Goal: Task Accomplishment & Management: Complete application form

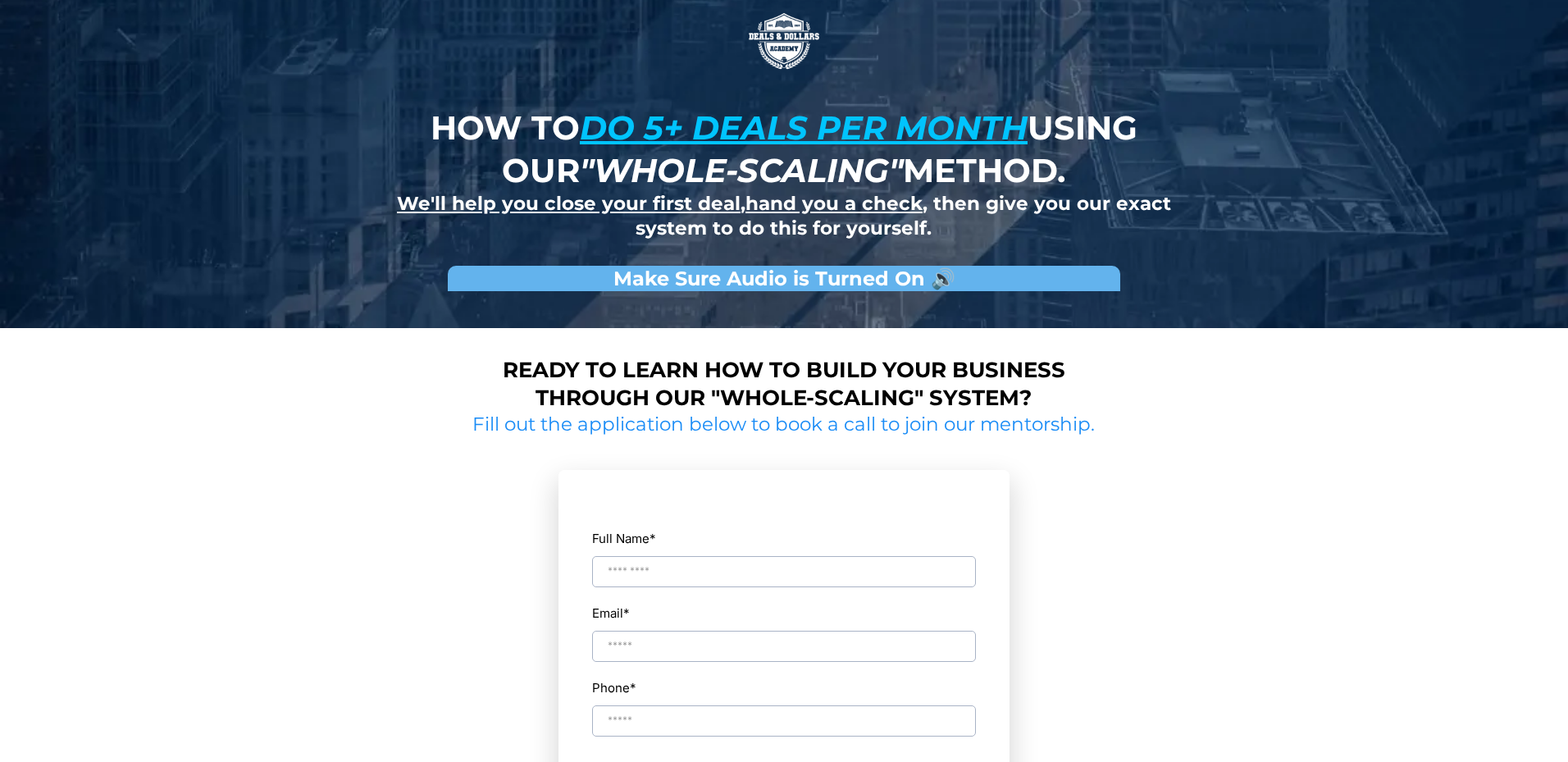
click at [710, 142] on u "do 5+ deals per month" at bounding box center [803, 127] width 447 height 40
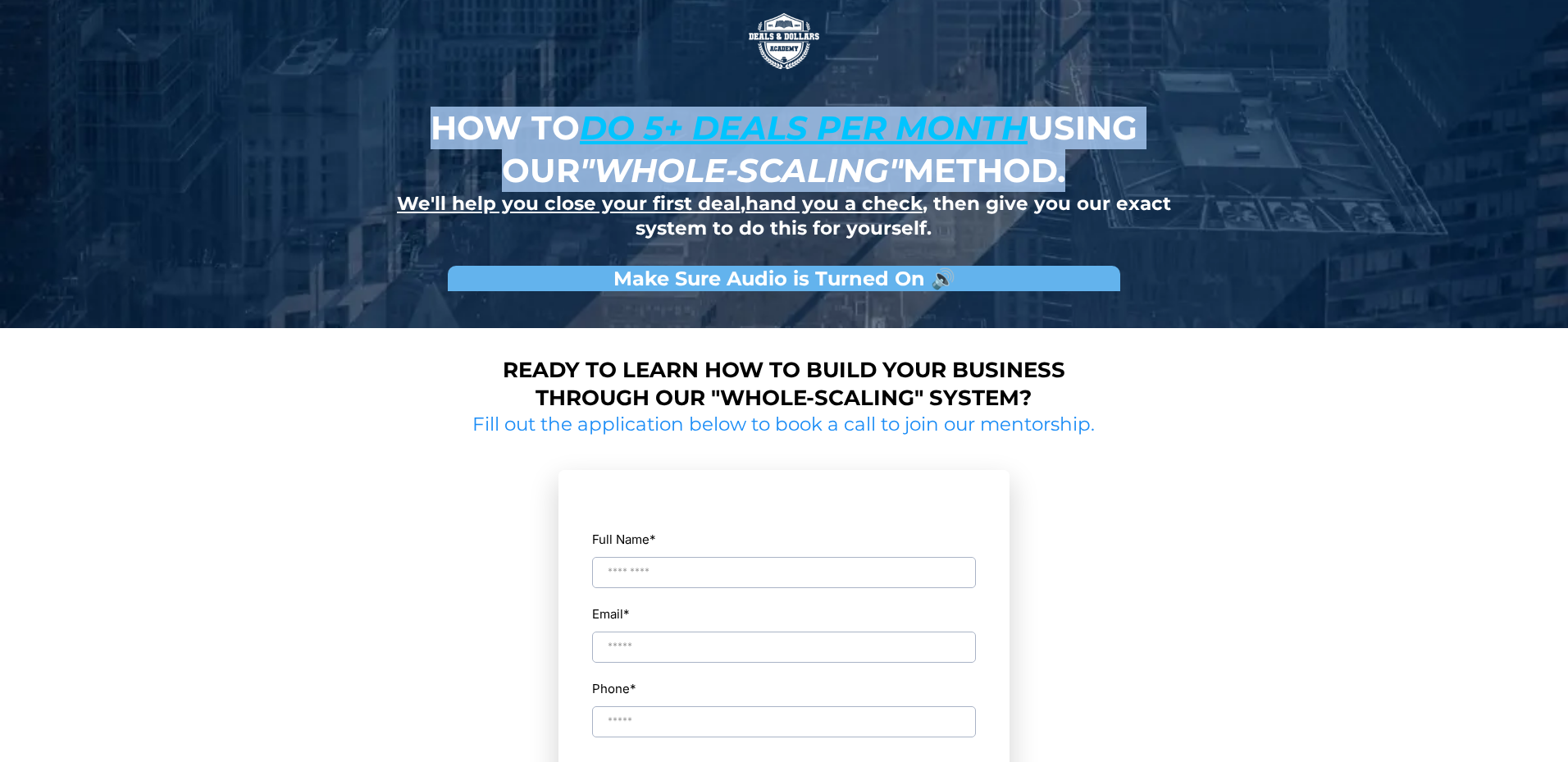
click at [710, 142] on u "do 5+ deals per month" at bounding box center [803, 127] width 447 height 40
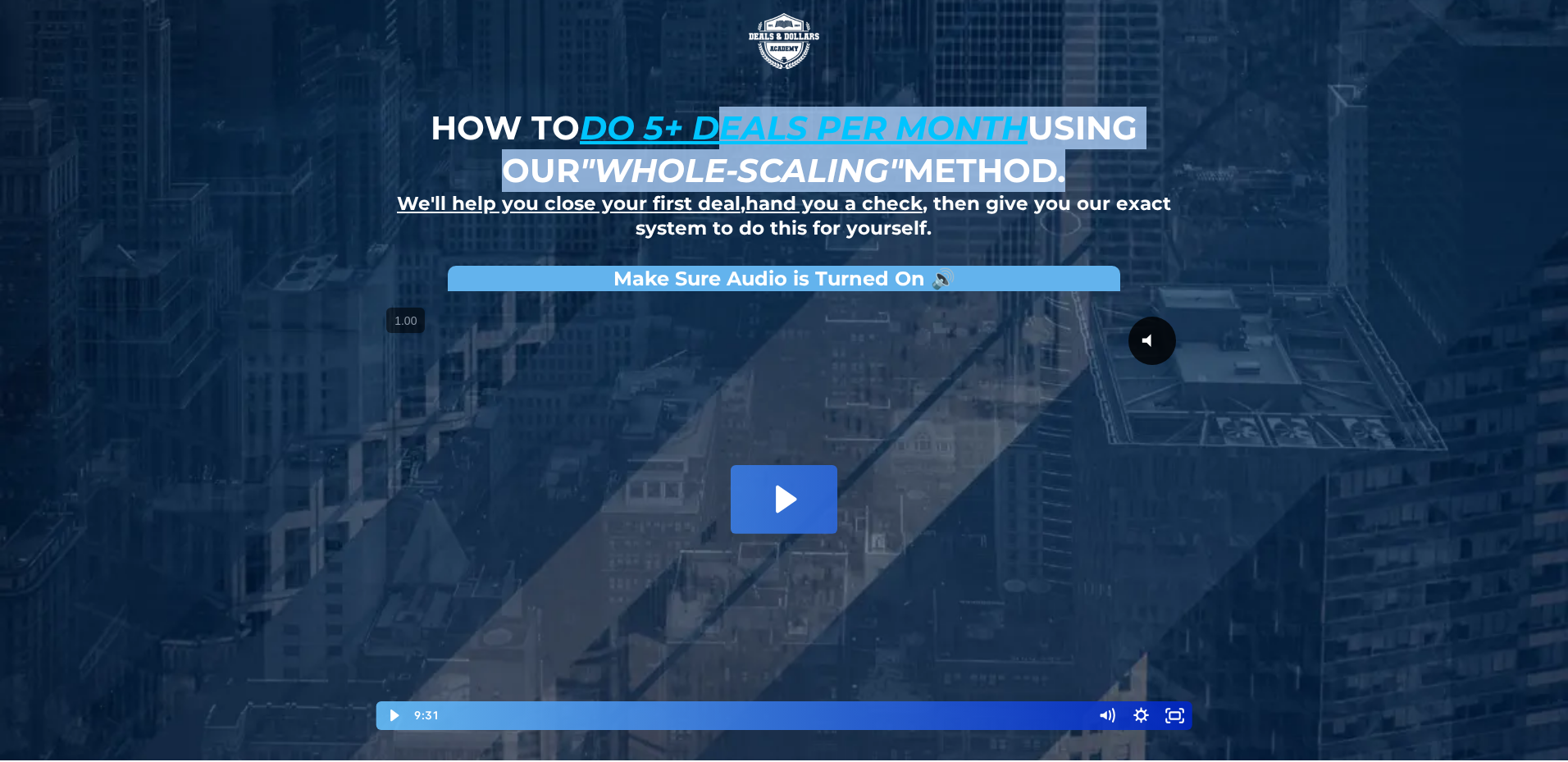
click at [710, 141] on u "do 5+ deals per month" at bounding box center [803, 127] width 447 height 40
click at [623, 183] on em ""whole-scaling"" at bounding box center [741, 169] width 323 height 40
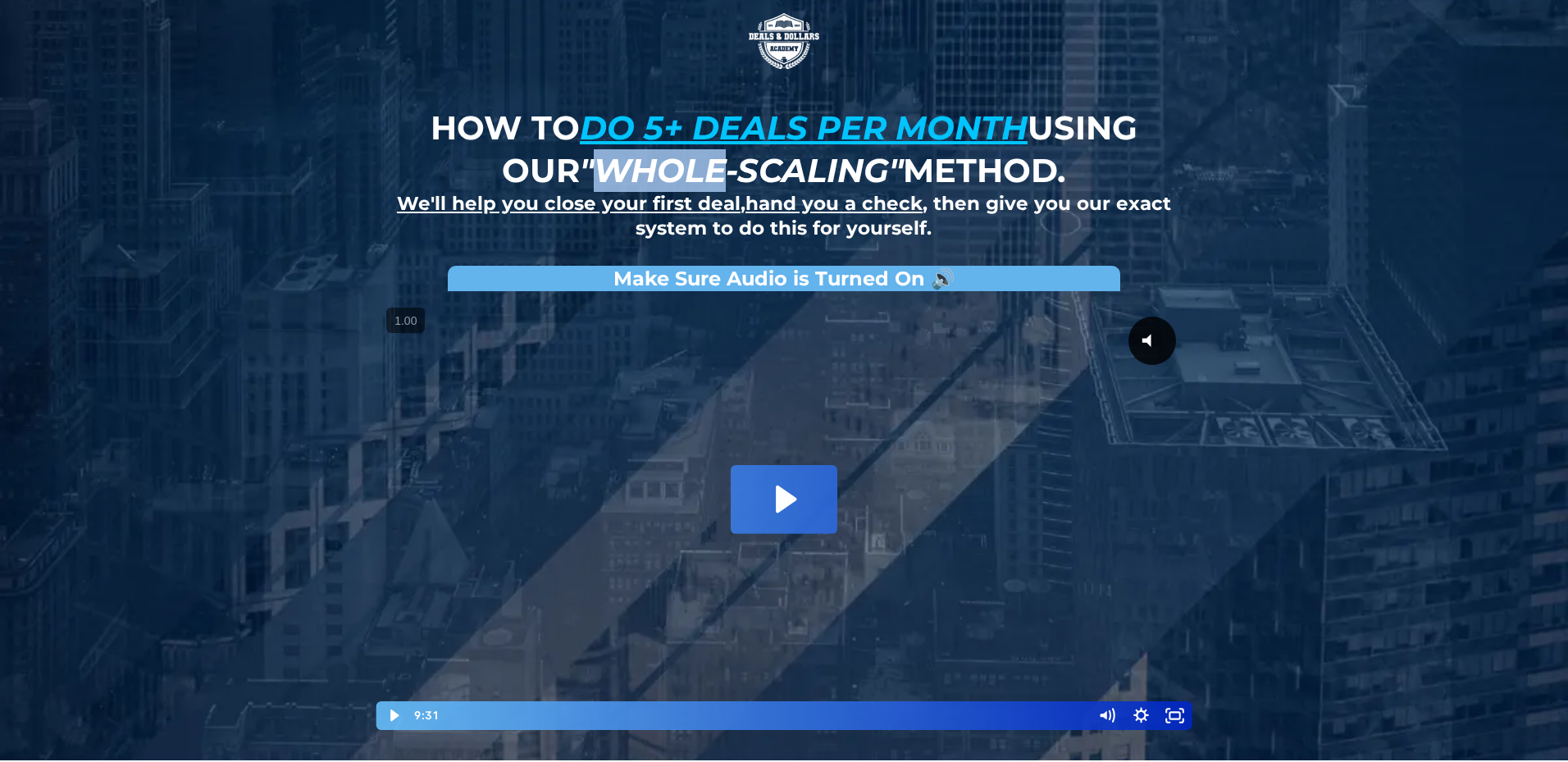
click at [623, 183] on em ""whole-scaling"" at bounding box center [741, 169] width 323 height 40
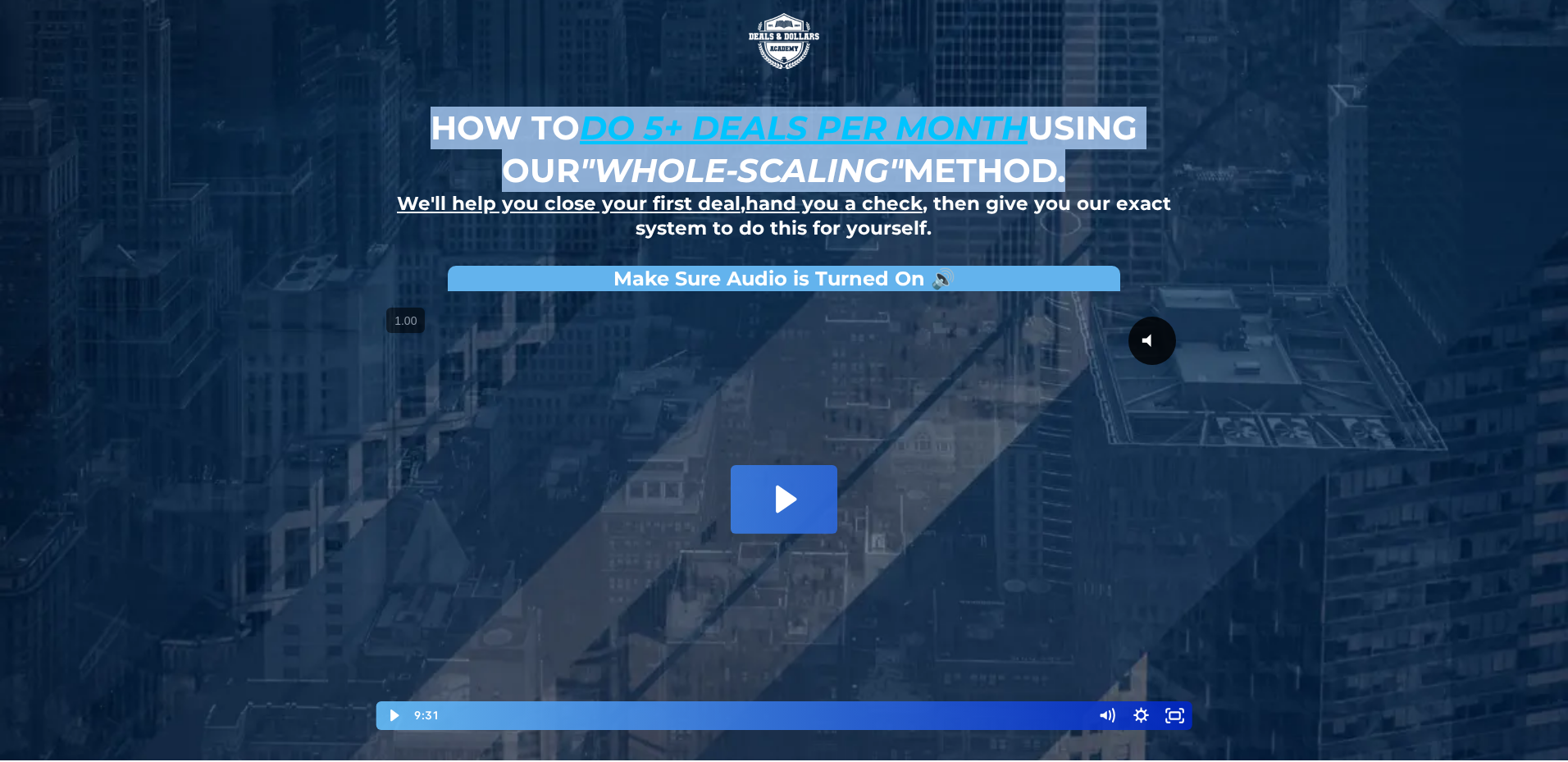
click at [623, 183] on em ""whole-scaling"" at bounding box center [741, 169] width 323 height 40
click at [662, 178] on em ""whole-scaling"" at bounding box center [741, 169] width 323 height 40
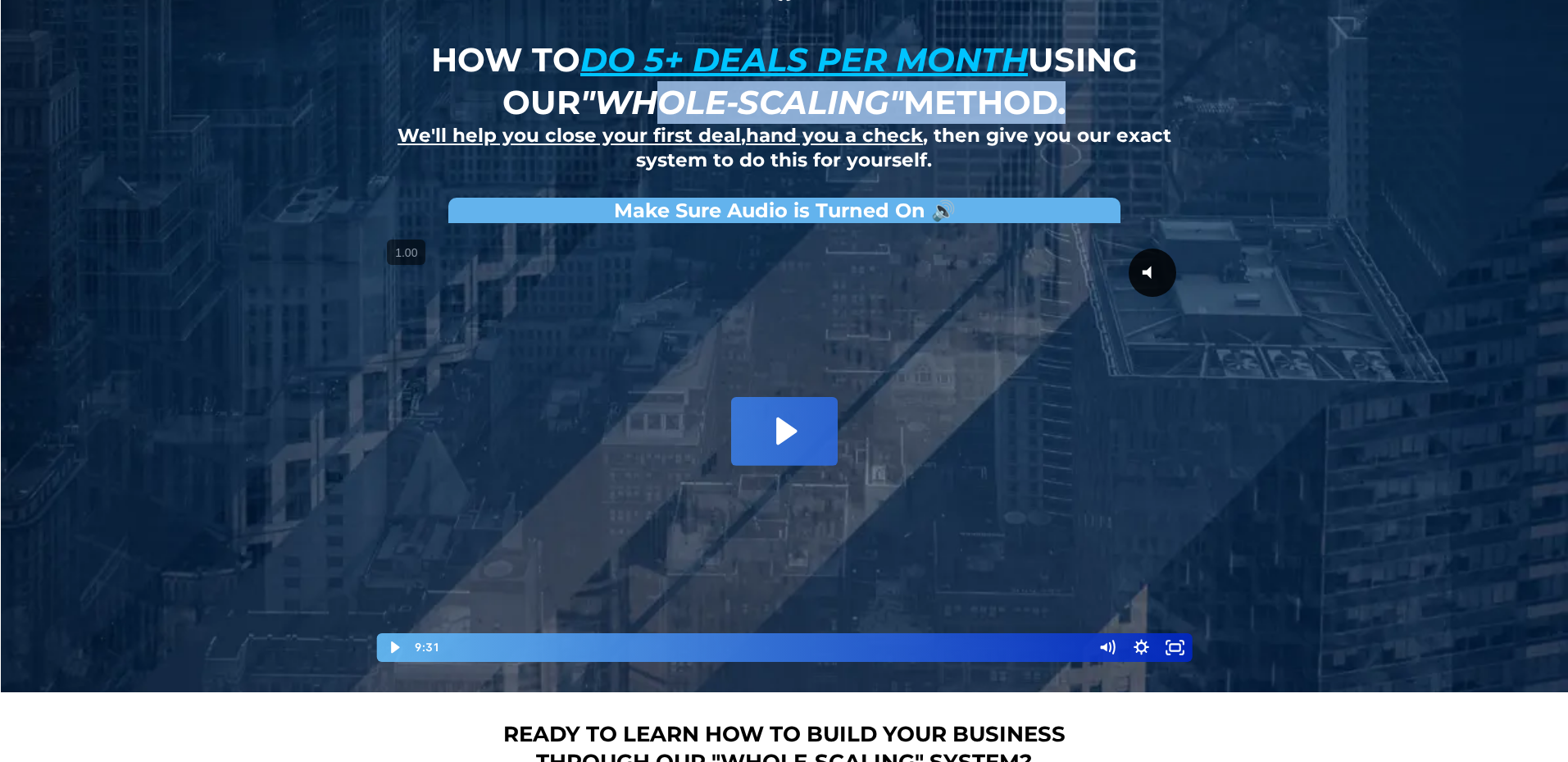
scroll to position [72, 0]
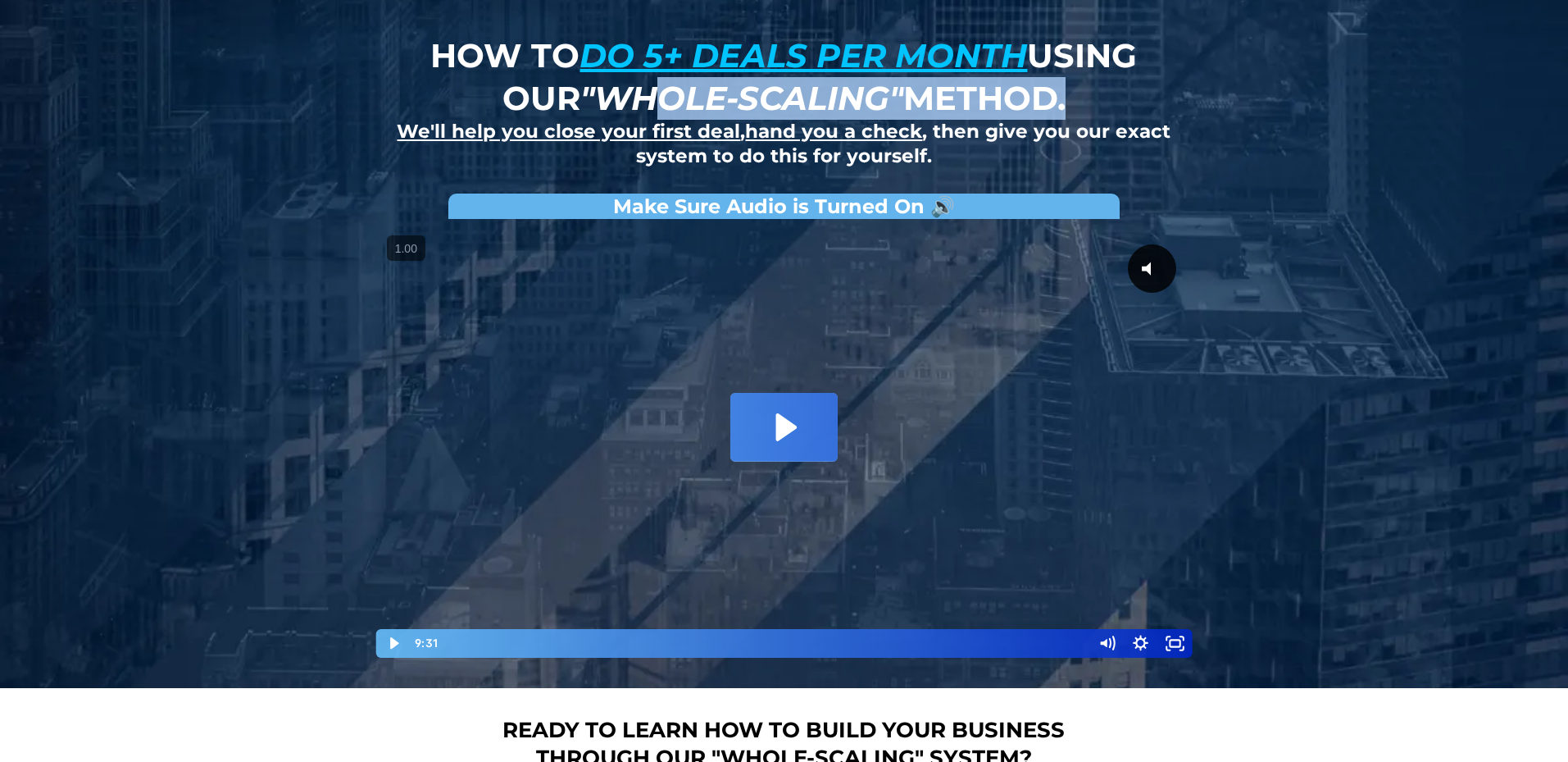
click at [777, 403] on icon "Play Video: David Choi - Whole-Scaling VSL V.2 (short)" at bounding box center [783, 427] width 107 height 68
click at [776, 396] on div at bounding box center [784, 443] width 819 height 432
click at [401, 646] on div "0:00" at bounding box center [784, 642] width 815 height 28
click at [905, 295] on div at bounding box center [784, 443] width 819 height 432
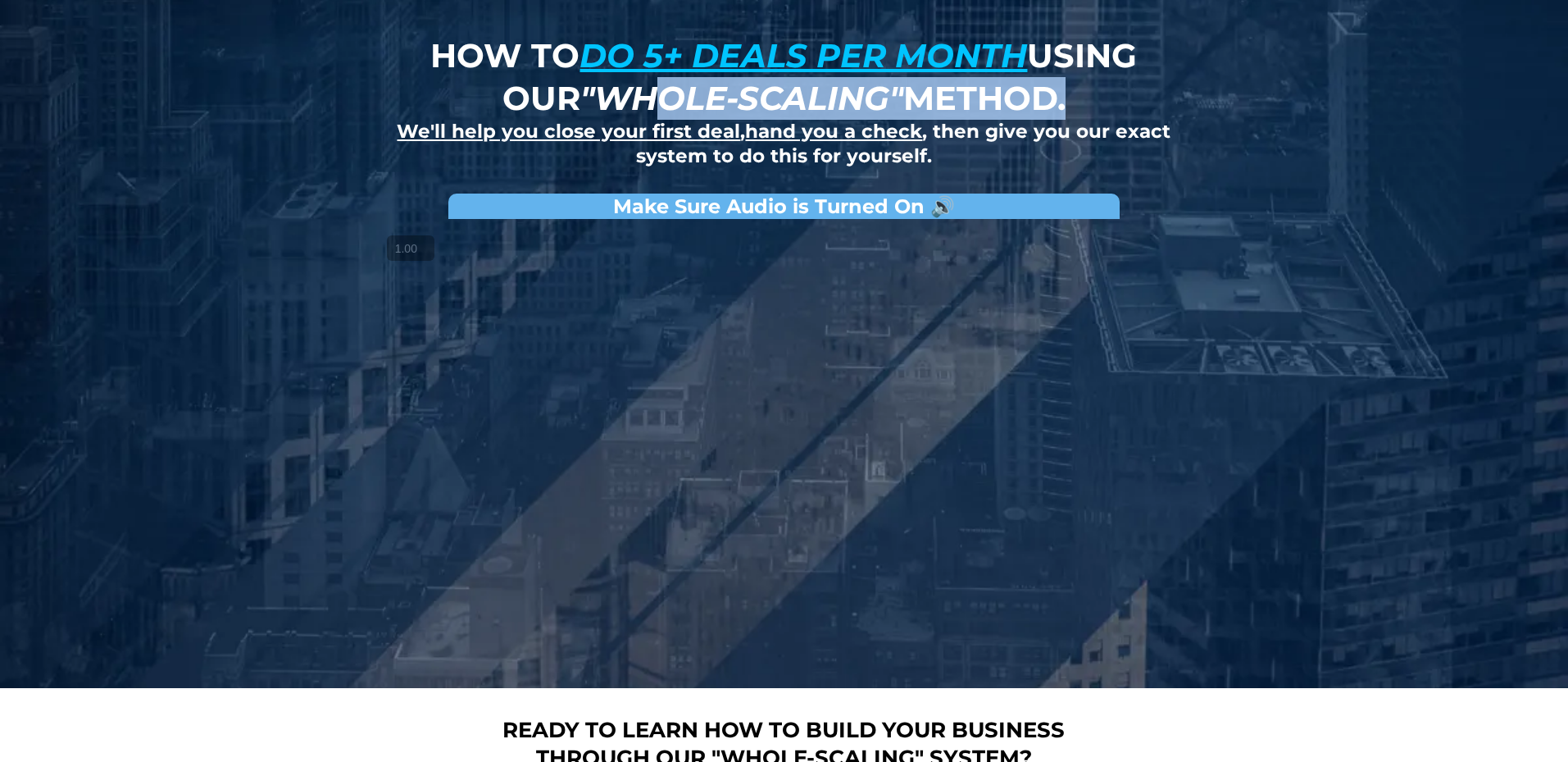
click at [0, 0] on button "+" at bounding box center [0, 0] width 0 height 0
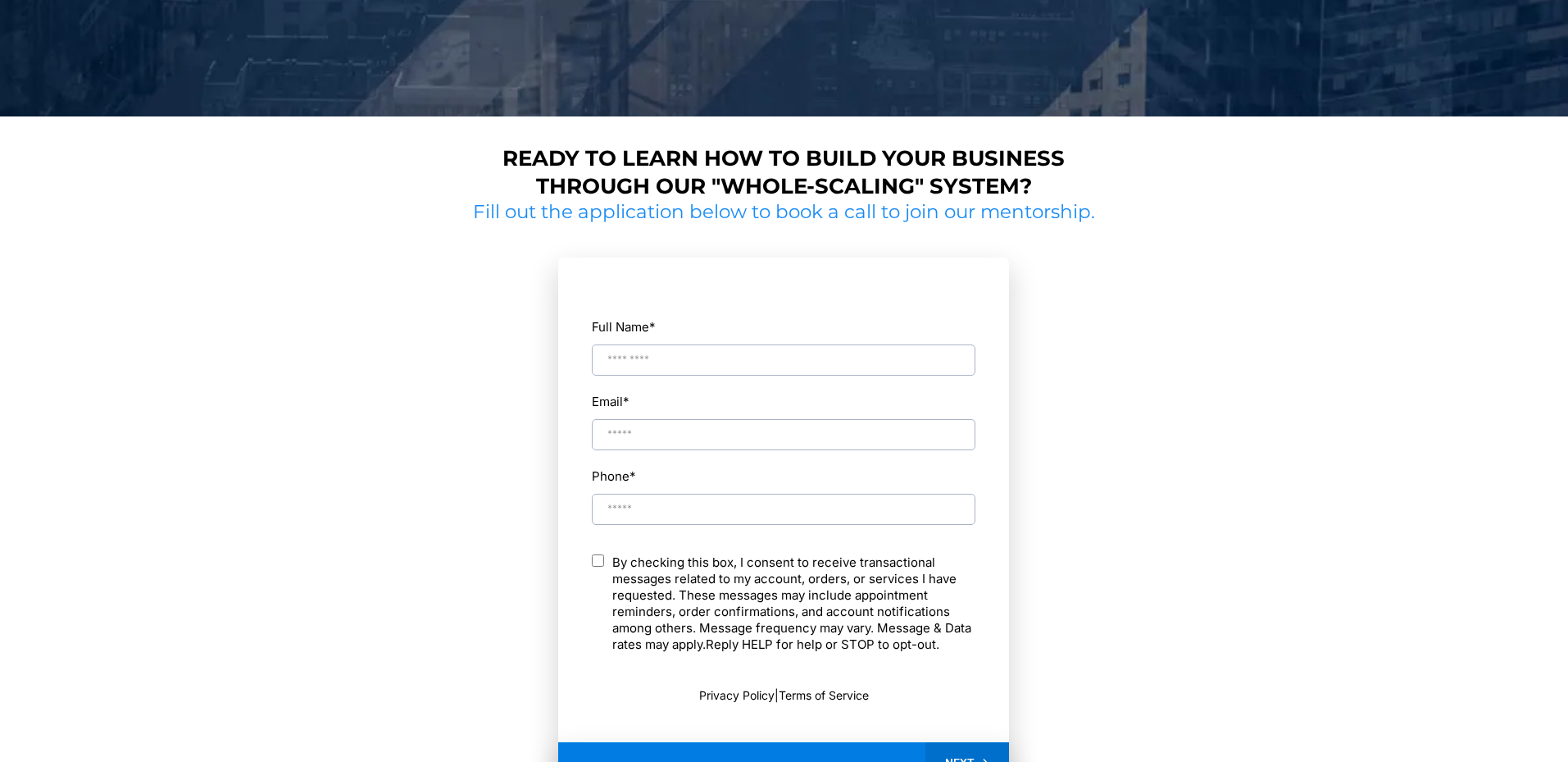
scroll to position [506, 0]
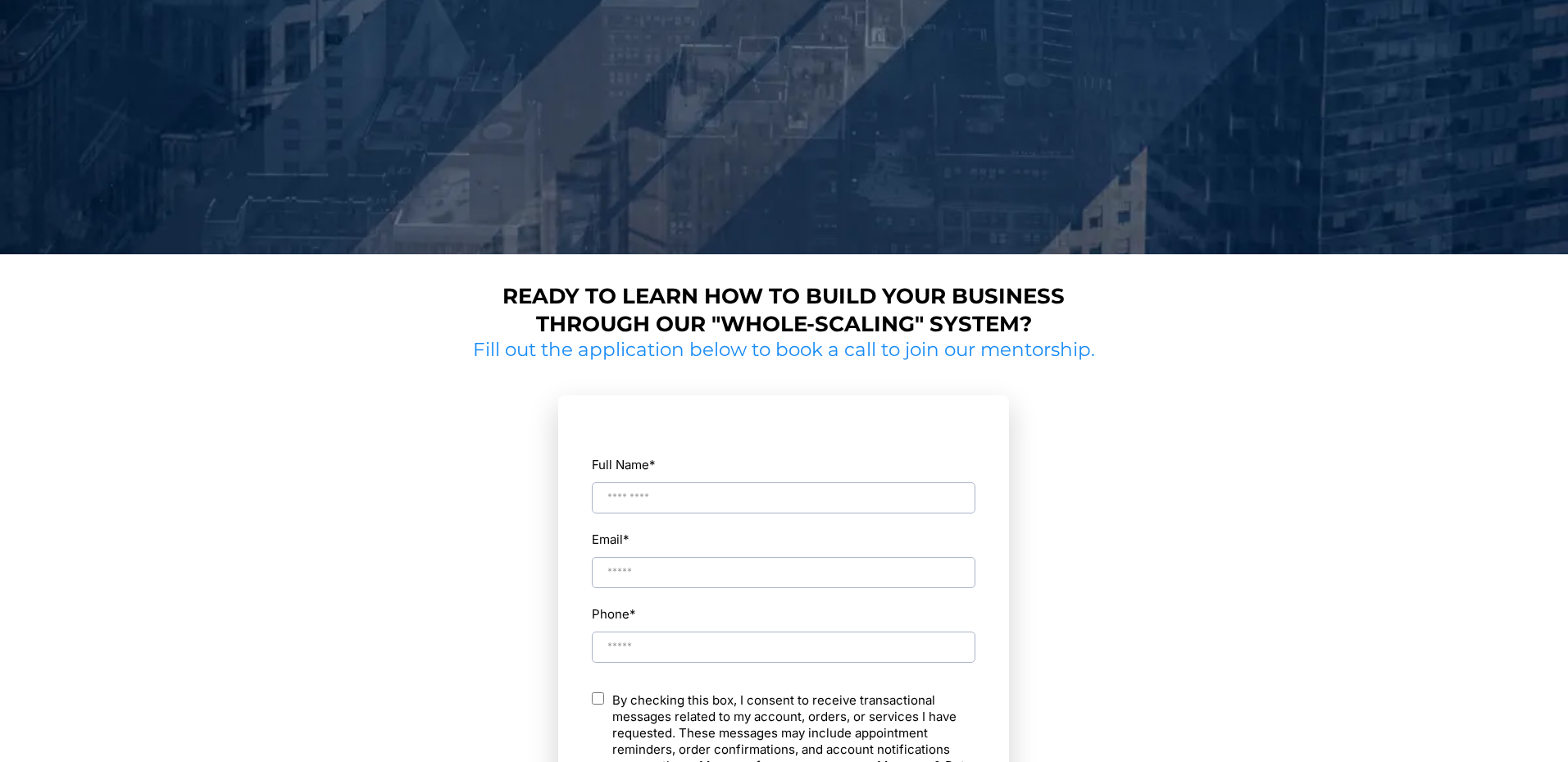
click at [683, 289] on strong "Ready to learn how to build your business through our "whole-scaling" system?" at bounding box center [783, 310] width 562 height 54
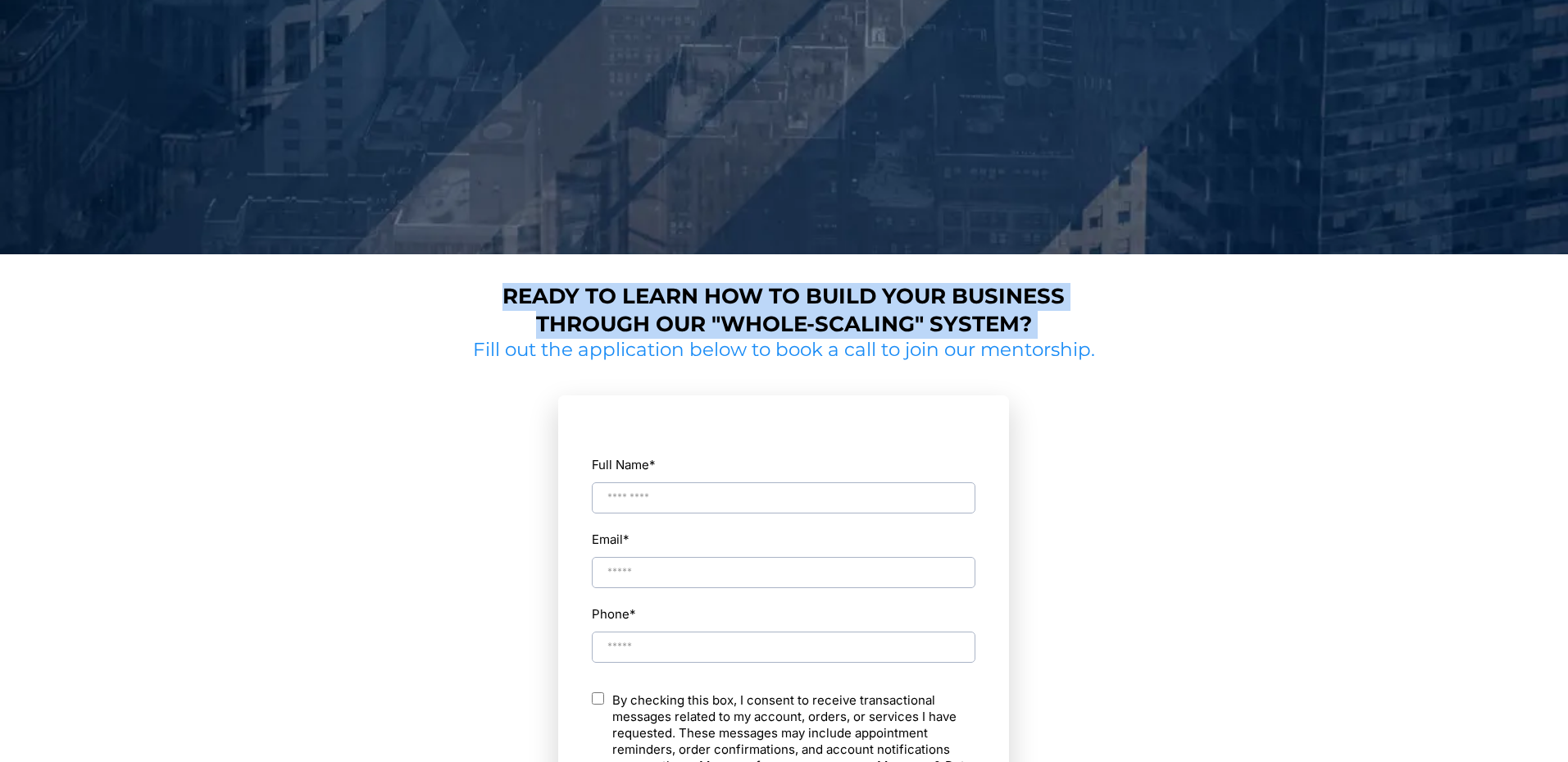
click at [683, 289] on strong "Ready to learn how to build your business through our "whole-scaling" system?" at bounding box center [783, 310] width 562 height 54
drag, startPoint x: 618, startPoint y: 323, endPoint x: 616, endPoint y: 346, distance: 23.1
click at [619, 323] on strong "Ready to learn how to build your business through our "whole-scaling" system?" at bounding box center [783, 310] width 562 height 54
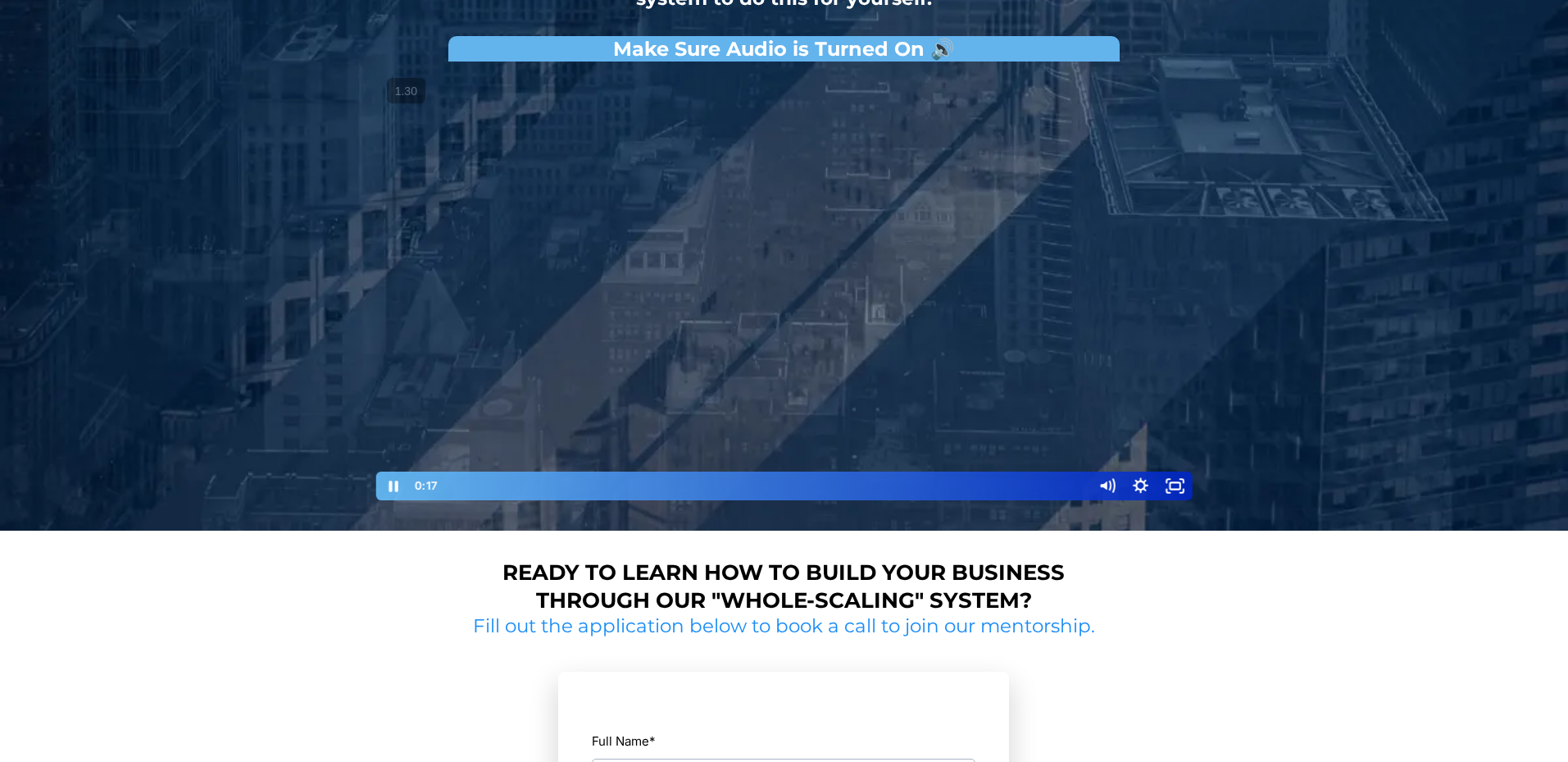
scroll to position [230, 0]
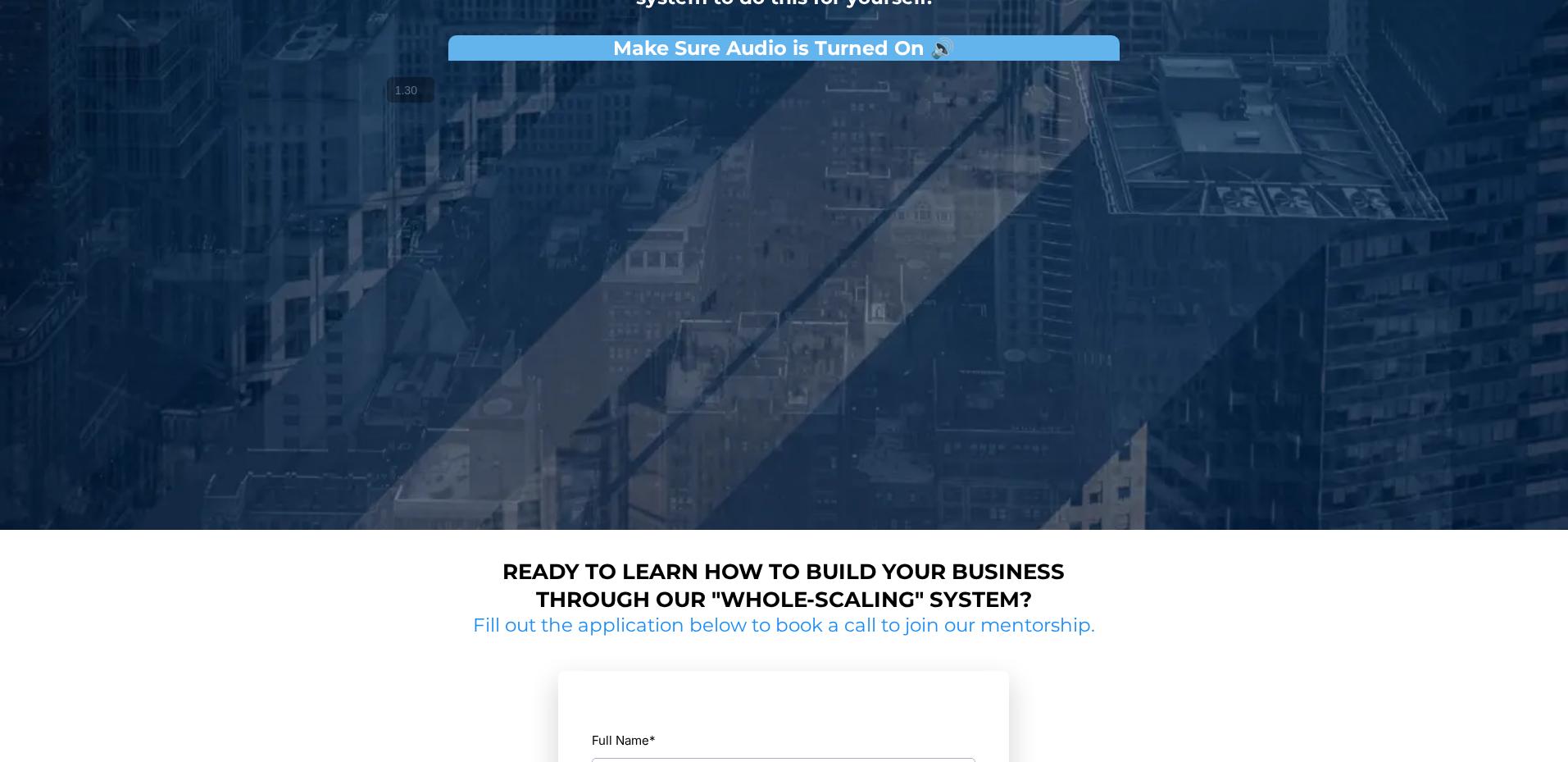
click at [0, 0] on button "+" at bounding box center [0, 0] width 0 height 0
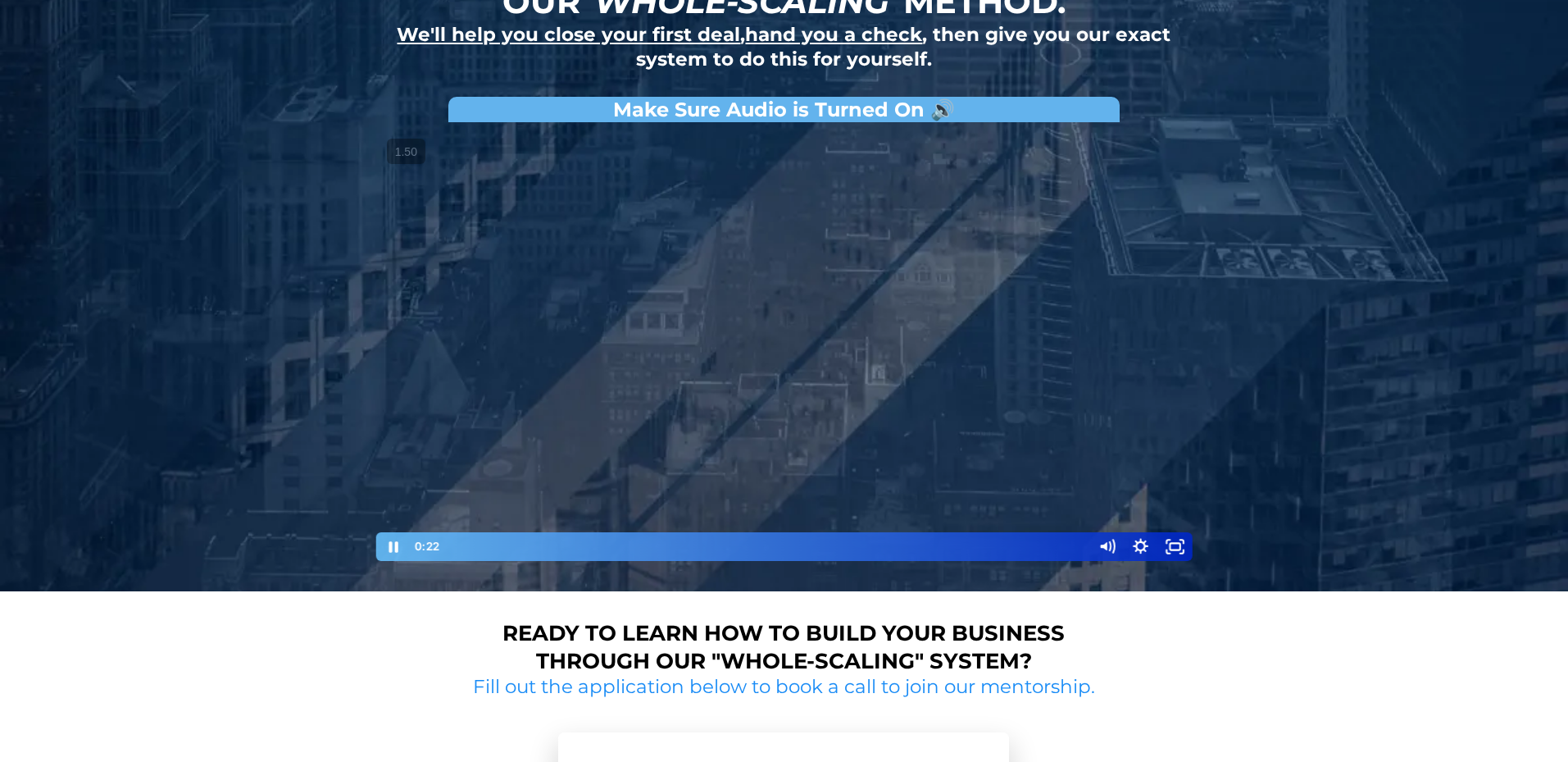
scroll to position [183, 0]
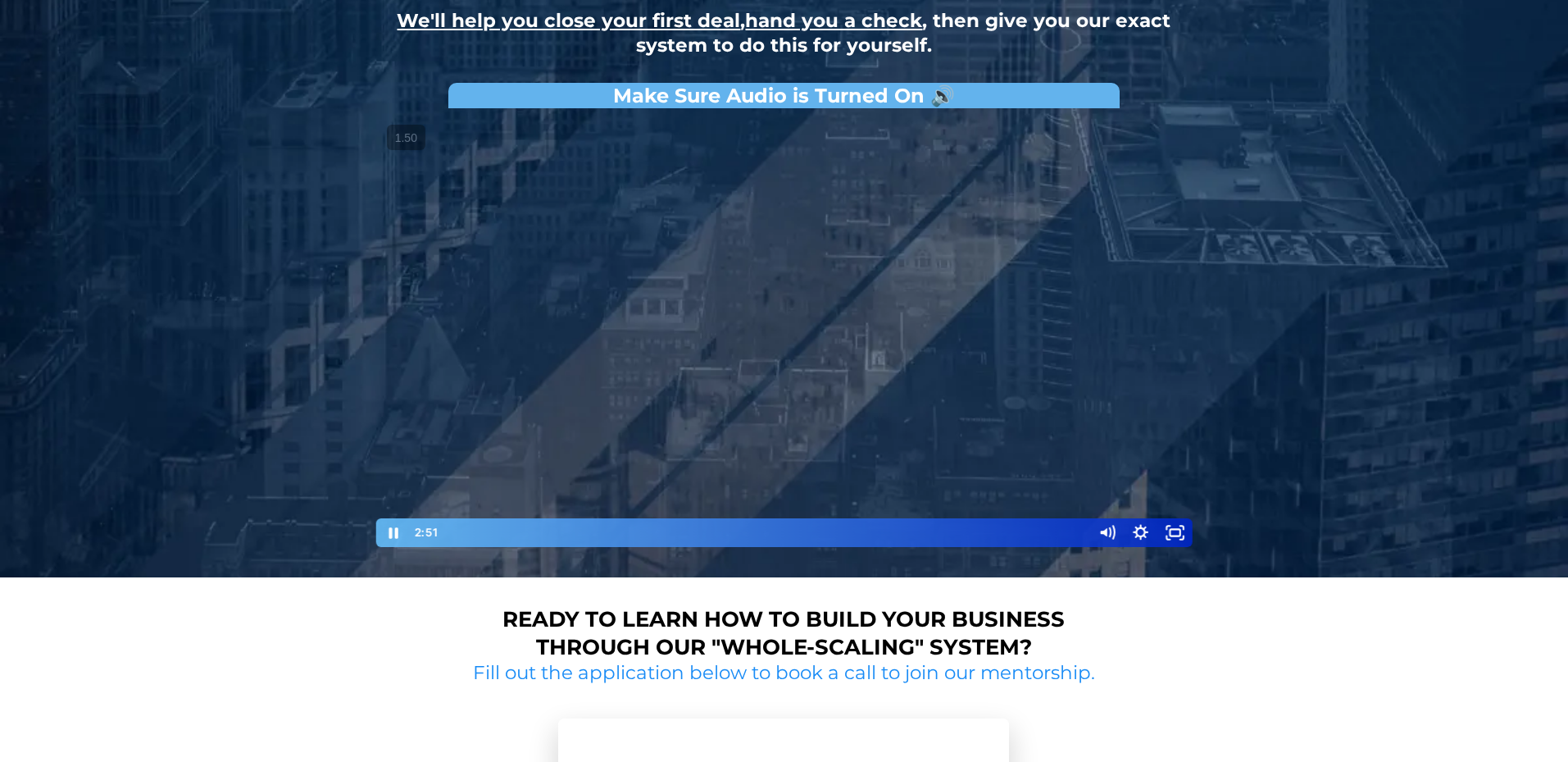
click at [516, 297] on div at bounding box center [784, 332] width 819 height 432
click at [574, 273] on div at bounding box center [784, 332] width 819 height 432
click at [575, 273] on div at bounding box center [784, 332] width 819 height 432
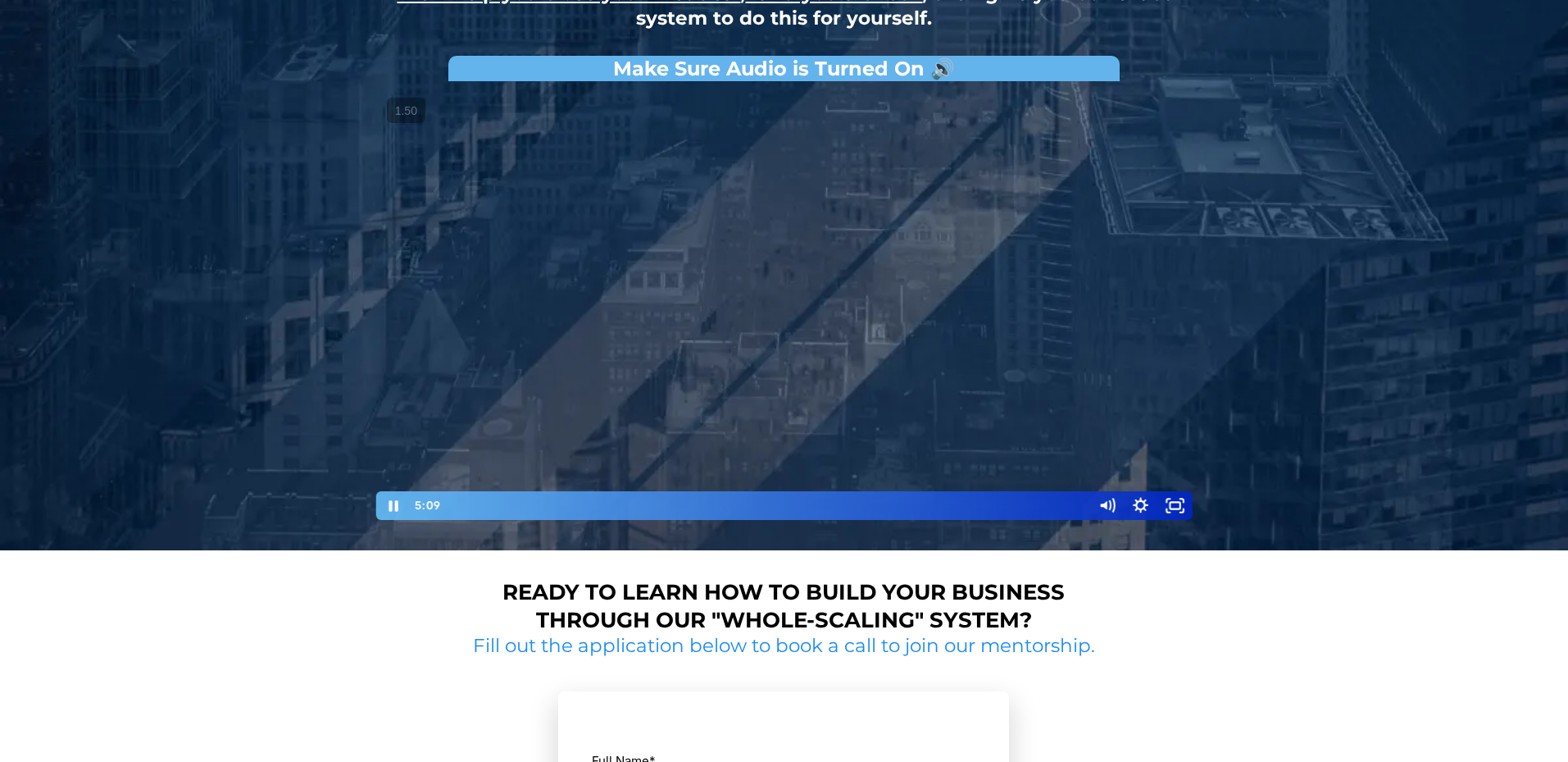
scroll to position [114, 0]
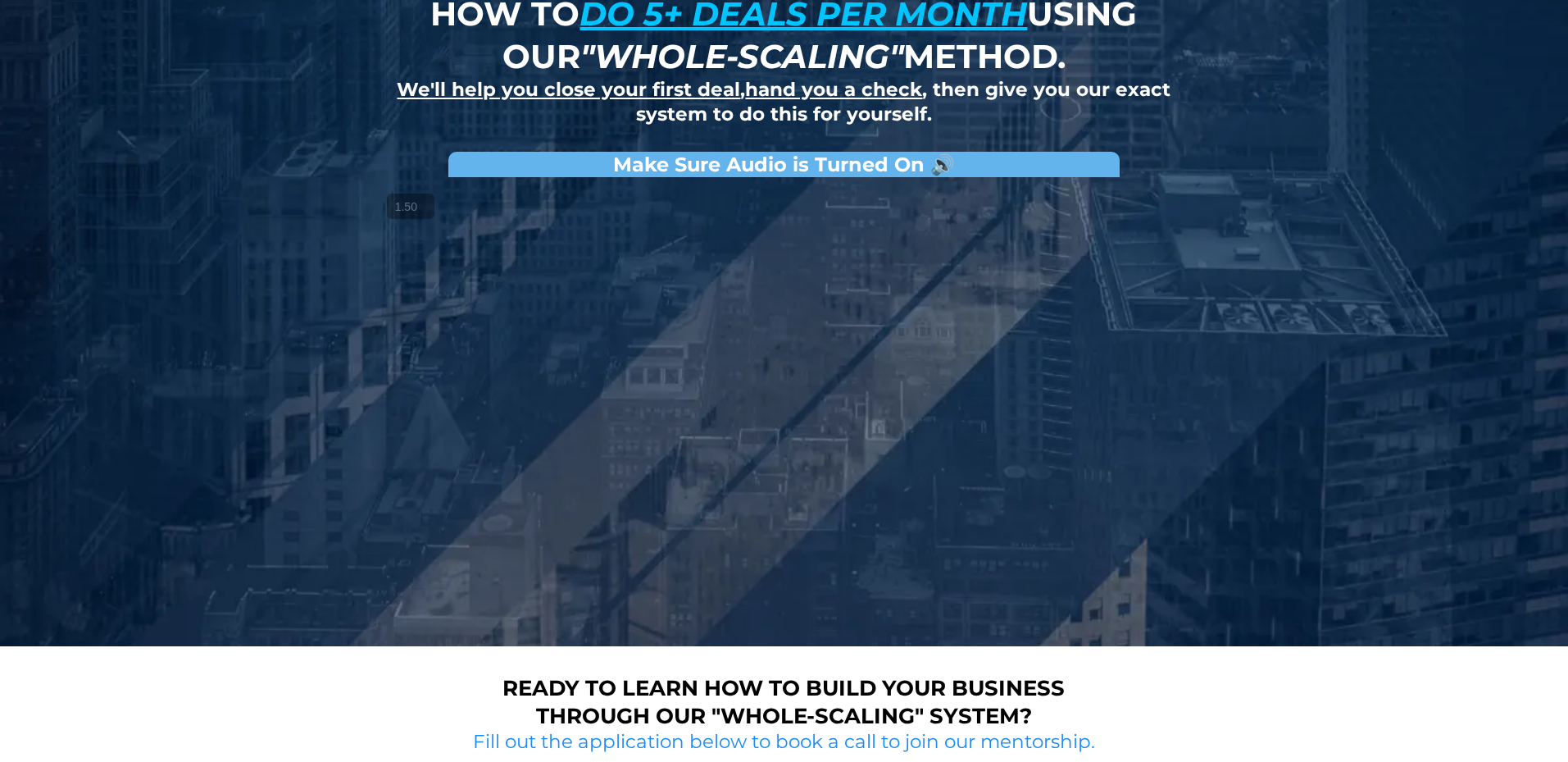
click at [0, 0] on button "+" at bounding box center [0, 0] width 0 height 0
click at [0, 0] on button "−" at bounding box center [0, 0] width 0 height 0
click at [0, 0] on button "+" at bounding box center [0, 0] width 0 height 0
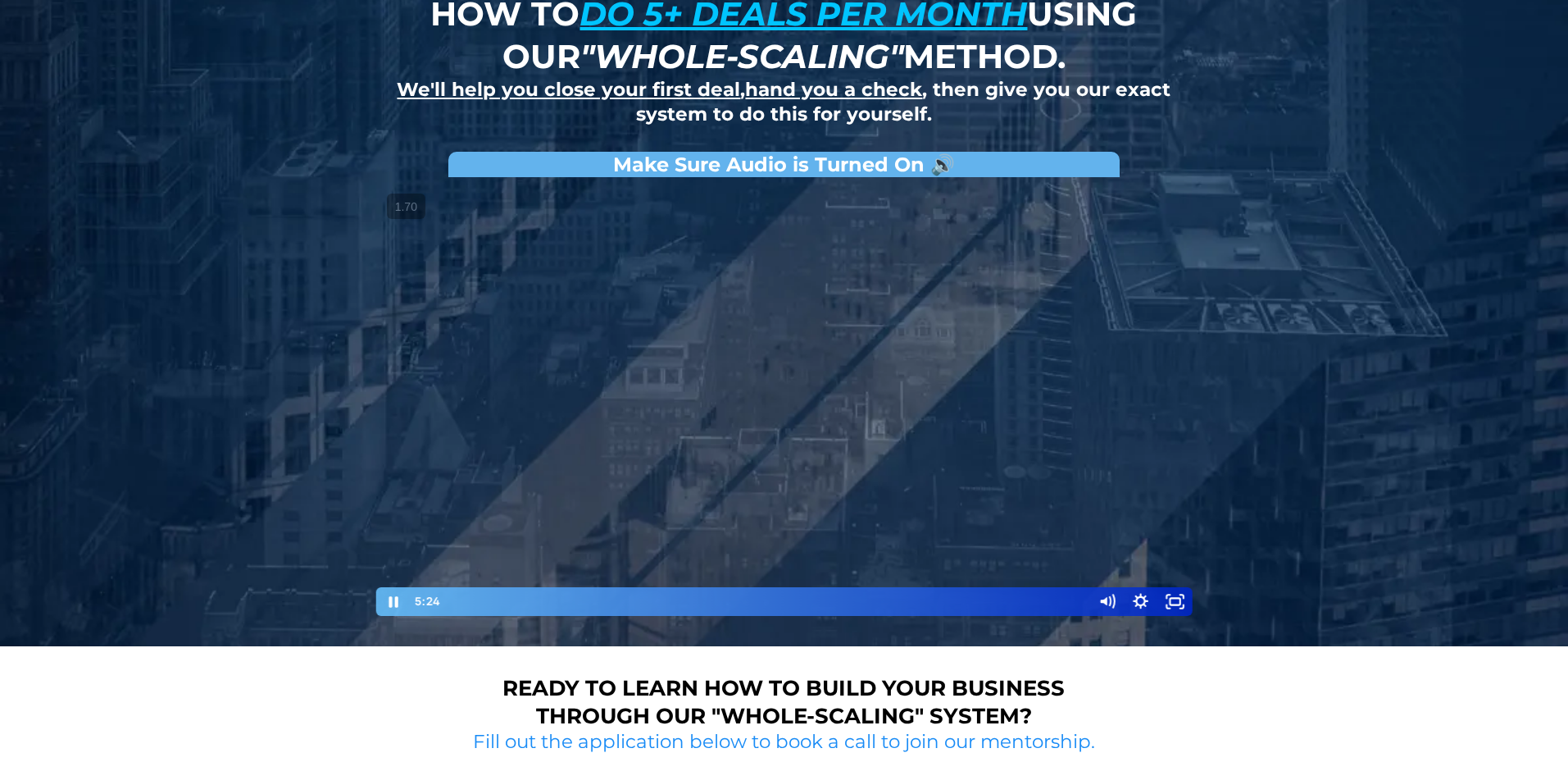
scroll to position [115, 0]
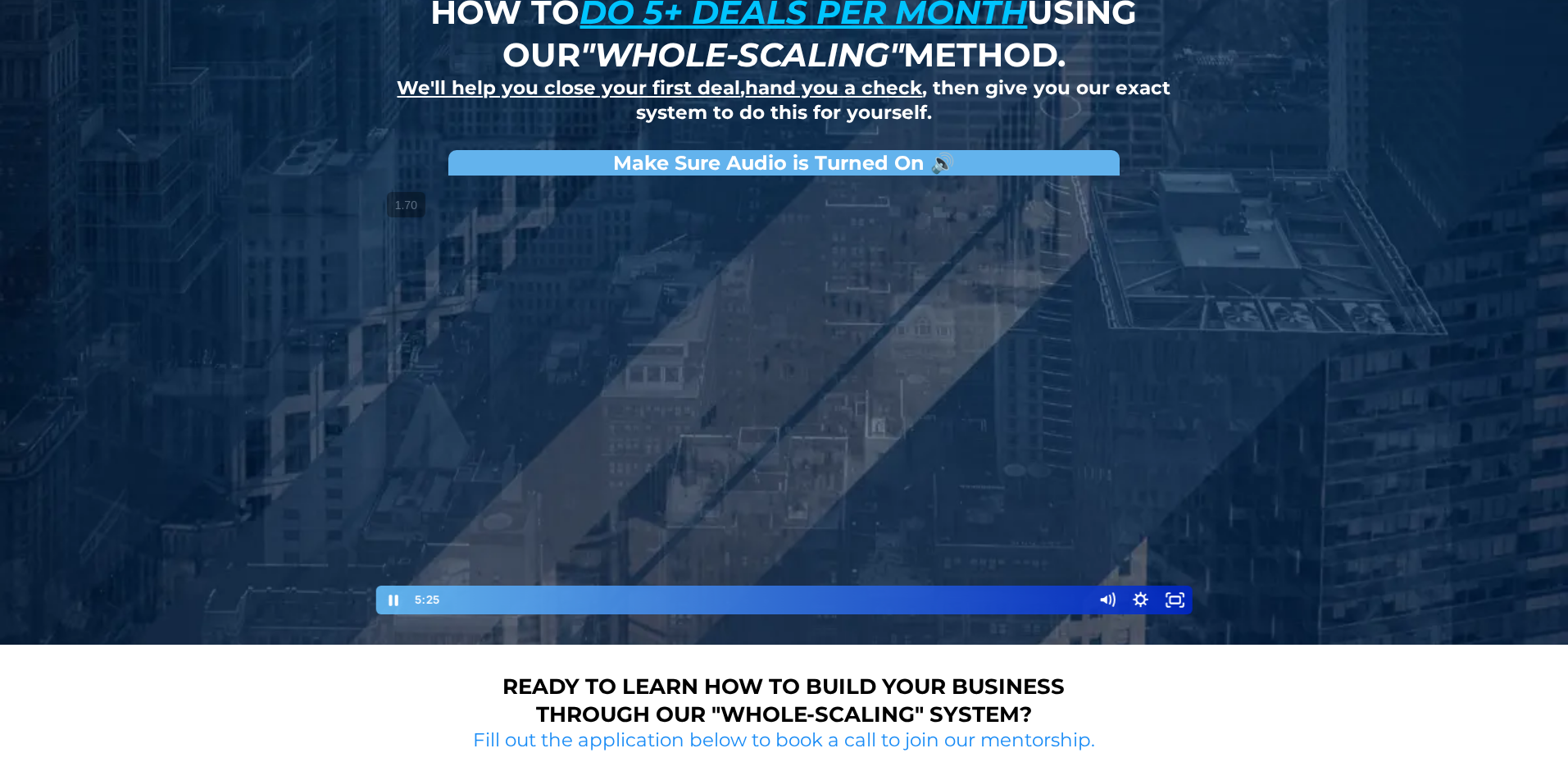
click at [503, 354] on div at bounding box center [784, 400] width 819 height 432
click at [500, 359] on div at bounding box center [784, 400] width 819 height 432
click at [478, 359] on div at bounding box center [784, 400] width 819 height 432
click at [477, 345] on div at bounding box center [784, 400] width 819 height 432
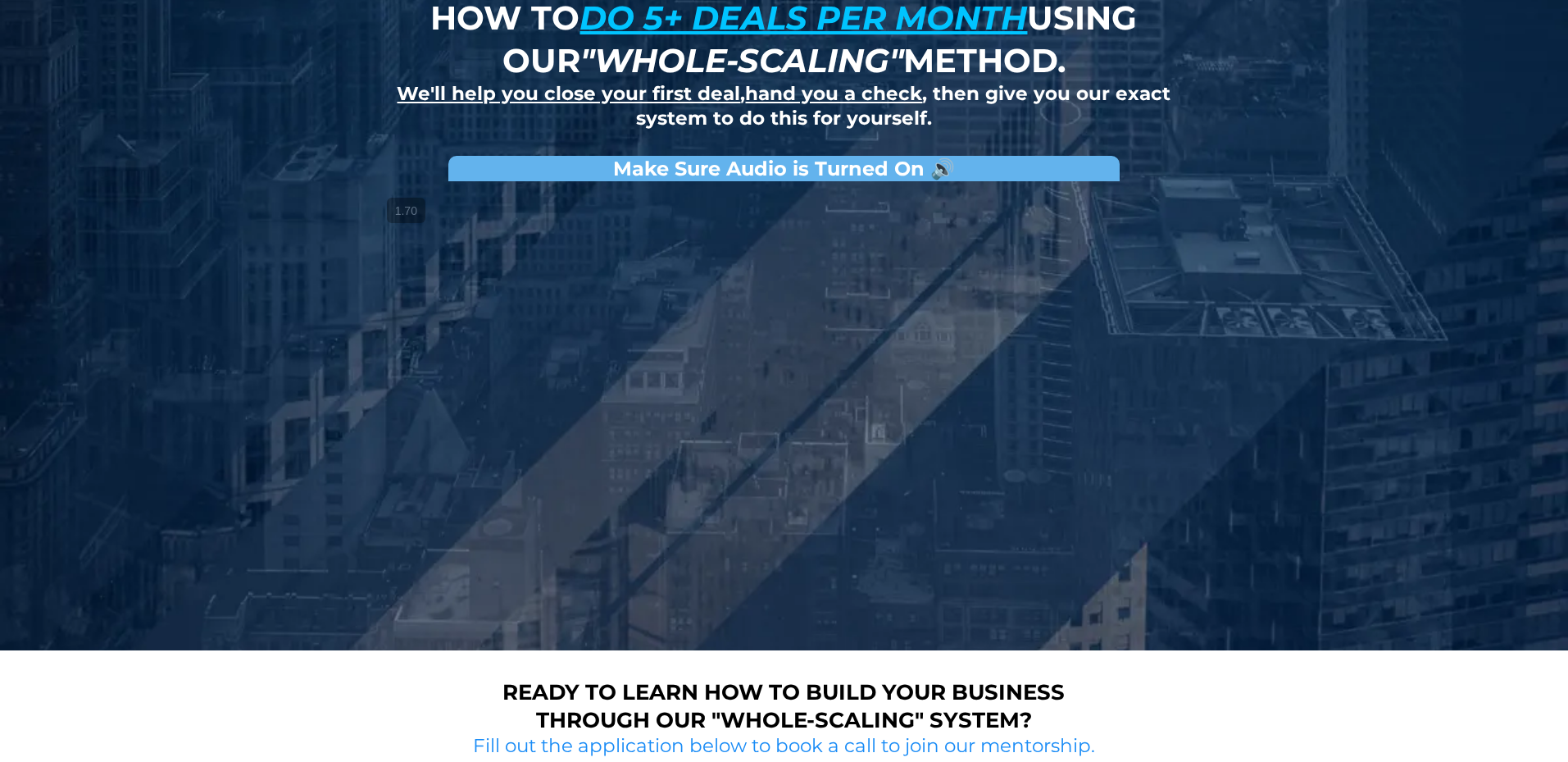
click at [578, 439] on div at bounding box center [784, 405] width 819 height 432
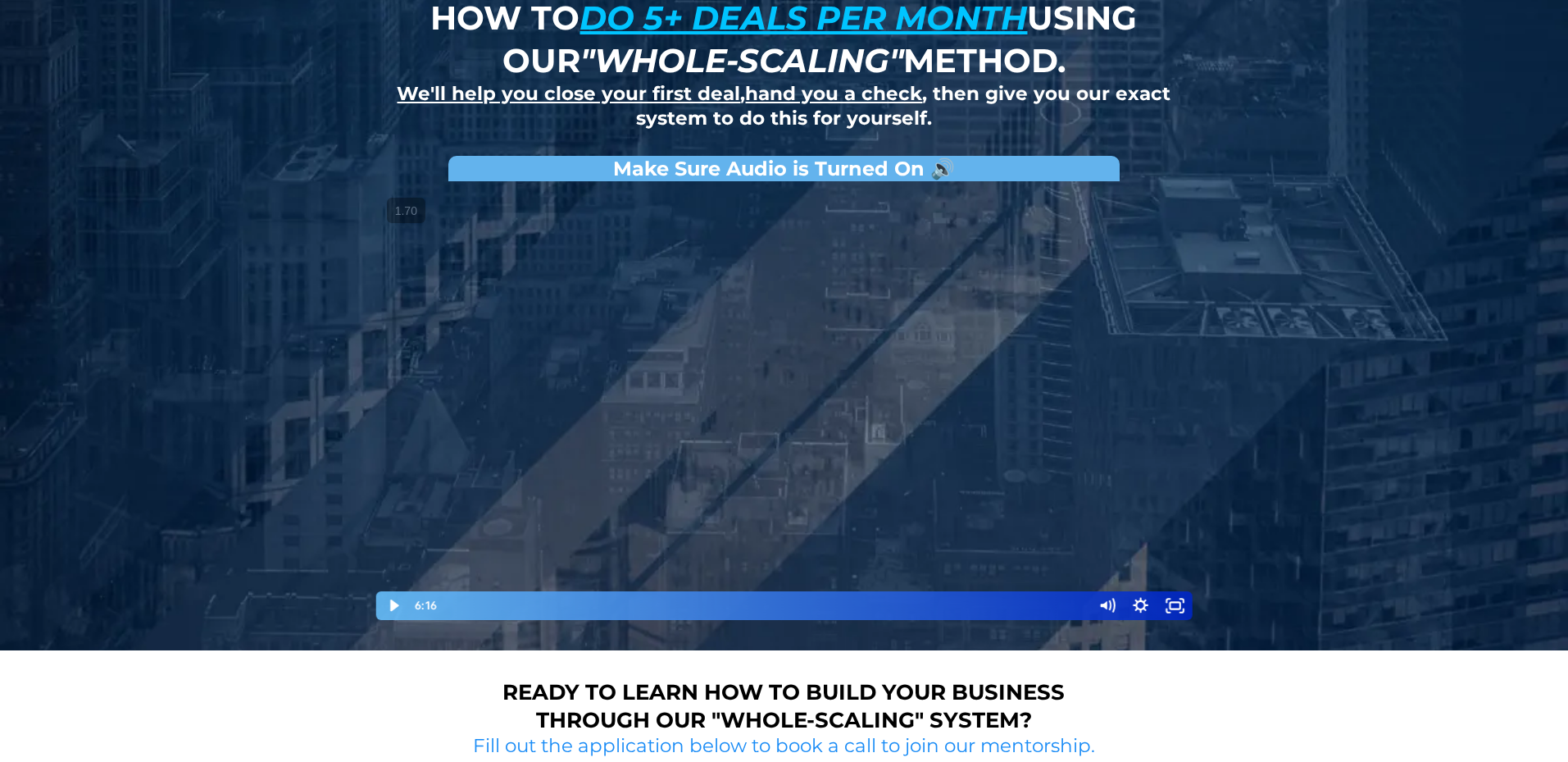
click at [528, 443] on div at bounding box center [784, 405] width 819 height 432
click at [550, 303] on div at bounding box center [784, 405] width 819 height 432
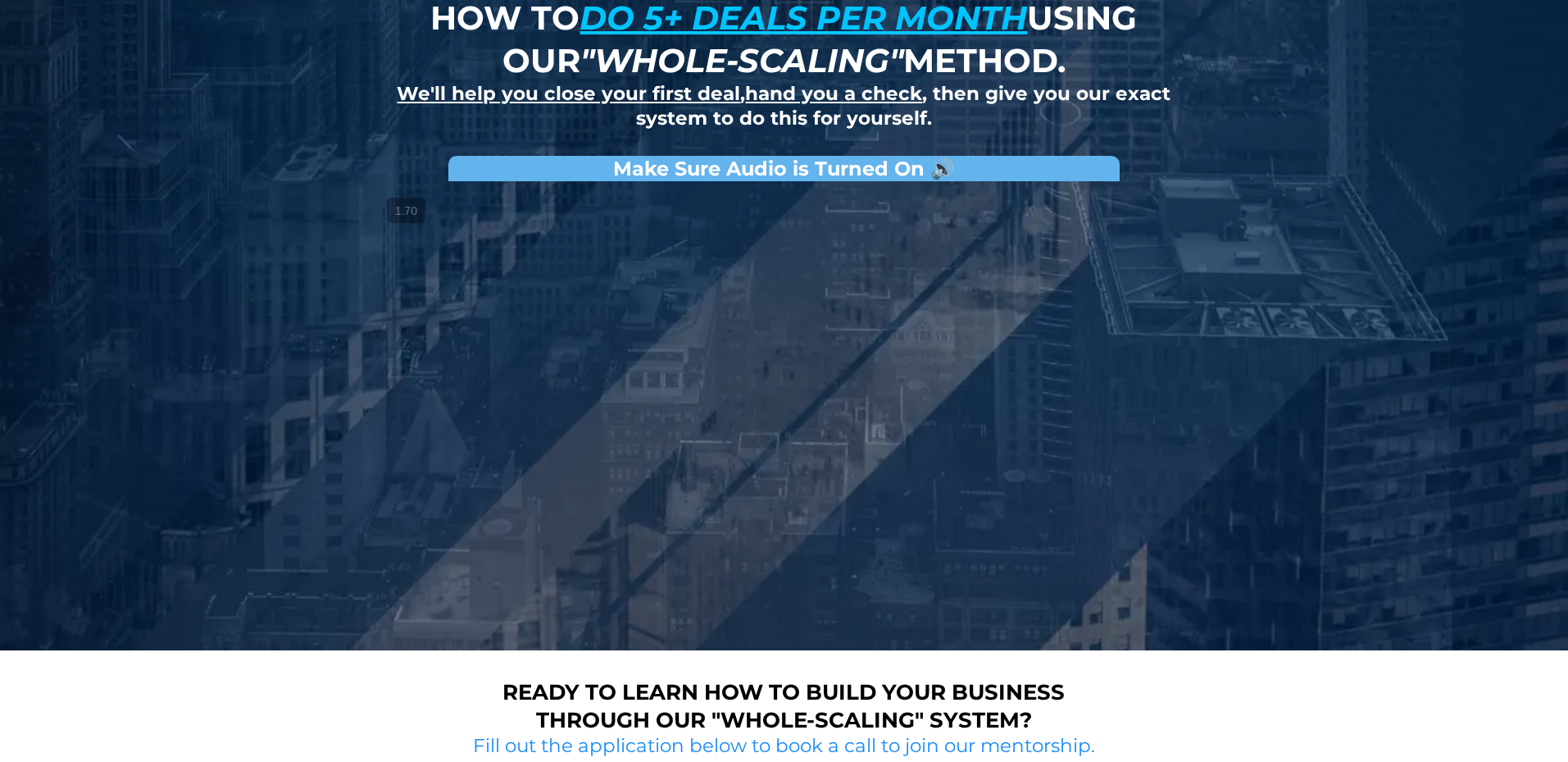
click at [551, 302] on div at bounding box center [784, 405] width 819 height 432
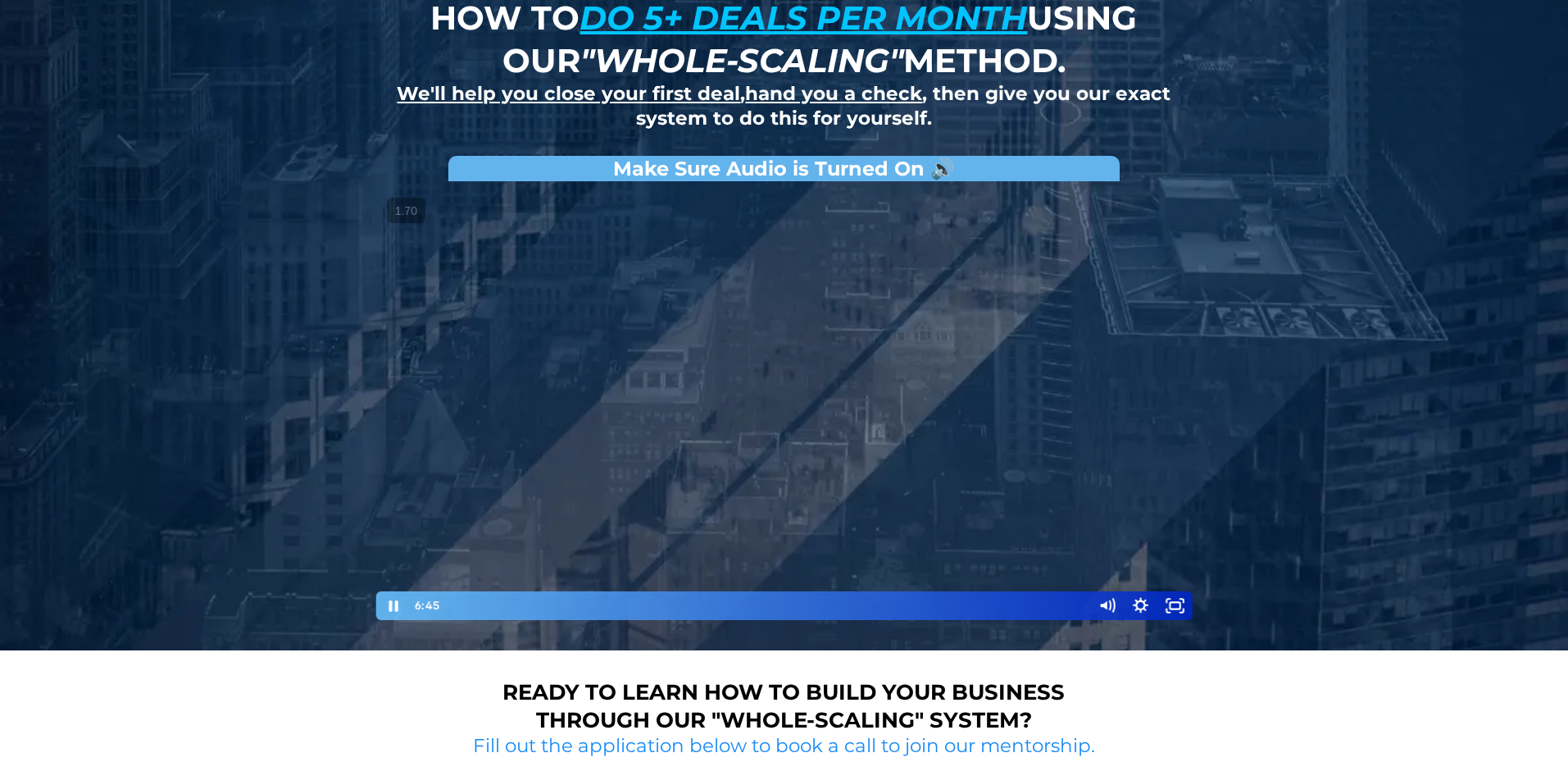
click at [719, 293] on div at bounding box center [784, 405] width 819 height 432
click at [719, 294] on div at bounding box center [784, 405] width 819 height 432
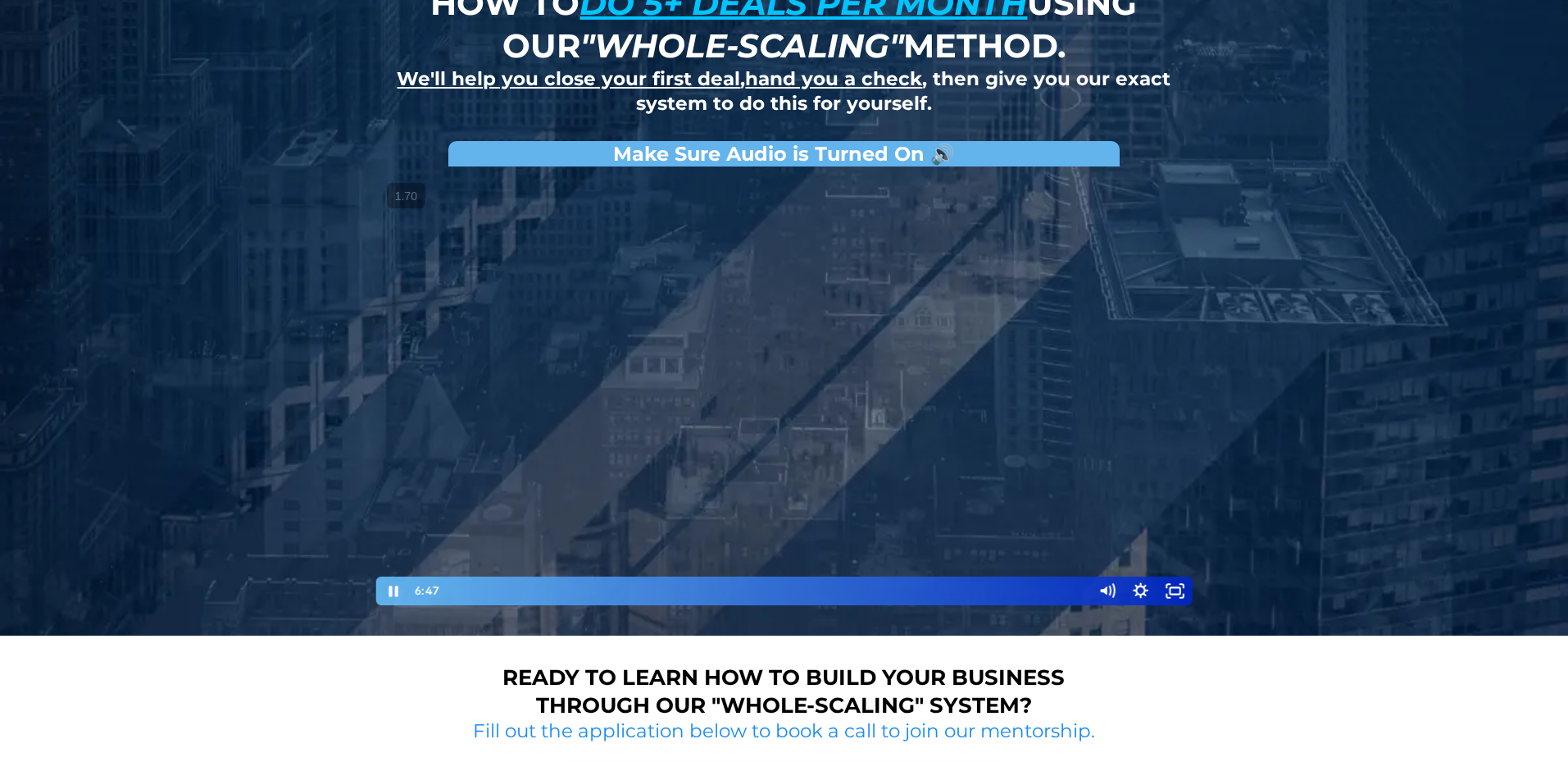
scroll to position [126, 0]
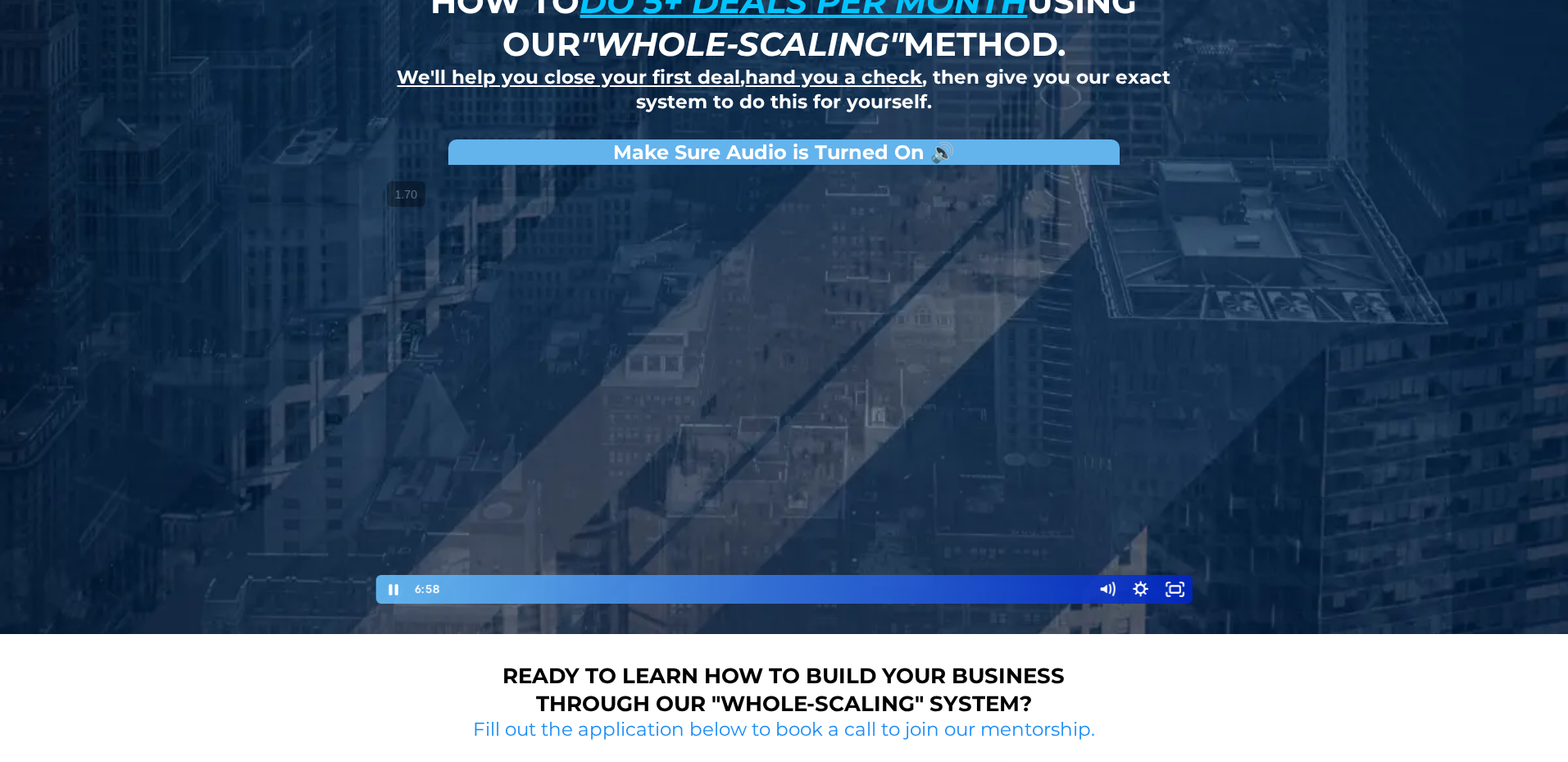
click at [522, 442] on div at bounding box center [784, 389] width 819 height 432
click at [489, 434] on div at bounding box center [784, 389] width 819 height 432
click at [722, 531] on div at bounding box center [784, 389] width 819 height 432
click at [727, 493] on div at bounding box center [784, 389] width 819 height 432
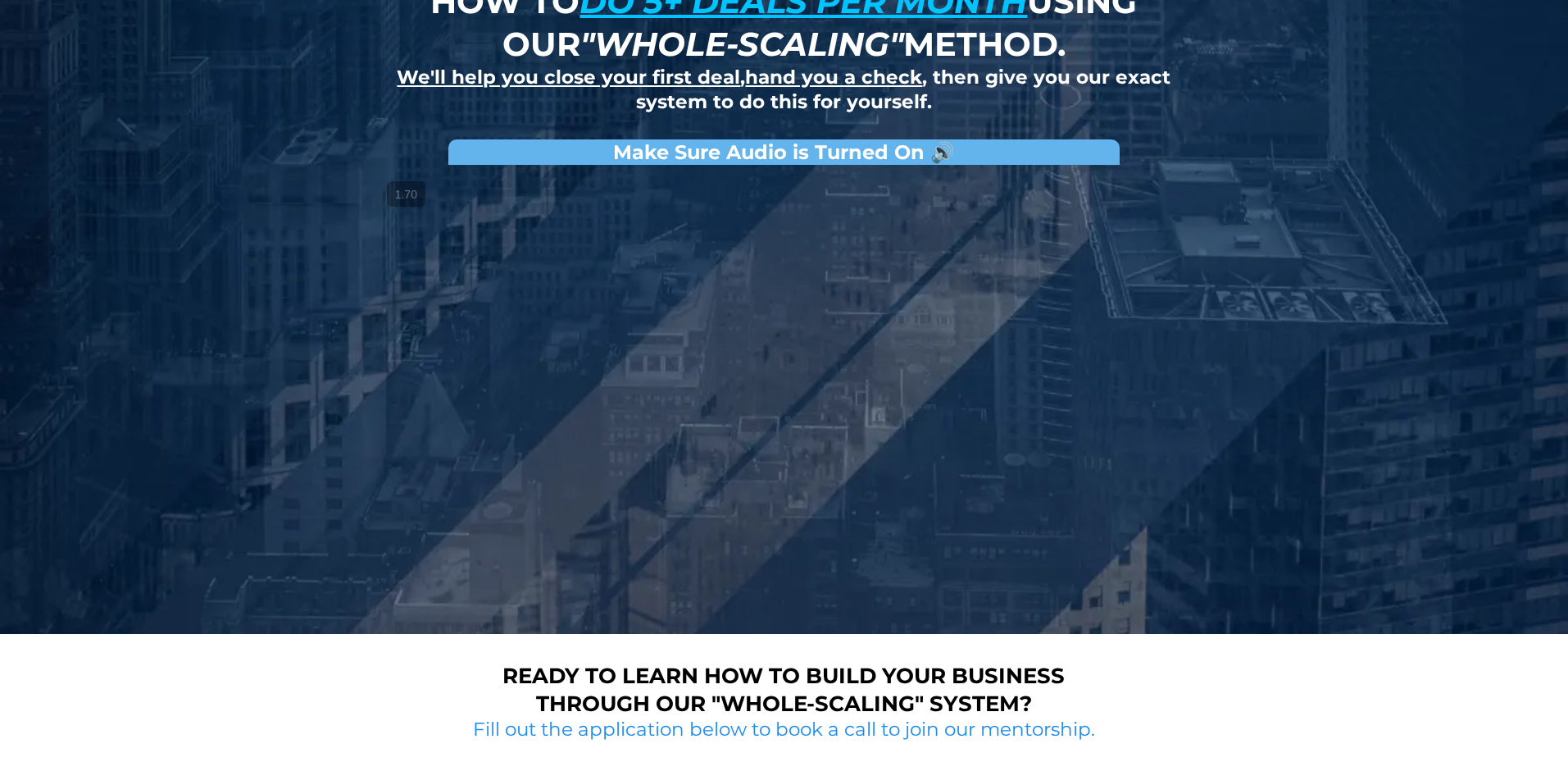
click at [1026, 505] on div at bounding box center [784, 389] width 819 height 432
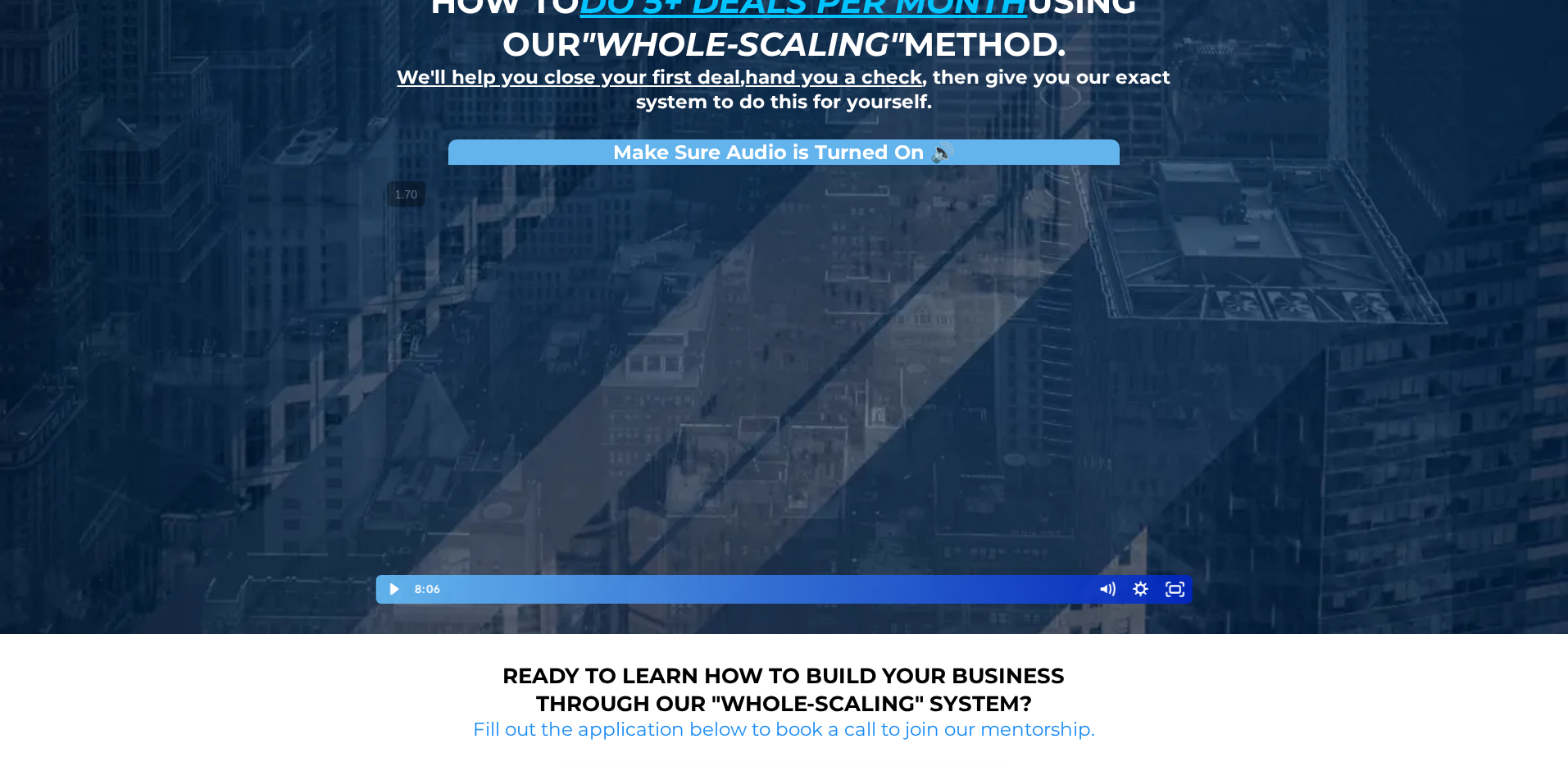
click at [1026, 489] on div at bounding box center [784, 389] width 819 height 432
click at [959, 400] on div at bounding box center [784, 389] width 819 height 432
click at [860, 422] on div at bounding box center [784, 389] width 819 height 432
click at [985, 472] on div at bounding box center [784, 389] width 819 height 432
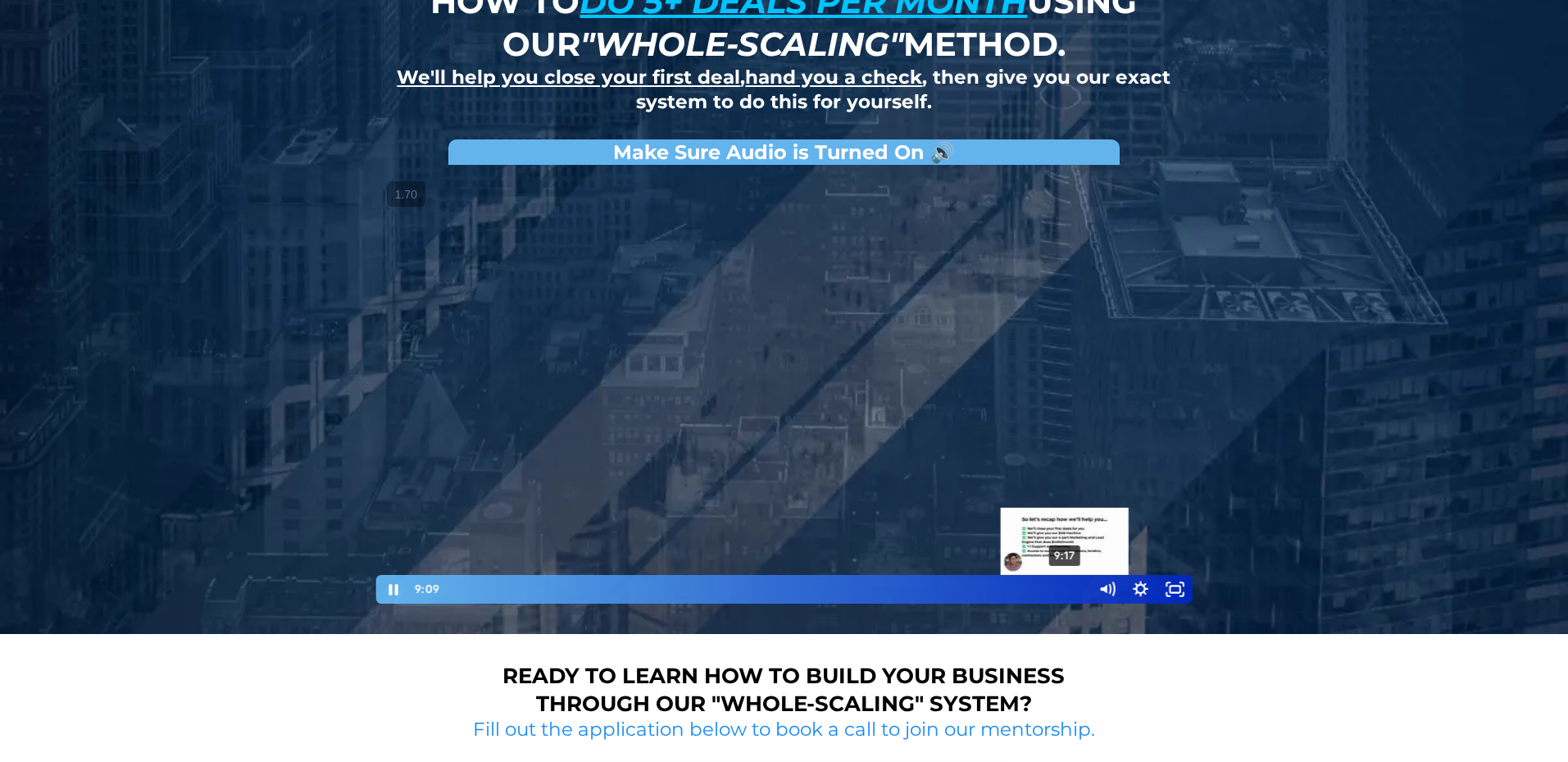
click at [1065, 593] on div "9:17" at bounding box center [765, 588] width 631 height 28
click at [1044, 443] on div at bounding box center [784, 389] width 819 height 432
click at [1038, 525] on div at bounding box center [784, 389] width 819 height 432
click at [978, 430] on div at bounding box center [784, 389] width 819 height 432
drag, startPoint x: 838, startPoint y: 419, endPoint x: 835, endPoint y: 432, distance: 13.3
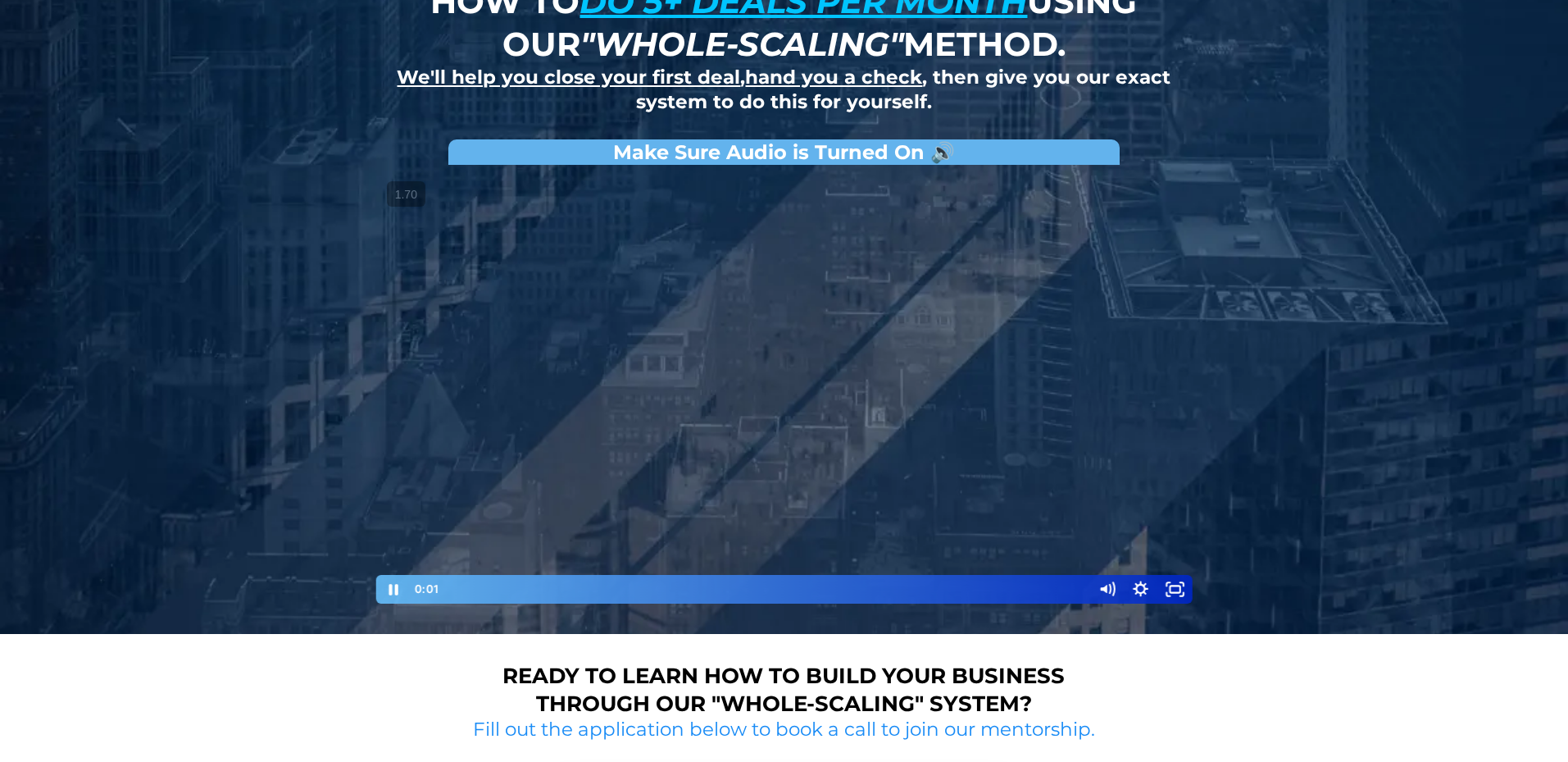
click at [838, 419] on div at bounding box center [784, 389] width 819 height 432
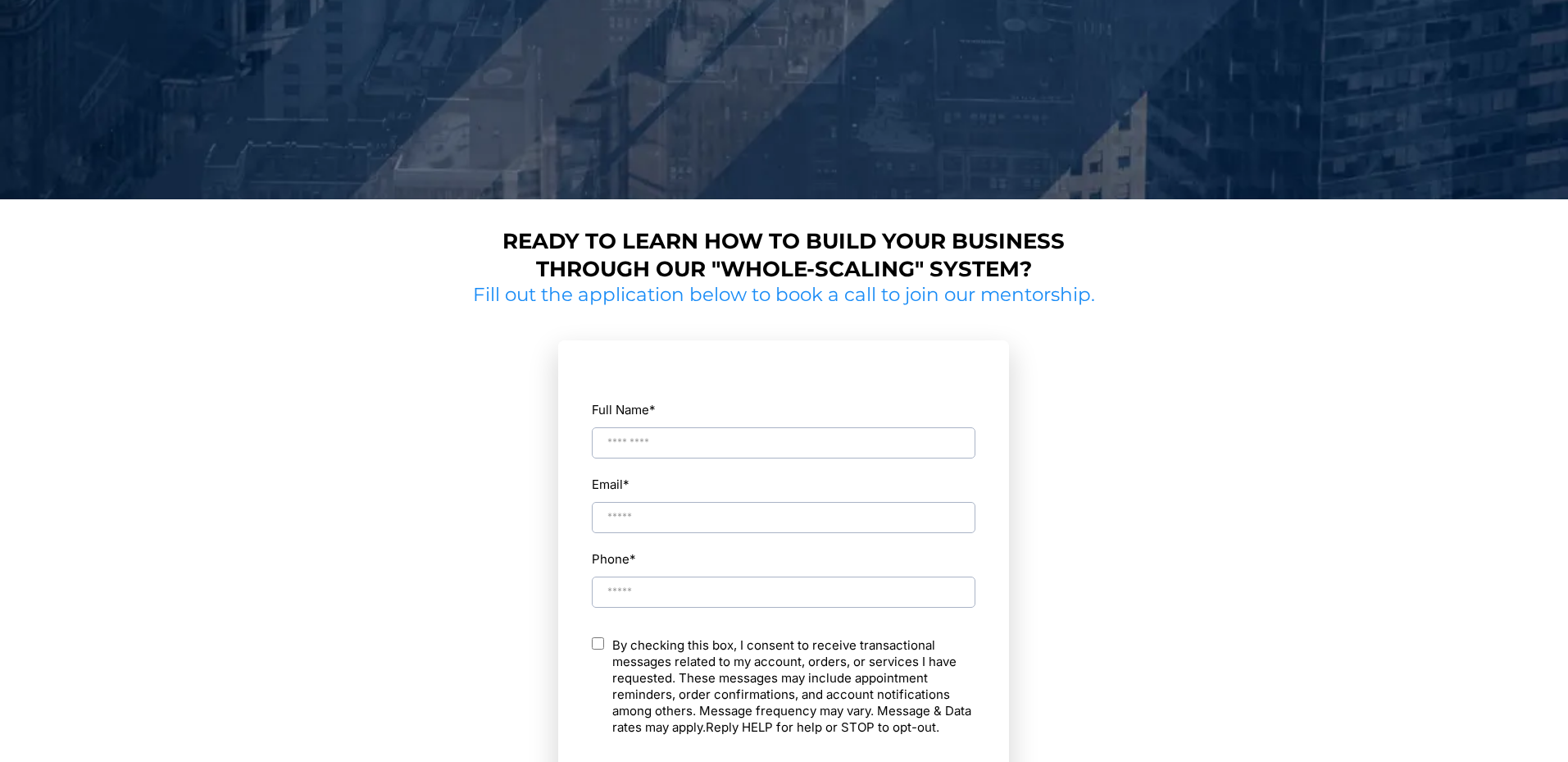
scroll to position [632, 0]
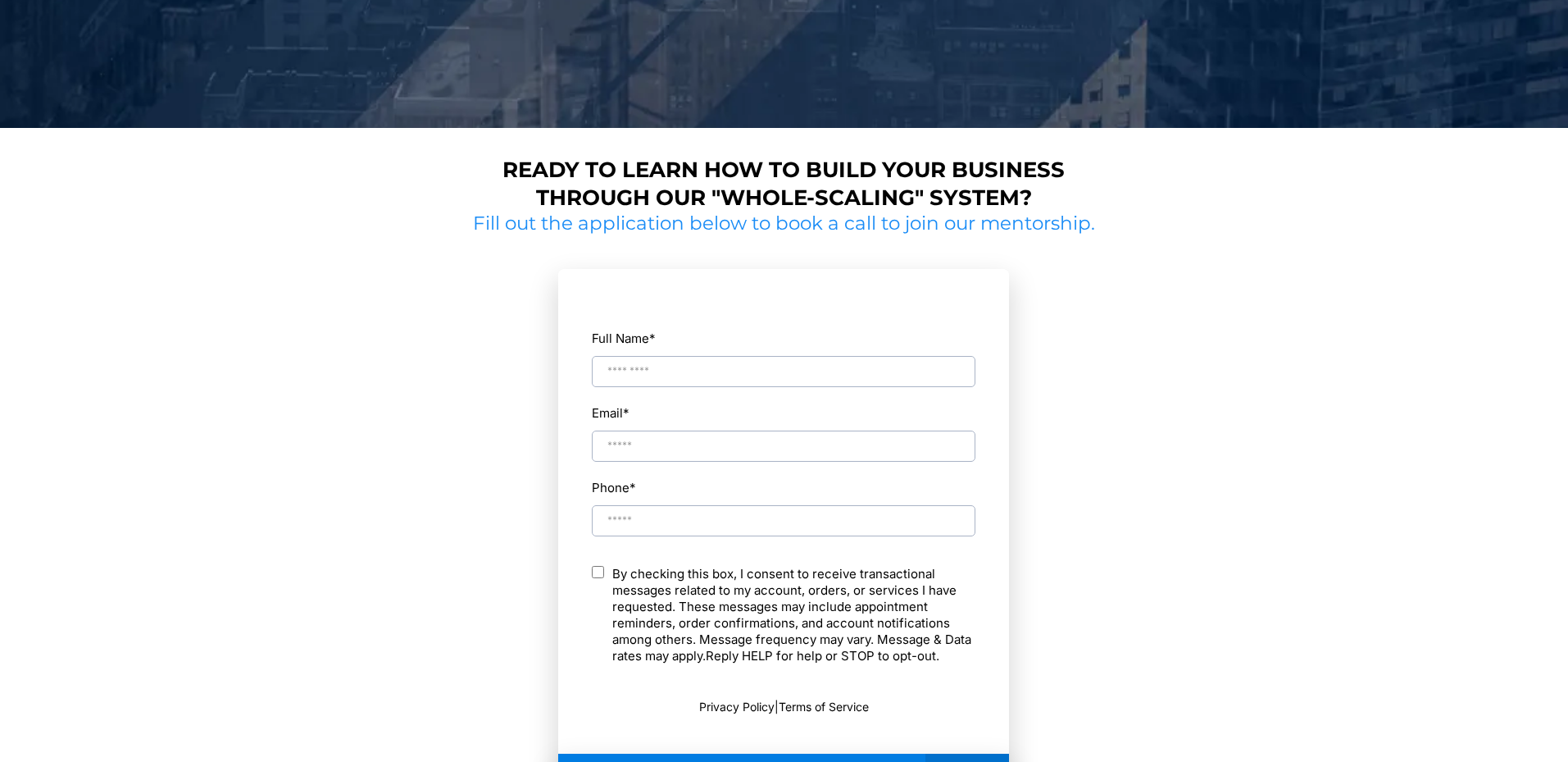
click at [745, 372] on input "Full Name *" at bounding box center [783, 372] width 383 height 31
type input "**********"
drag, startPoint x: 719, startPoint y: 427, endPoint x: 710, endPoint y: 441, distance: 16.6
click at [719, 428] on div "Email *" at bounding box center [783, 431] width 385 height 61
click at [709, 443] on input "Email *" at bounding box center [783, 446] width 383 height 31
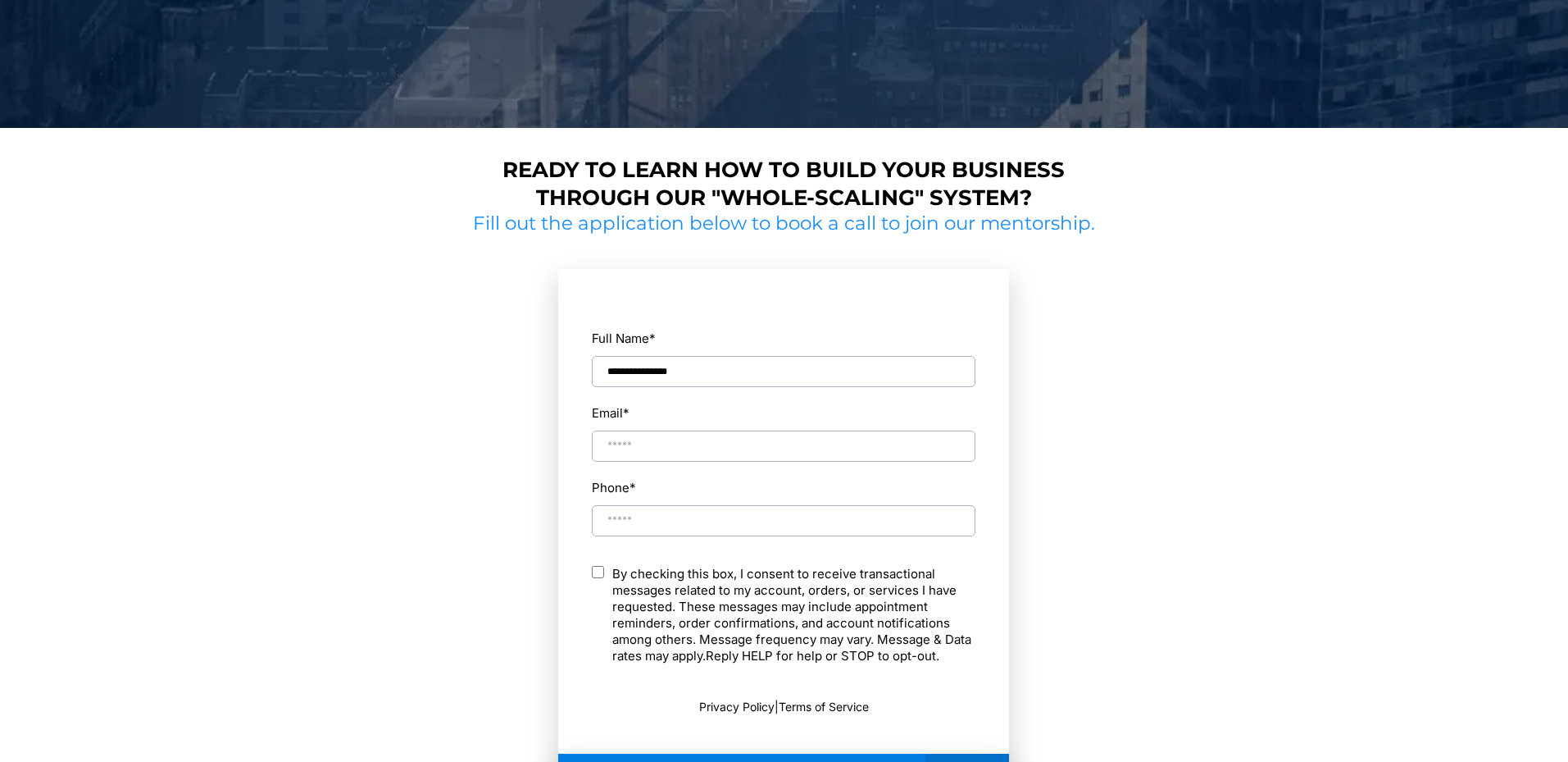
type input "**********"
click at [683, 518] on input "Phone *" at bounding box center [783, 520] width 383 height 31
type input "**********"
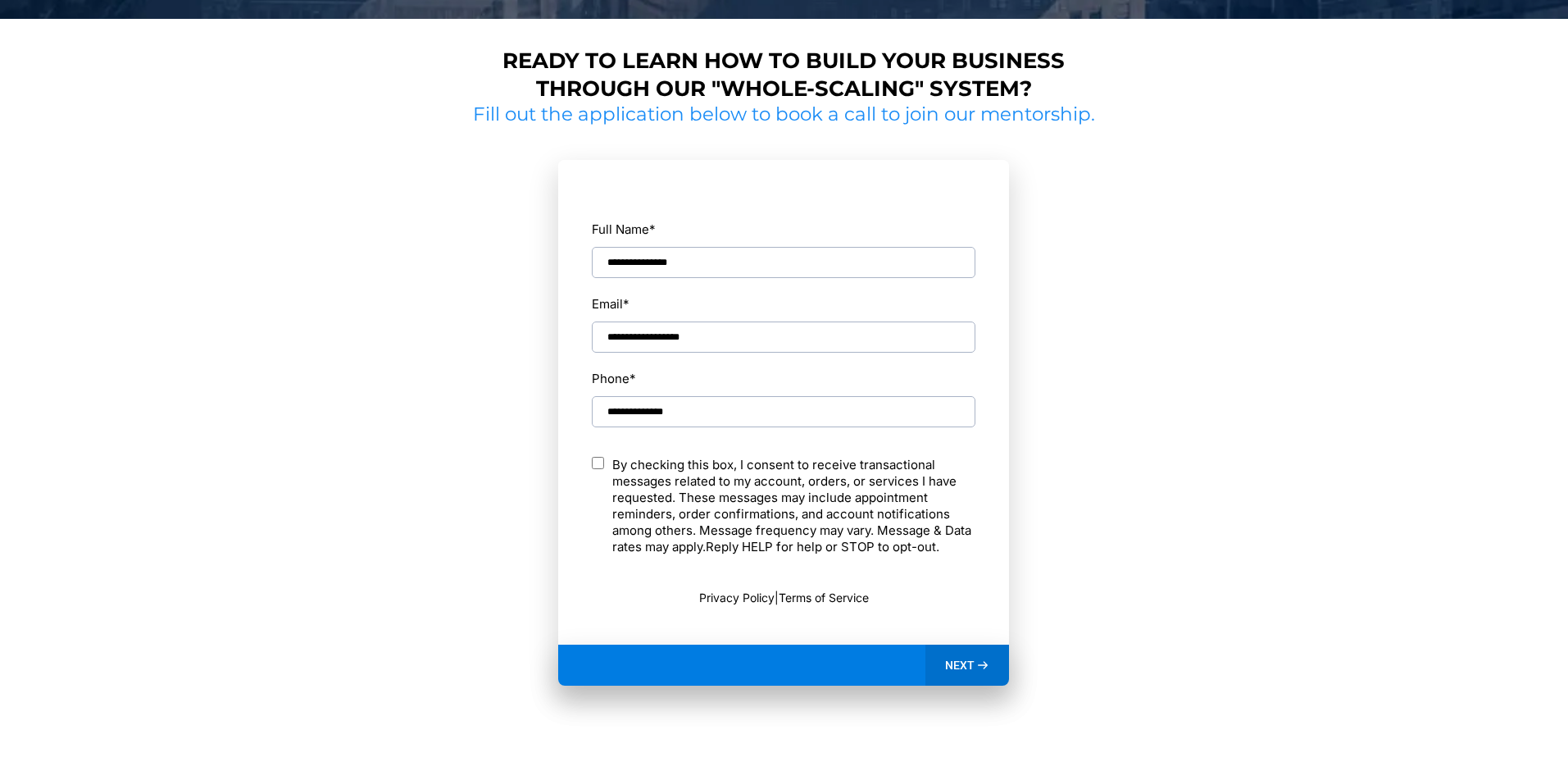
scroll to position [755, 0]
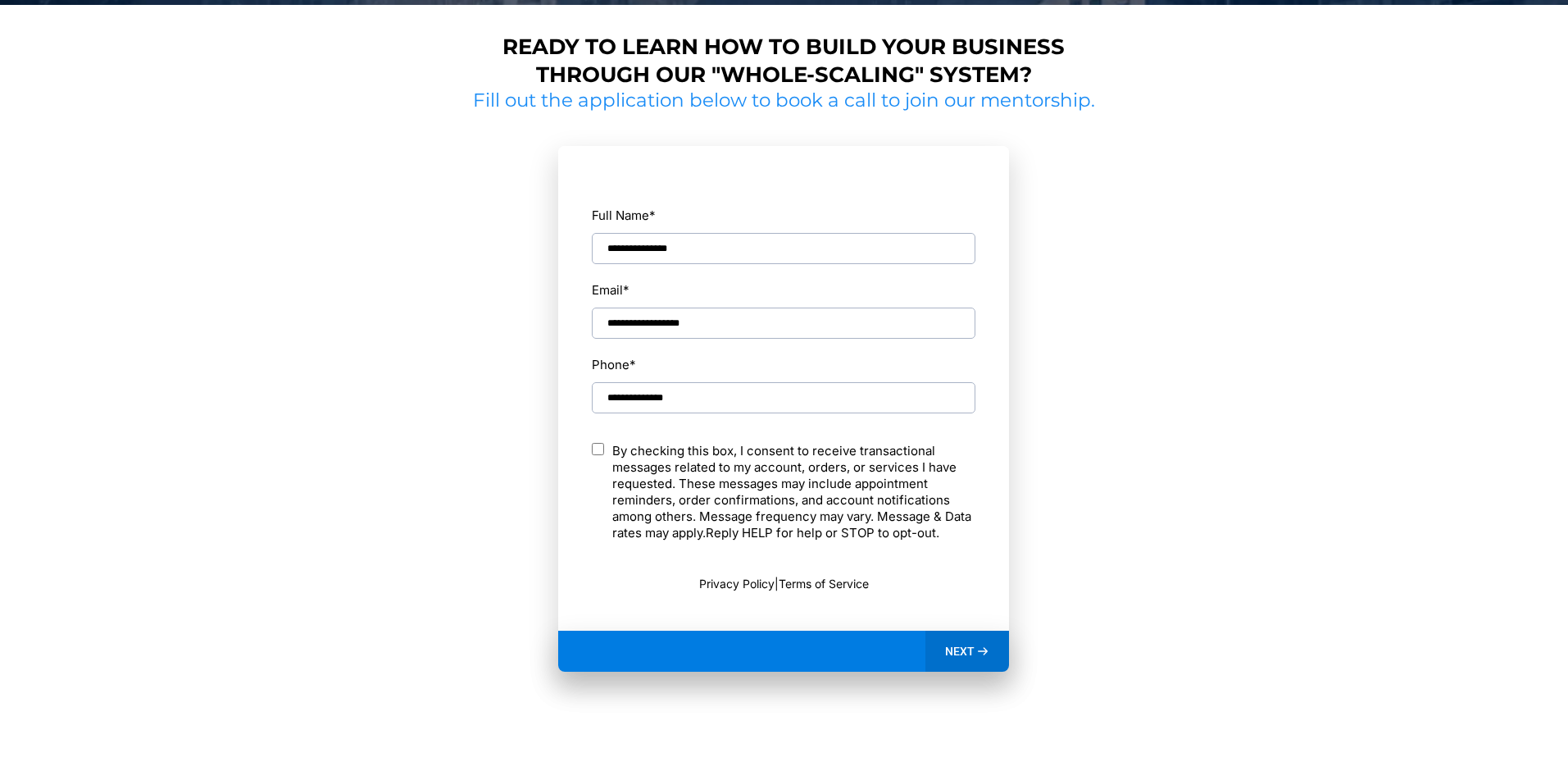
click at [937, 642] on div "NEXT" at bounding box center [967, 651] width 84 height 41
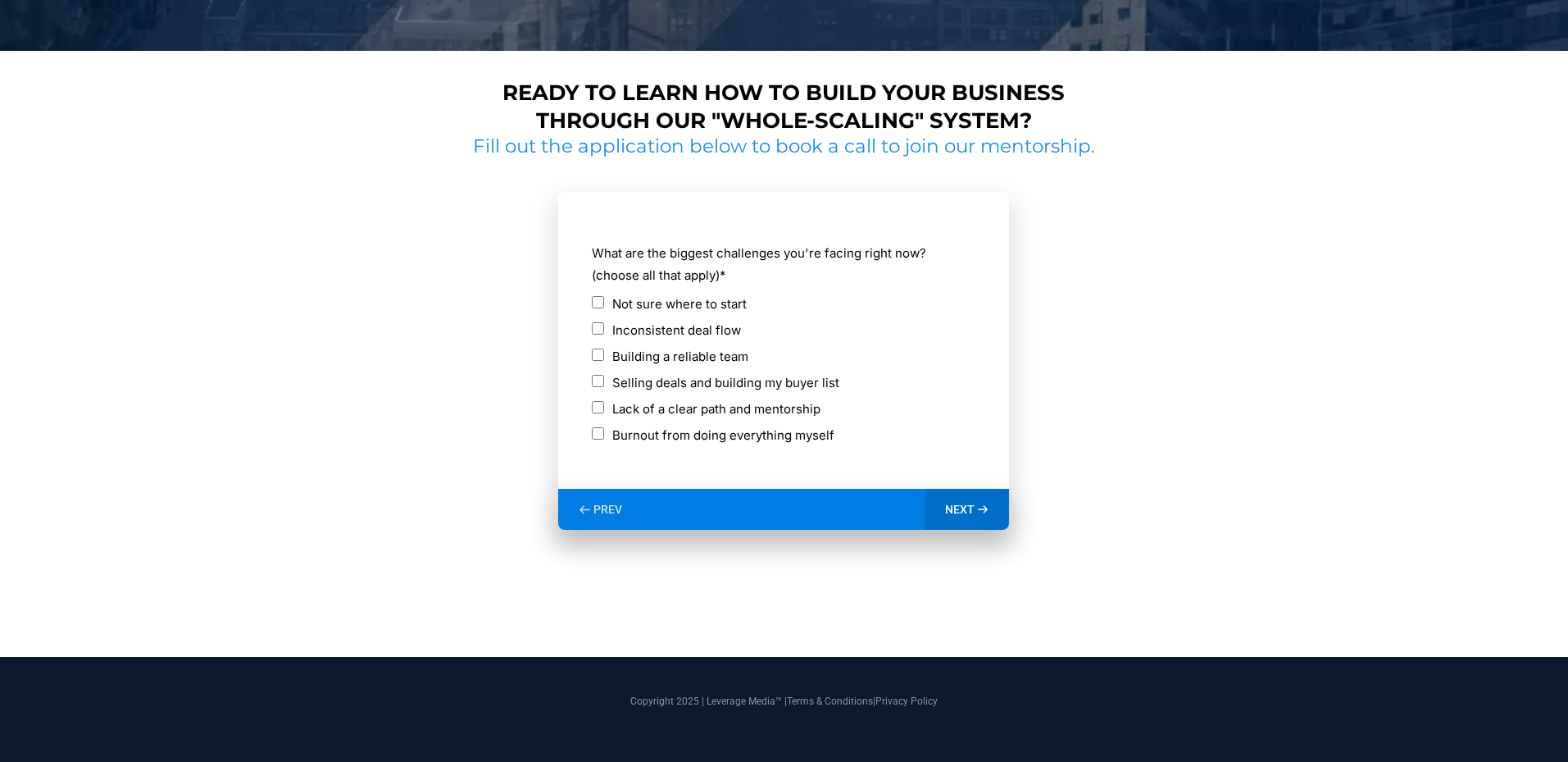
scroll to position [710, 0]
click at [603, 507] on span "PREV" at bounding box center [607, 508] width 28 height 15
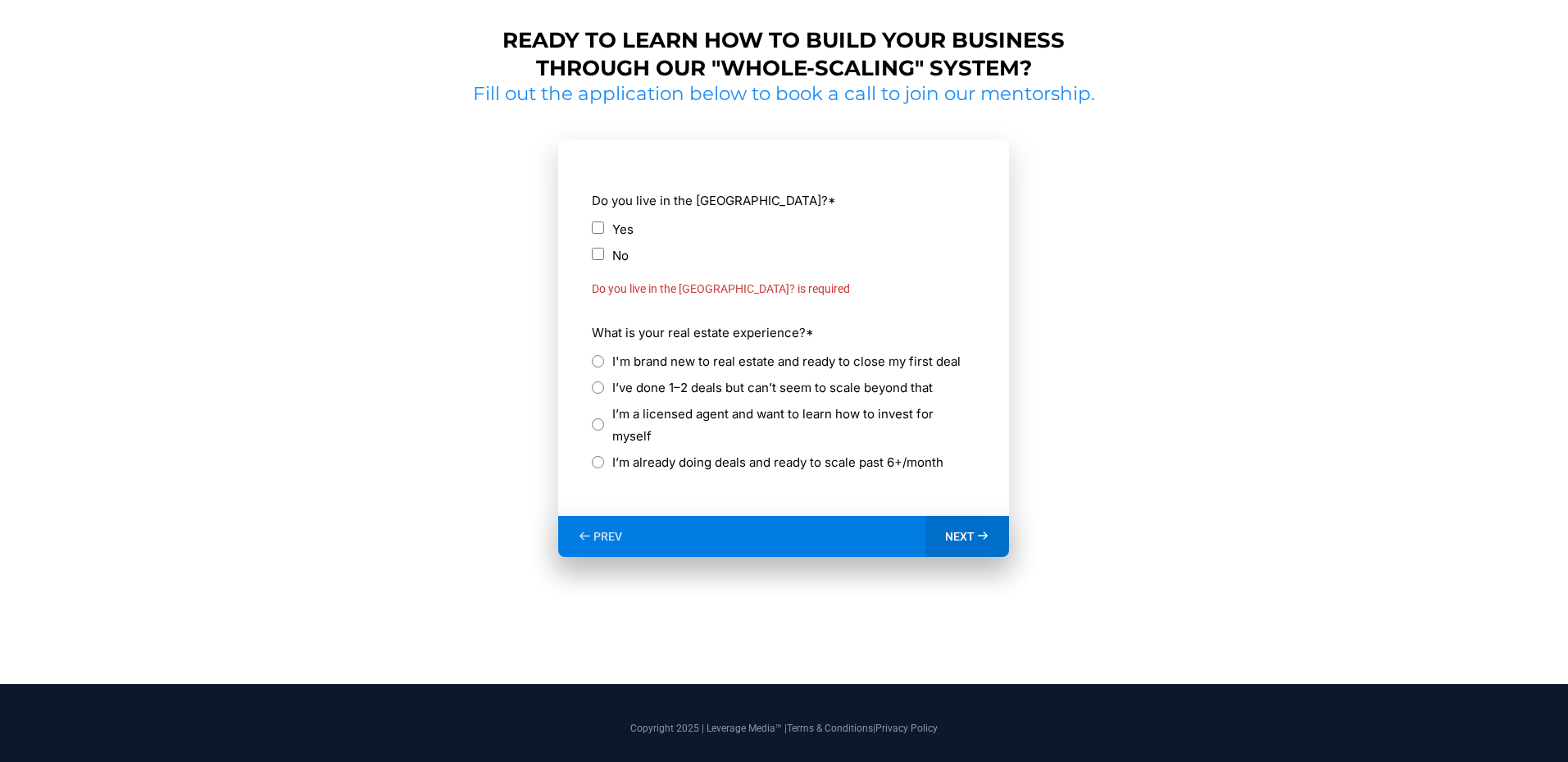
scroll to position [765, 0]
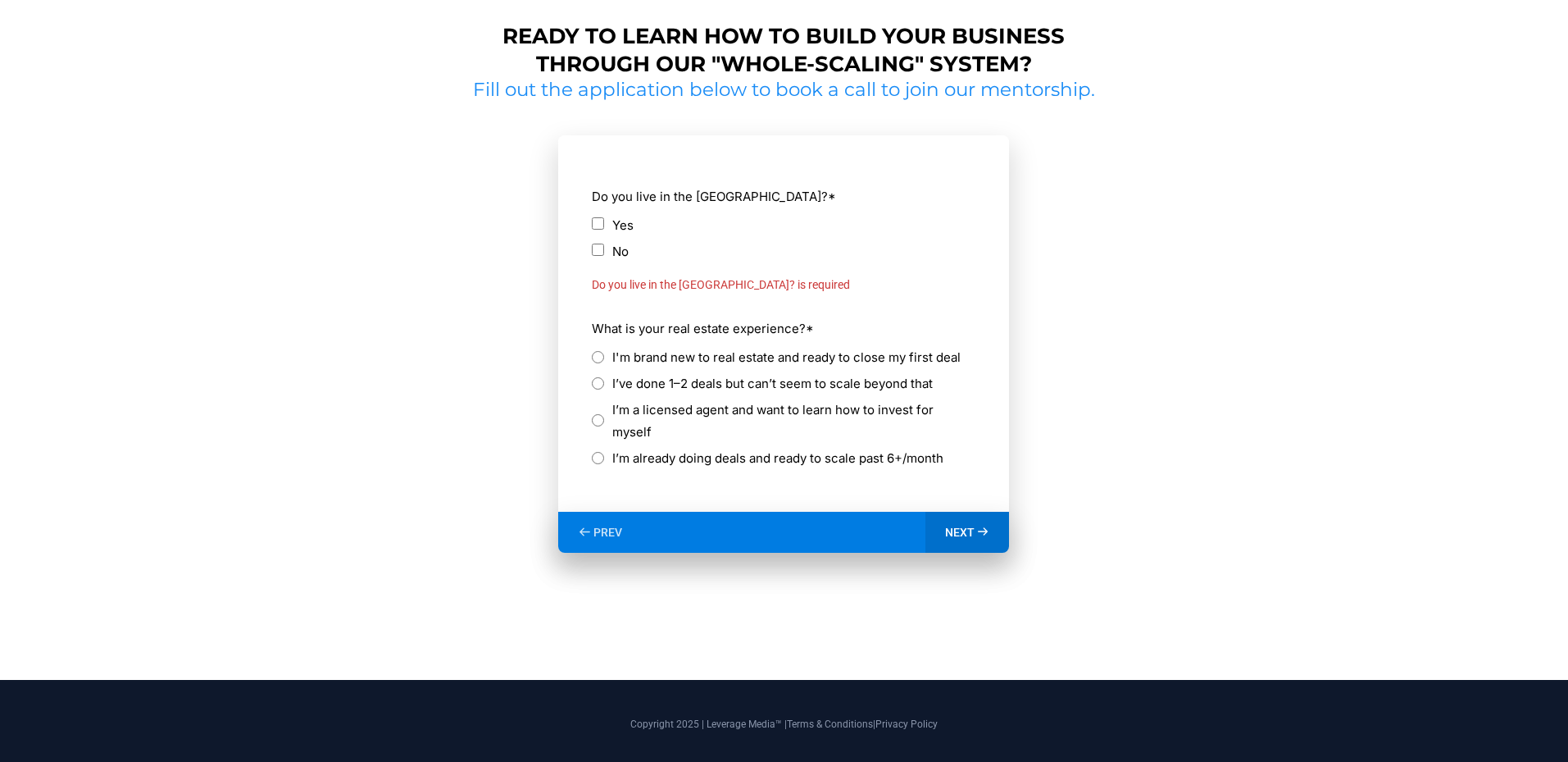
click at [591, 230] on div "Do you live in the [GEOGRAPHIC_DATA]? * Yes No Do you live in the [GEOGRAPHIC_D…" at bounding box center [783, 237] width 385 height 118
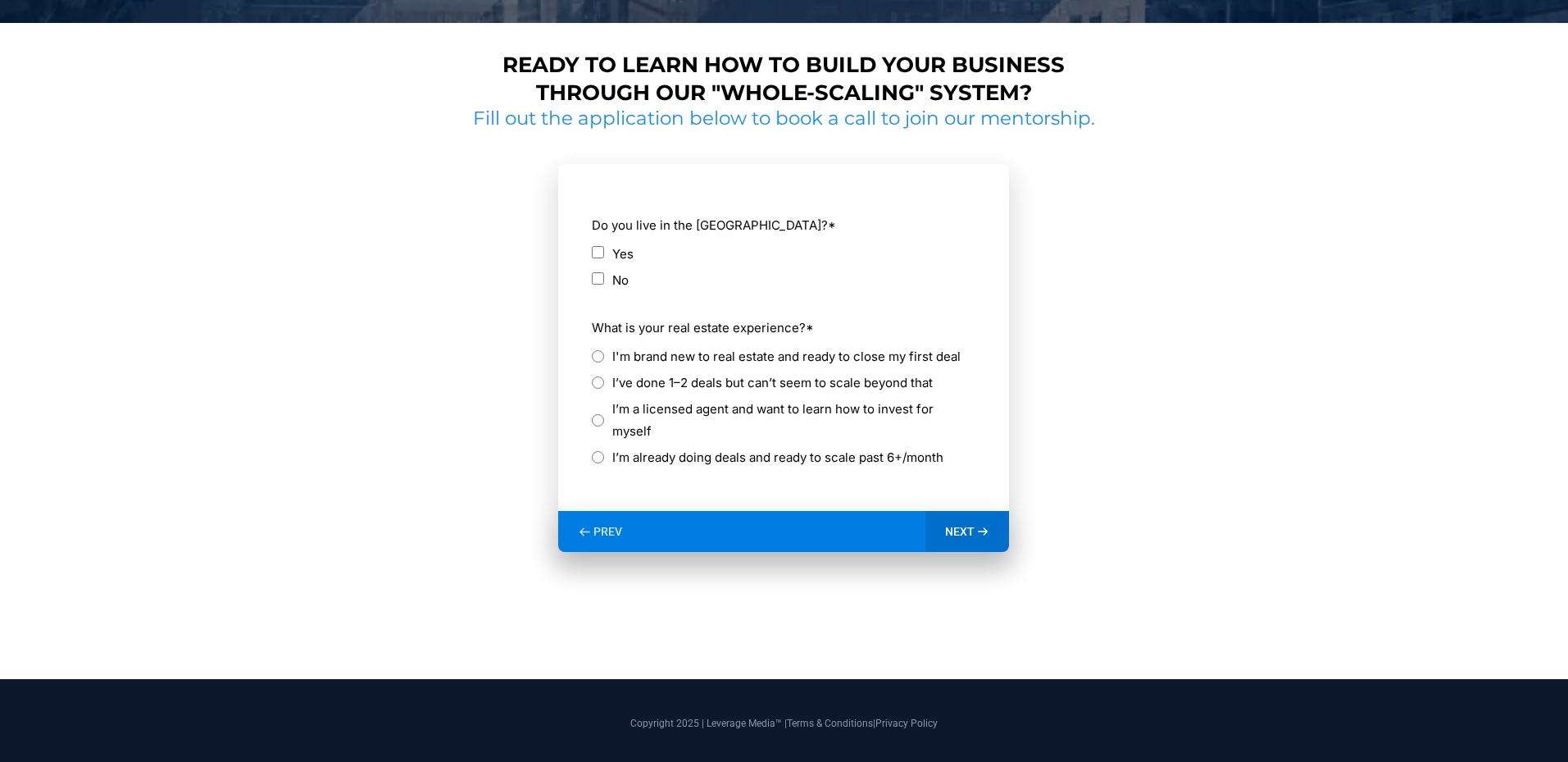
click at [951, 524] on span "NEXT" at bounding box center [959, 531] width 29 height 15
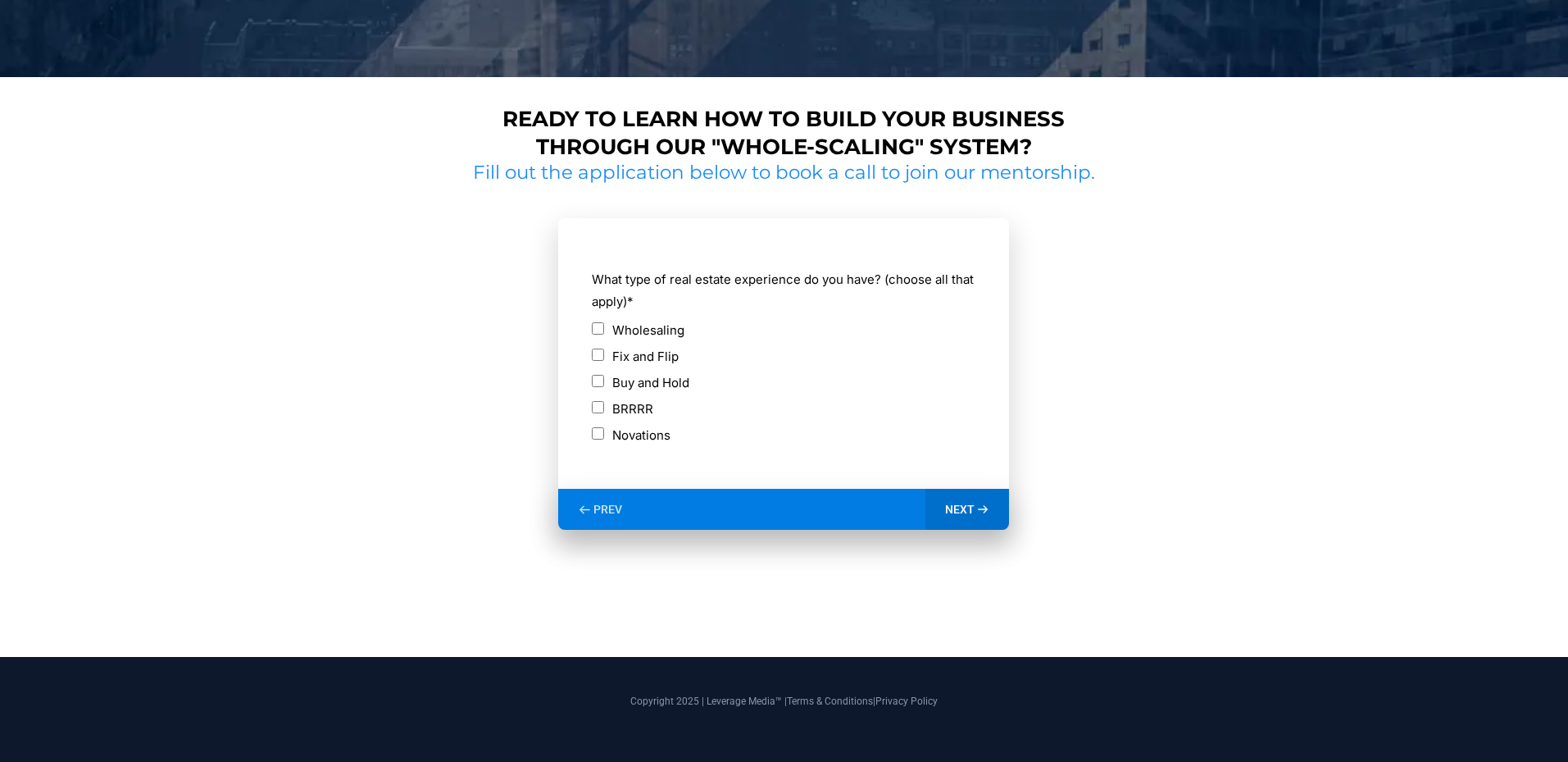
click at [973, 507] on span "NEXT" at bounding box center [959, 508] width 29 height 15
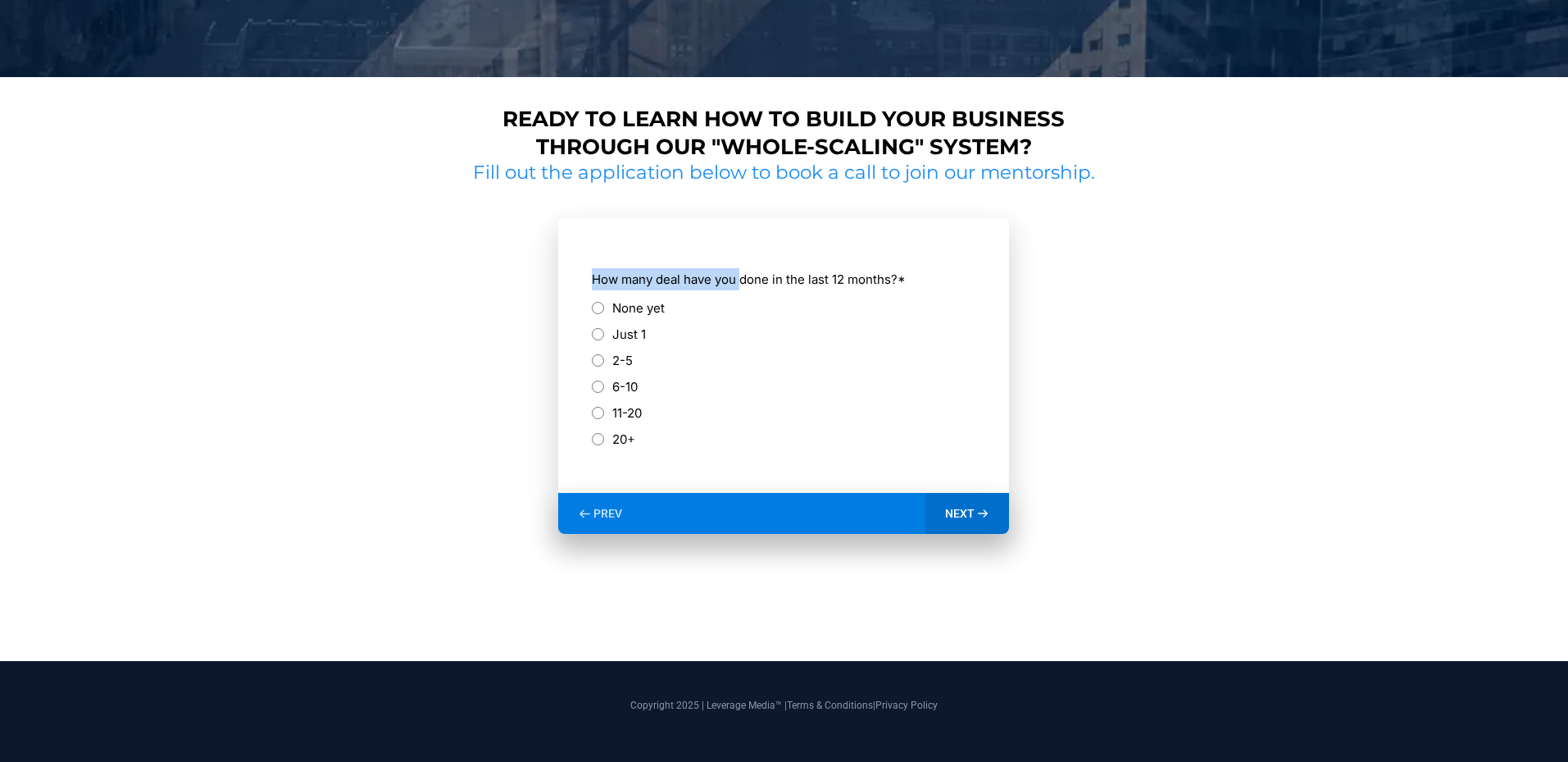
drag, startPoint x: 590, startPoint y: 277, endPoint x: 744, endPoint y: 274, distance: 154.0
click at [744, 274] on form "**********" at bounding box center [783, 355] width 450 height 274
click at [744, 274] on label "How many deal have you done in the last 12 months? *" at bounding box center [783, 280] width 383 height 22
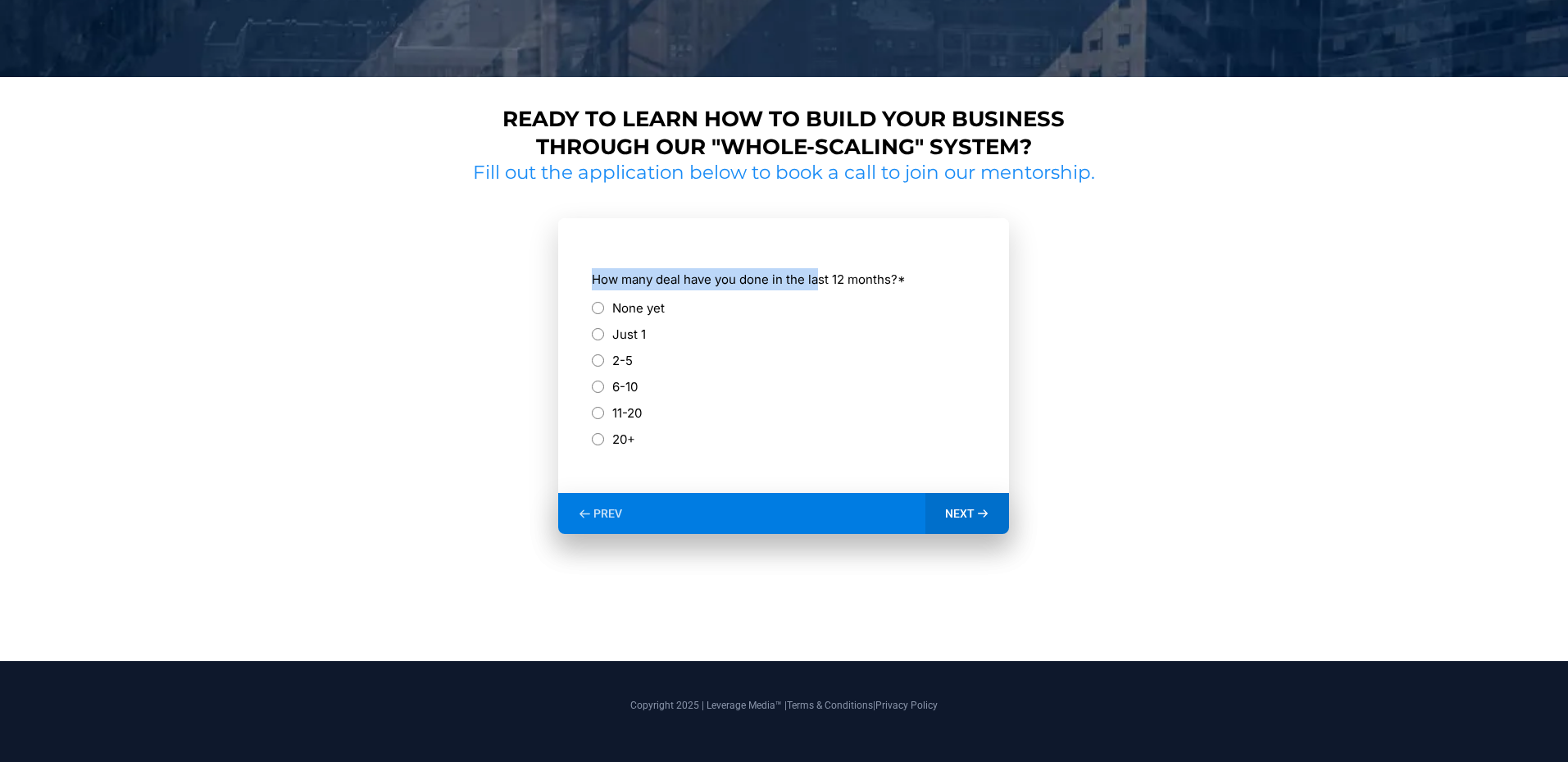
drag, startPoint x: 569, startPoint y: 275, endPoint x: 819, endPoint y: 273, distance: 250.0
click at [819, 273] on form "**********" at bounding box center [783, 355] width 450 height 274
click at [819, 273] on label "How many deal have you done in the last 12 months? *" at bounding box center [783, 280] width 383 height 22
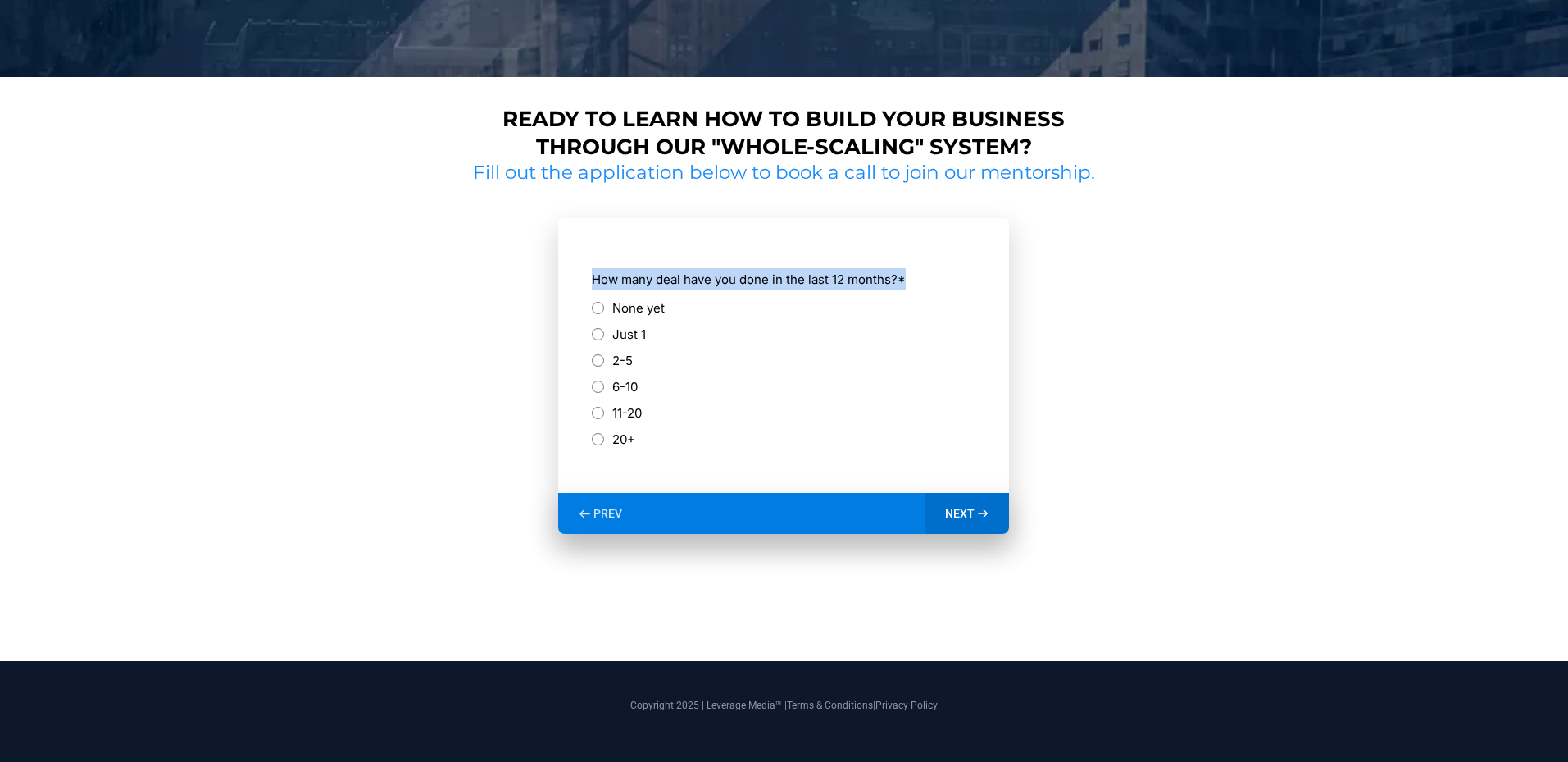
click at [819, 273] on label "How many deal have you done in the last 12 months? *" at bounding box center [783, 280] width 383 height 22
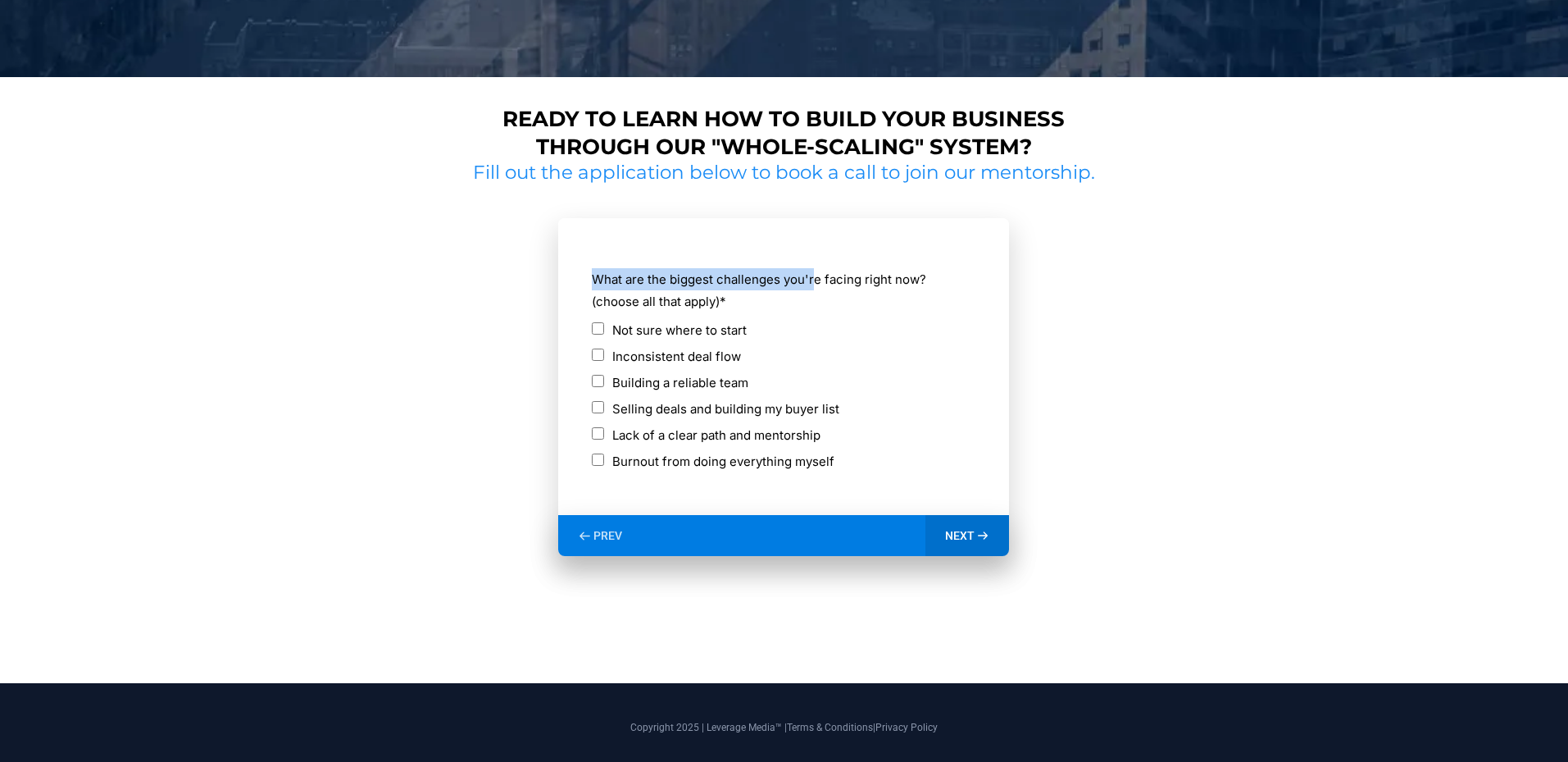
drag, startPoint x: 594, startPoint y: 281, endPoint x: 814, endPoint y: 280, distance: 220.0
click at [814, 280] on label "What are the biggest challenges you're facing right now? (choose all that apply…" at bounding box center [783, 290] width 383 height 44
drag, startPoint x: 814, startPoint y: 280, endPoint x: 768, endPoint y: 310, distance: 54.9
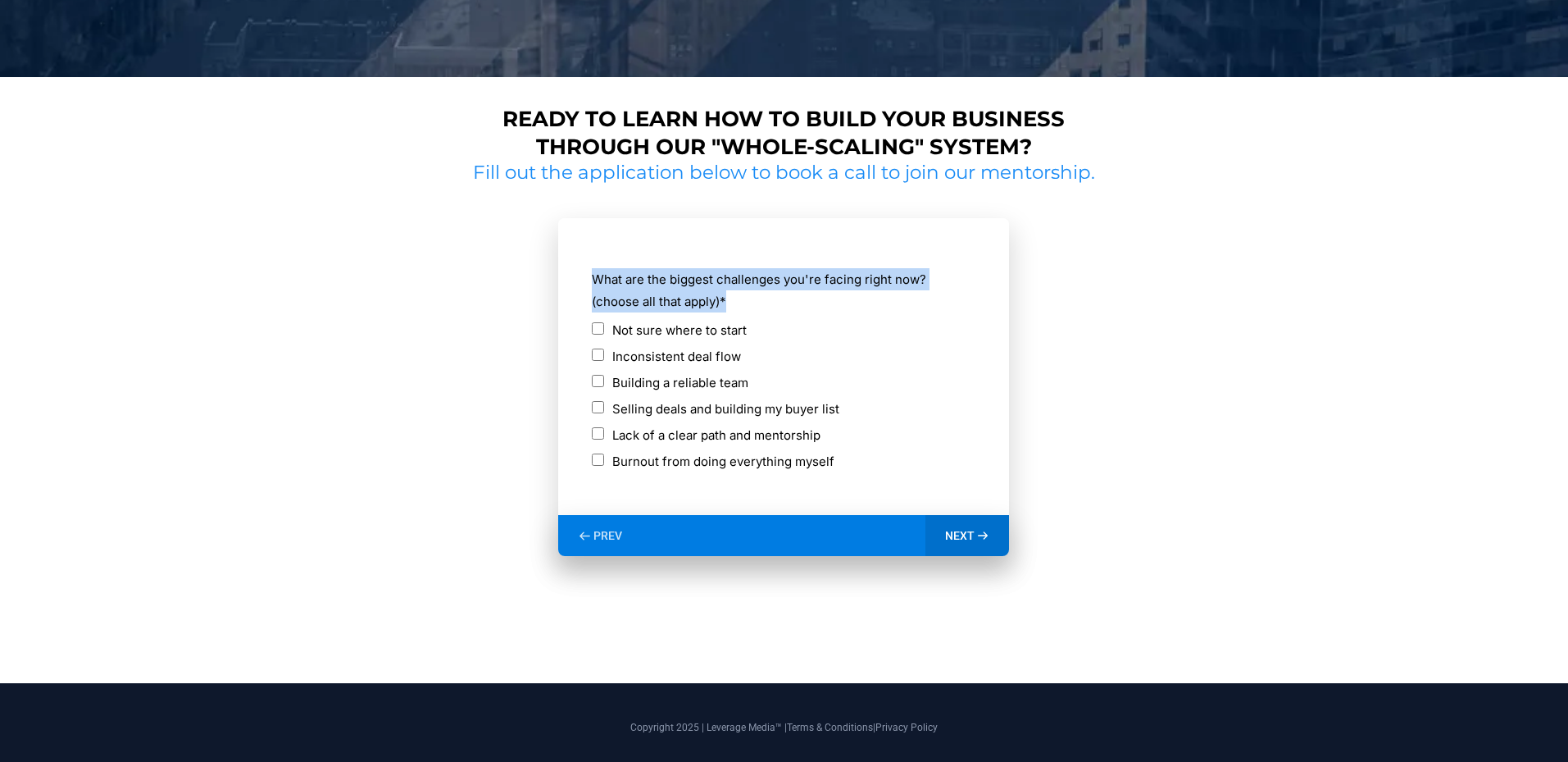
click at [814, 280] on label "What are the biggest challenges you're facing right now? (choose all that apply…" at bounding box center [783, 290] width 383 height 44
drag, startPoint x: 805, startPoint y: 319, endPoint x: 720, endPoint y: 330, distance: 85.7
click at [804, 320] on div "Not sure where to start" at bounding box center [783, 330] width 383 height 22
click at [973, 535] on span "NEXT" at bounding box center [959, 535] width 29 height 15
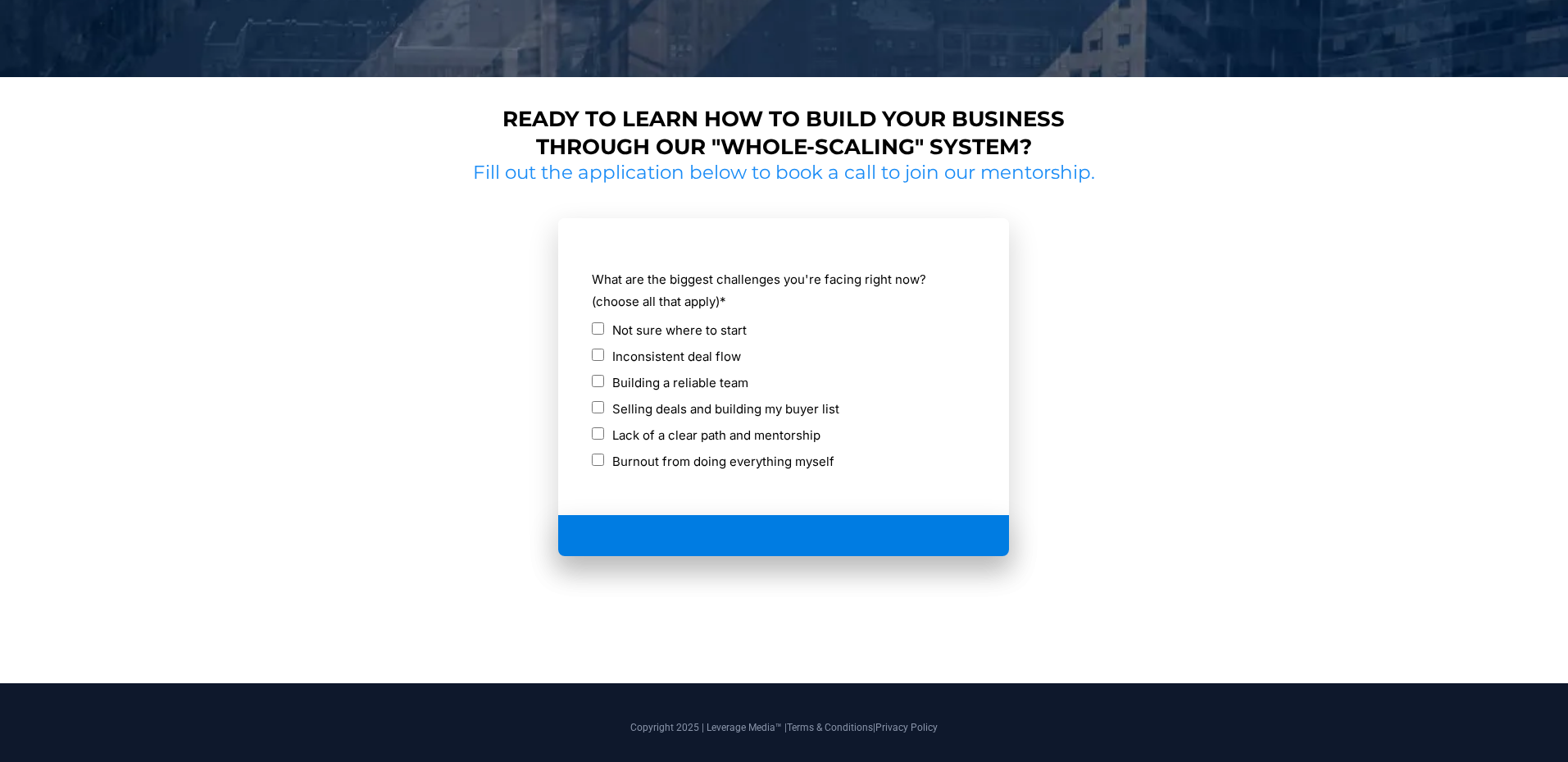
scroll to position [657, 0]
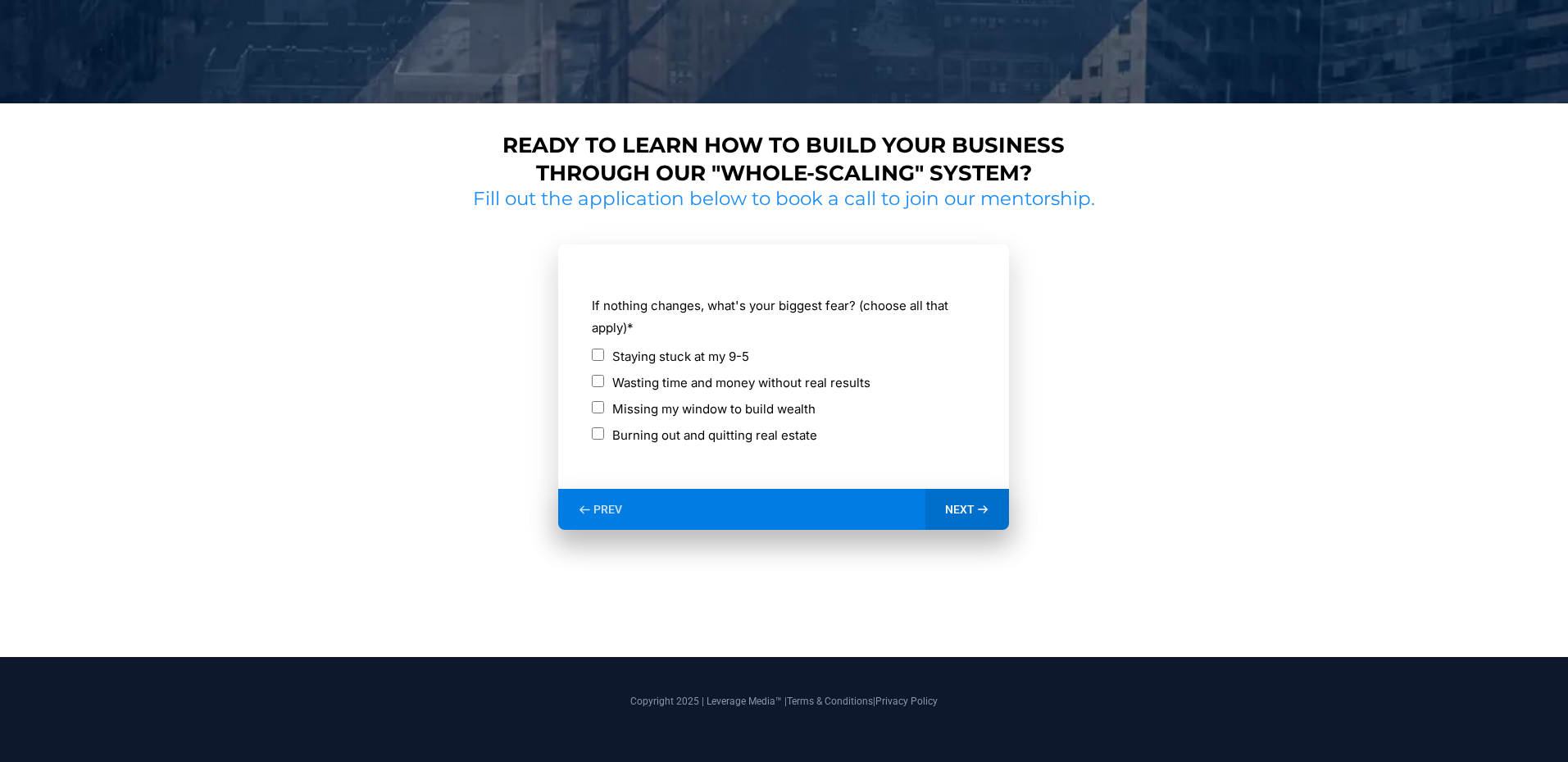
click at [599, 375] on div "Staying stuck at my 9-5 Wasting time and money without real results Missing my …" at bounding box center [783, 397] width 383 height 105
click at [959, 500] on div "NEXT" at bounding box center [967, 509] width 84 height 41
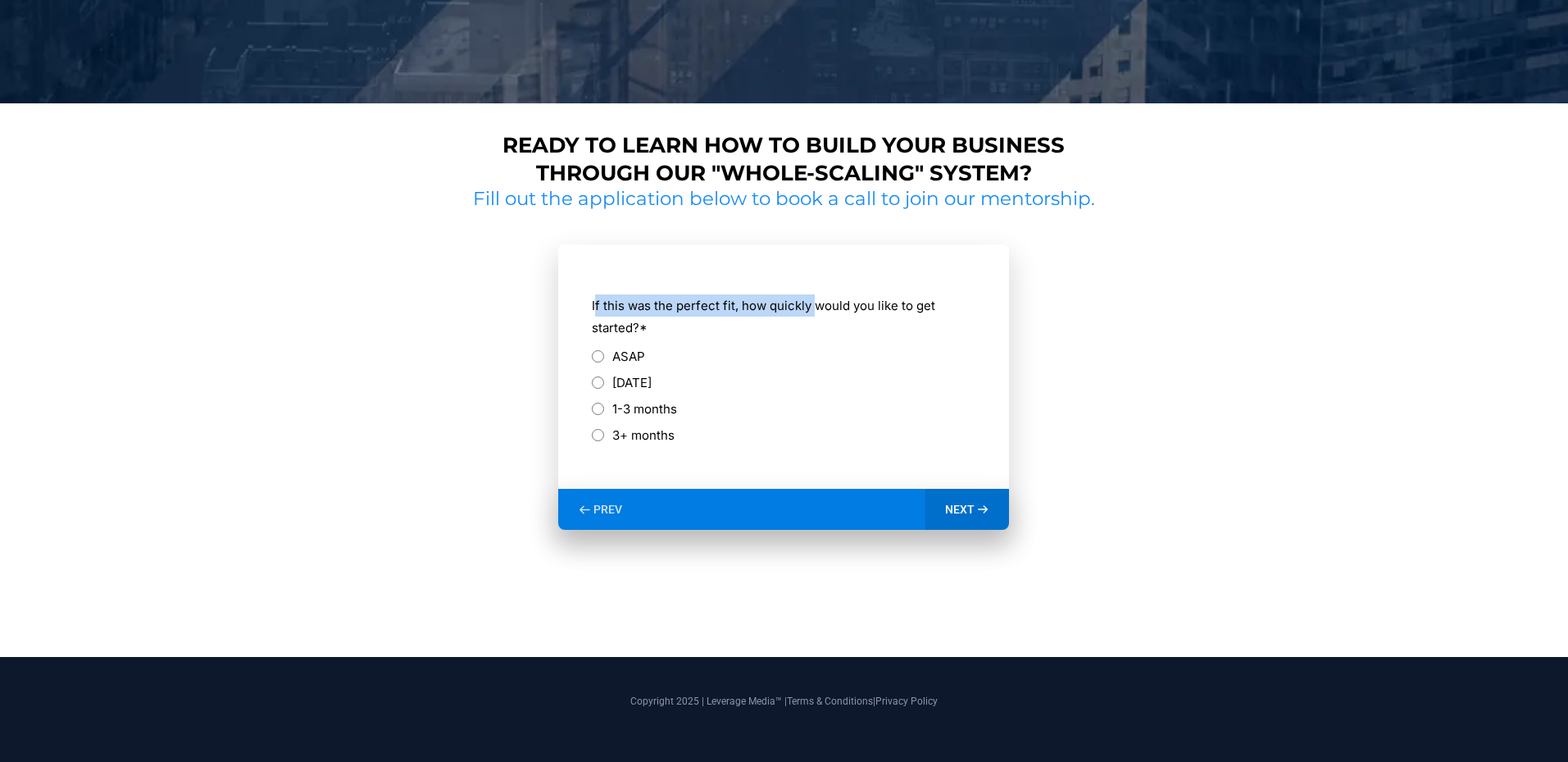
drag, startPoint x: 595, startPoint y: 306, endPoint x: 815, endPoint y: 305, distance: 220.0
click at [815, 305] on label "If this was the perfect fit, how quickly would you like to get started? *" at bounding box center [783, 316] width 383 height 44
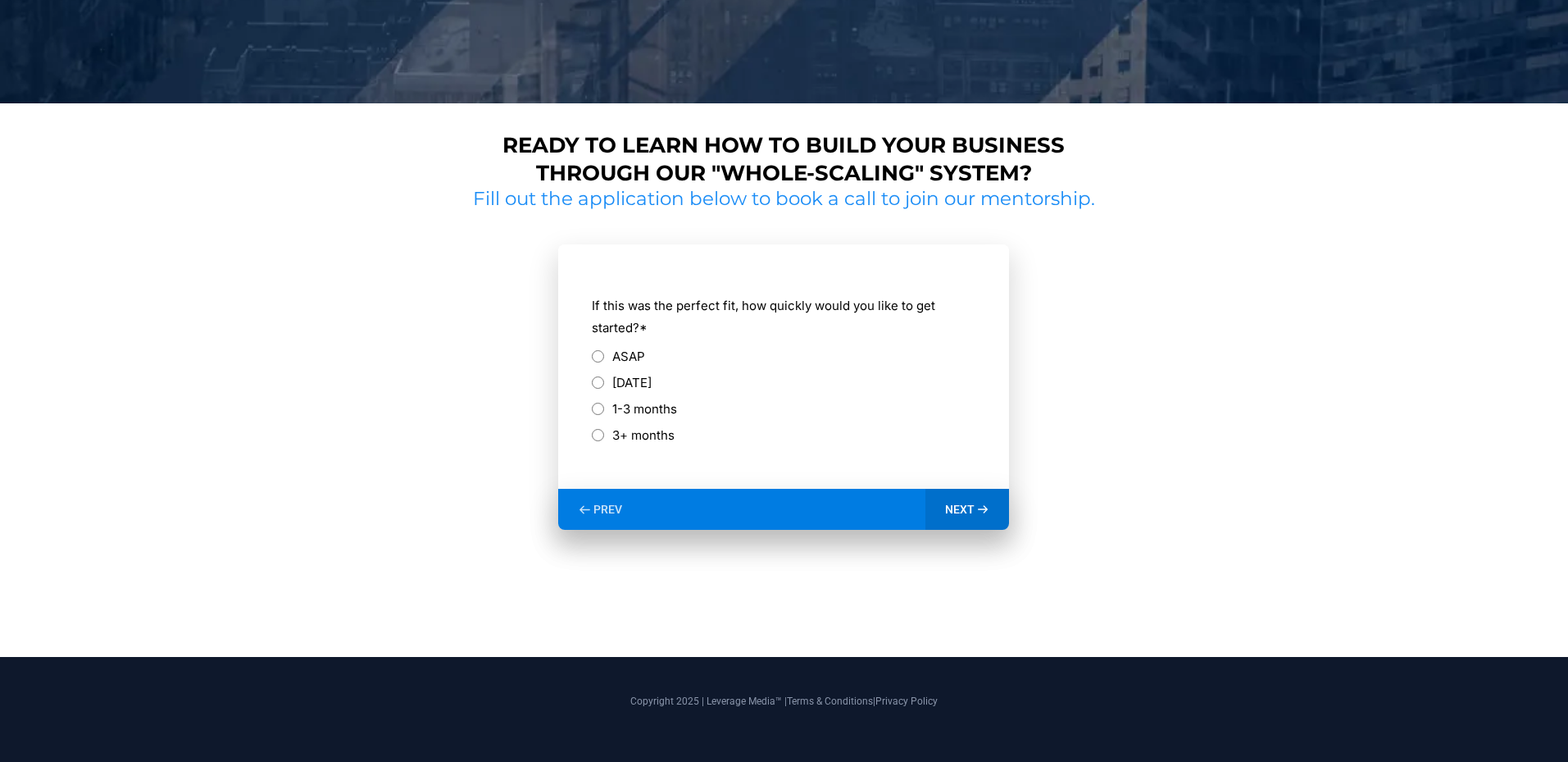
click at [732, 346] on div "ASAP" at bounding box center [783, 356] width 383 height 22
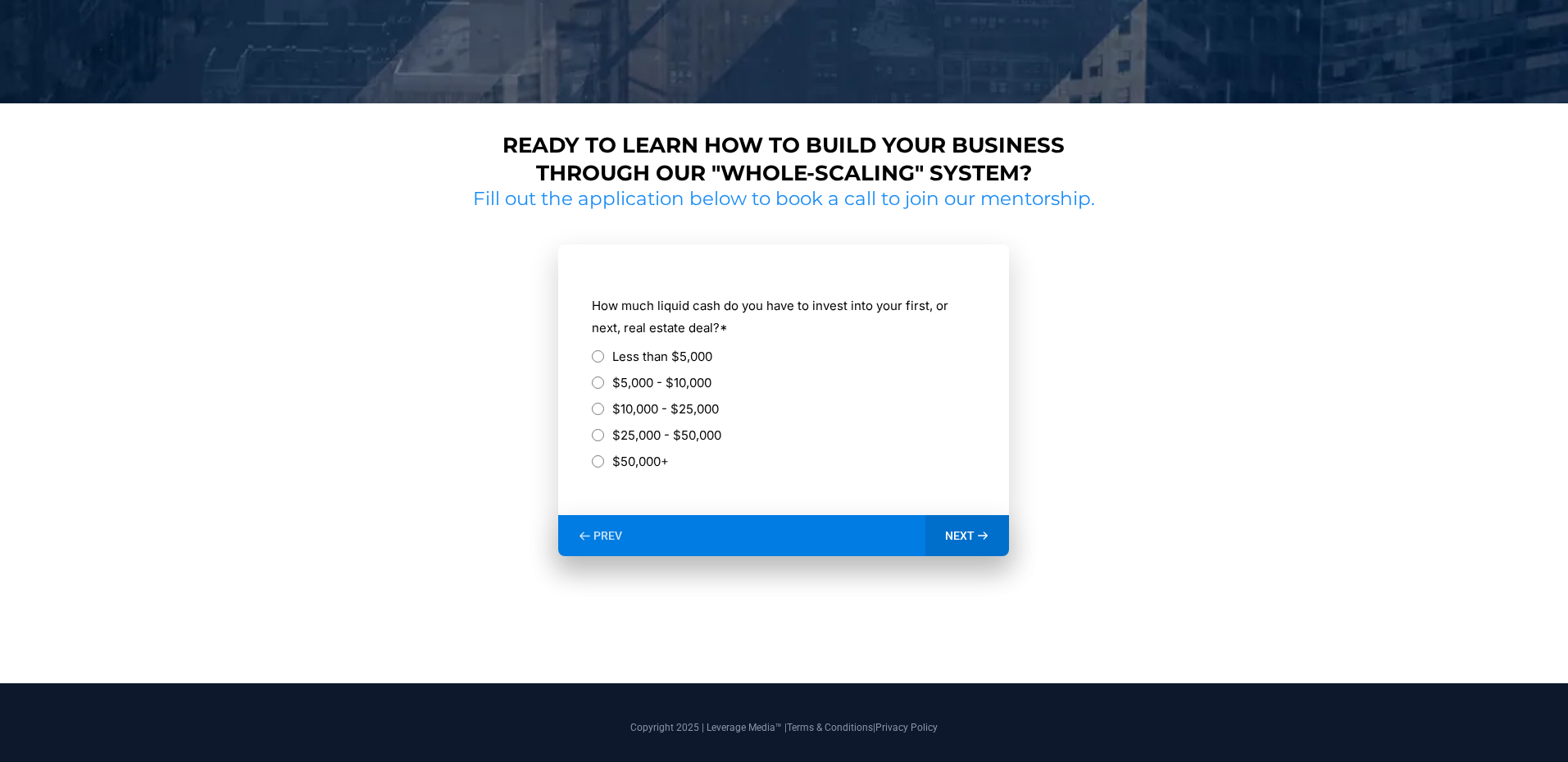
click at [597, 376] on div "$5,000 - $10,000" at bounding box center [783, 383] width 383 height 22
click at [597, 526] on div "PREV" at bounding box center [599, 536] width 83 height 41
drag, startPoint x: 607, startPoint y: 304, endPoint x: 905, endPoint y: 343, distance: 300.5
click at [905, 343] on div "How much liquid cash do you have to invest into your first, or next, real estat…" at bounding box center [783, 382] width 385 height 190
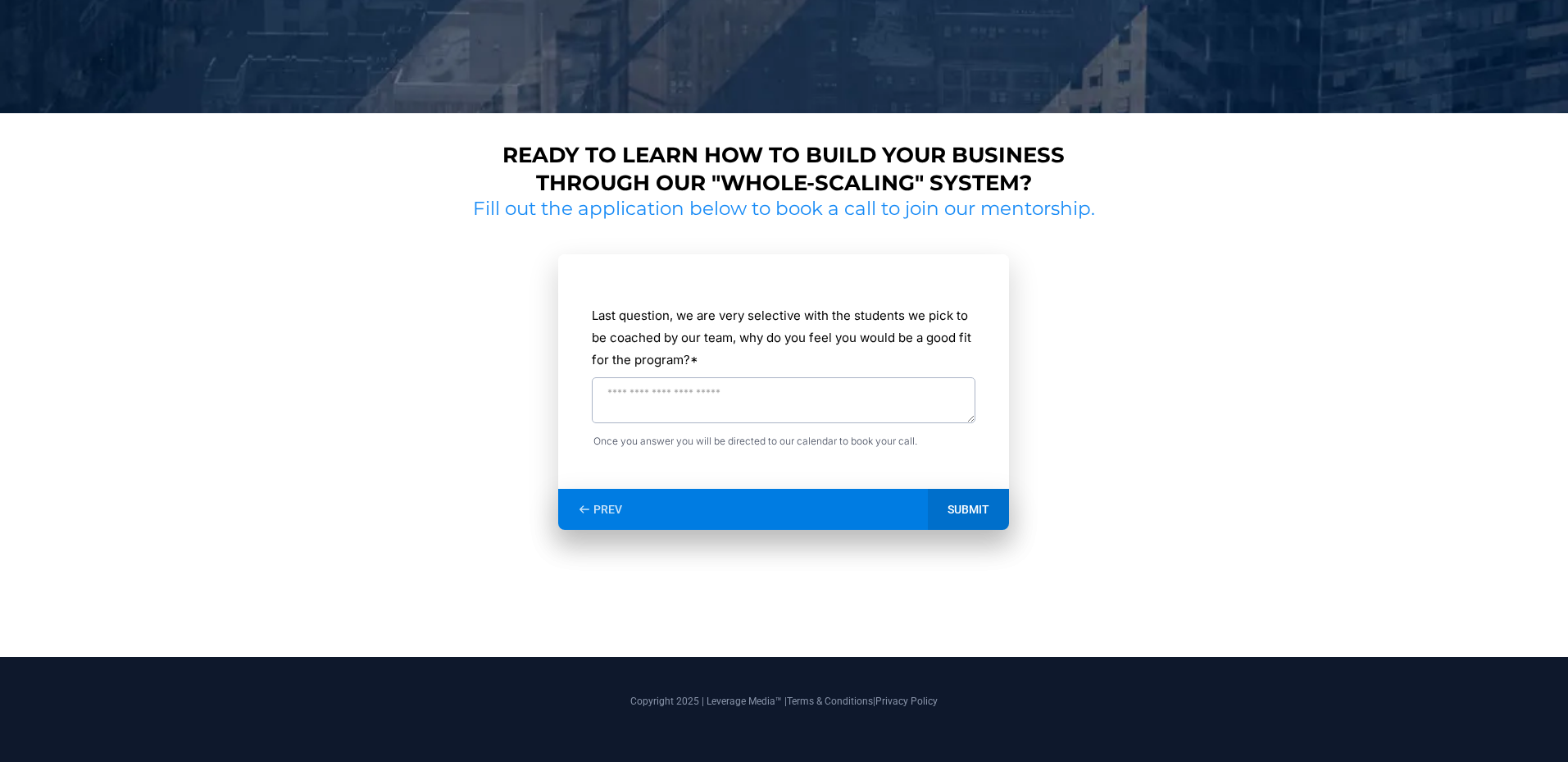
scroll to position [647, 0]
click at [623, 502] on div "PREV" at bounding box center [599, 509] width 83 height 41
click at [636, 358] on label "Last question, we are very selective with the students we pick to be coached by…" at bounding box center [783, 337] width 383 height 66
click at [636, 377] on textarea "Last question, we are very selective with the students we pick to be coached by…" at bounding box center [783, 399] width 383 height 46
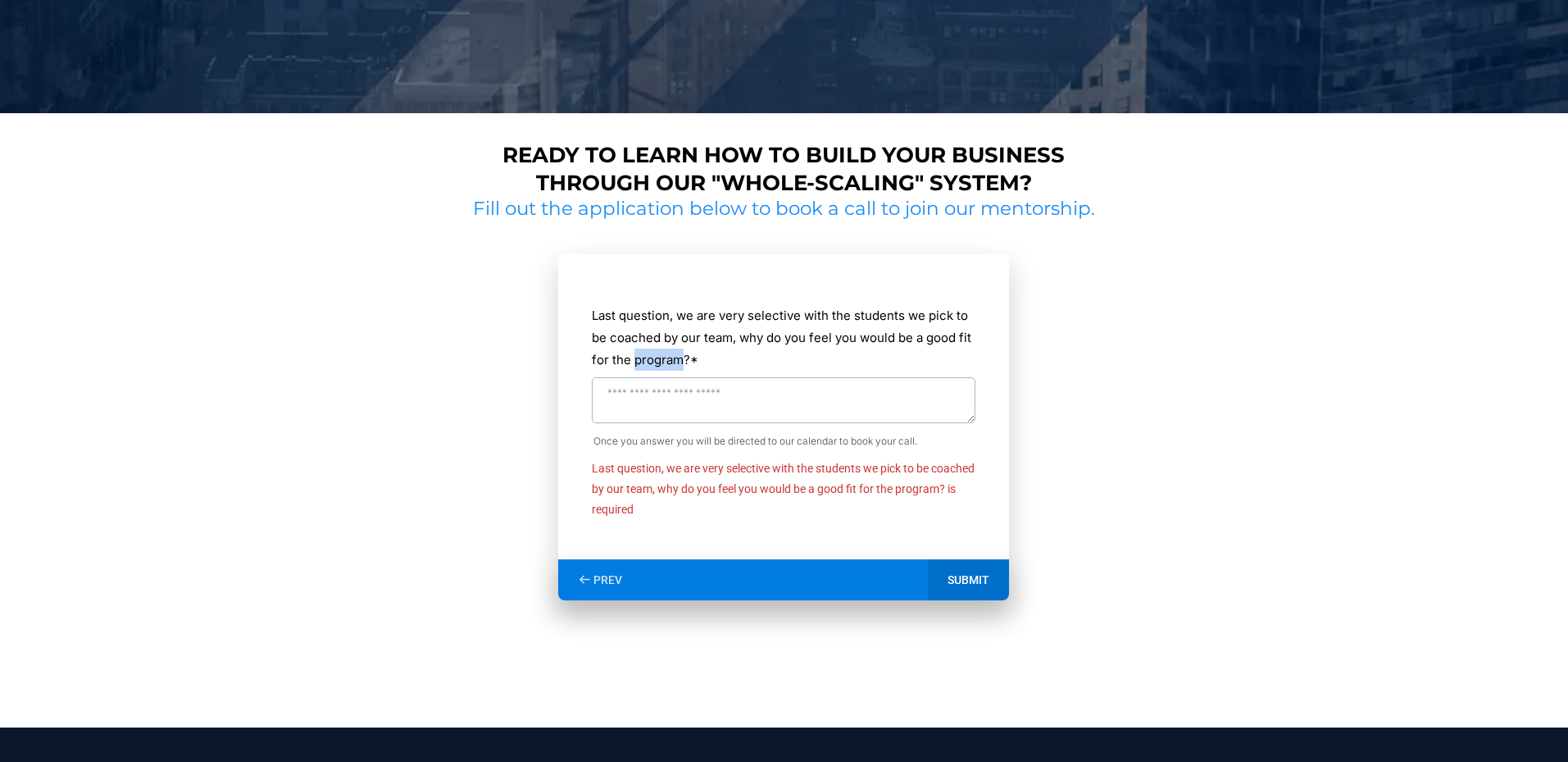
click at [636, 358] on label "Last question, we are very selective with the students we pick to be coached by…" at bounding box center [783, 337] width 383 height 66
click at [636, 377] on textarea "Last question, we are very selective with the students we pick to be coached by…" at bounding box center [783, 399] width 383 height 46
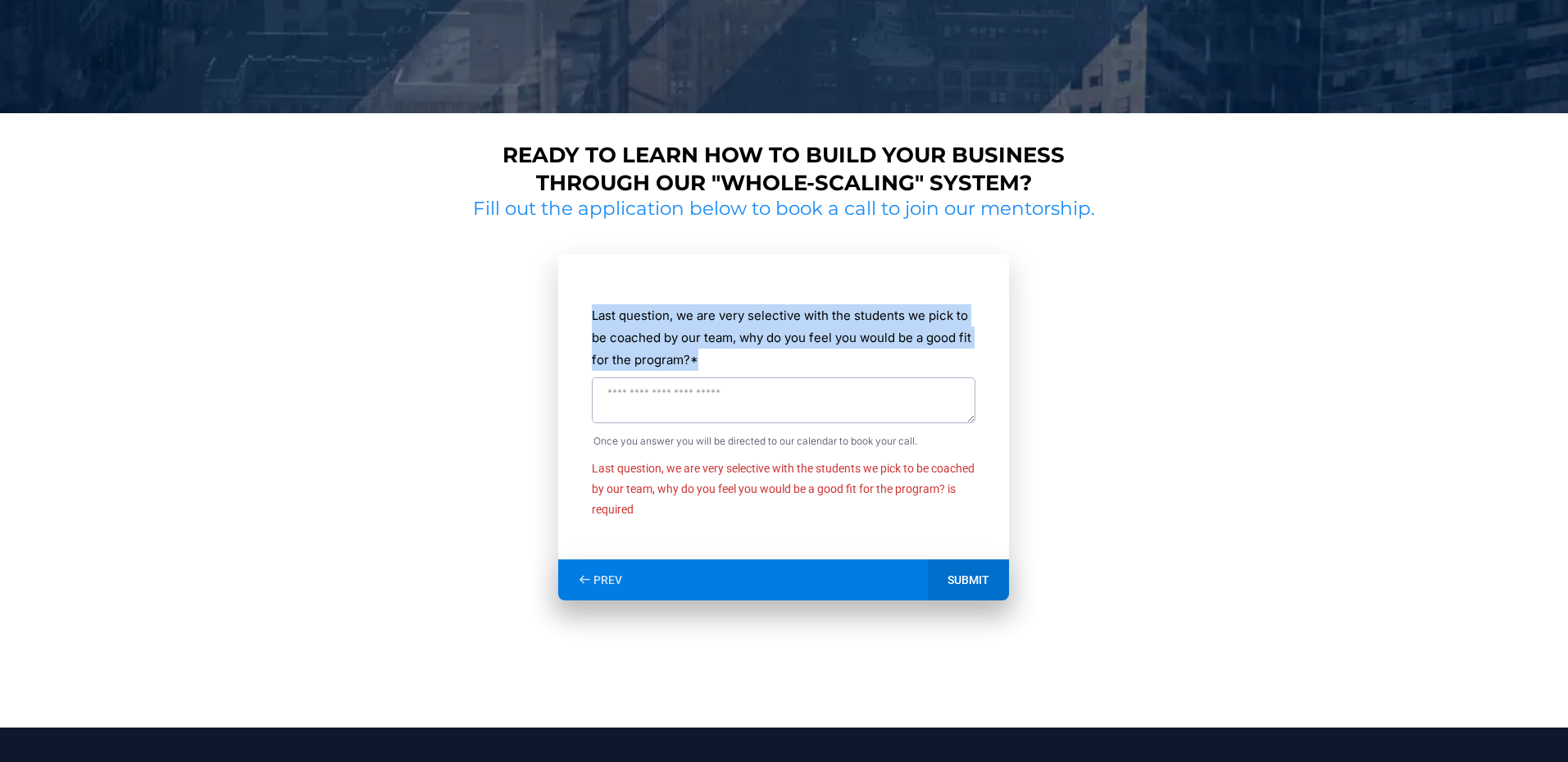
click at [636, 358] on label "Last question, we are very selective with the students we pick to be coached by…" at bounding box center [783, 337] width 383 height 66
click at [636, 377] on textarea "Last question, we are very selective with the students we pick to be coached by…" at bounding box center [783, 399] width 383 height 46
click at [640, 355] on label "Last question, we are very selective with the students we pick to be coached by…" at bounding box center [783, 337] width 383 height 66
click at [640, 377] on textarea "Last question, we are very selective with the students we pick to be coached by…" at bounding box center [783, 399] width 383 height 46
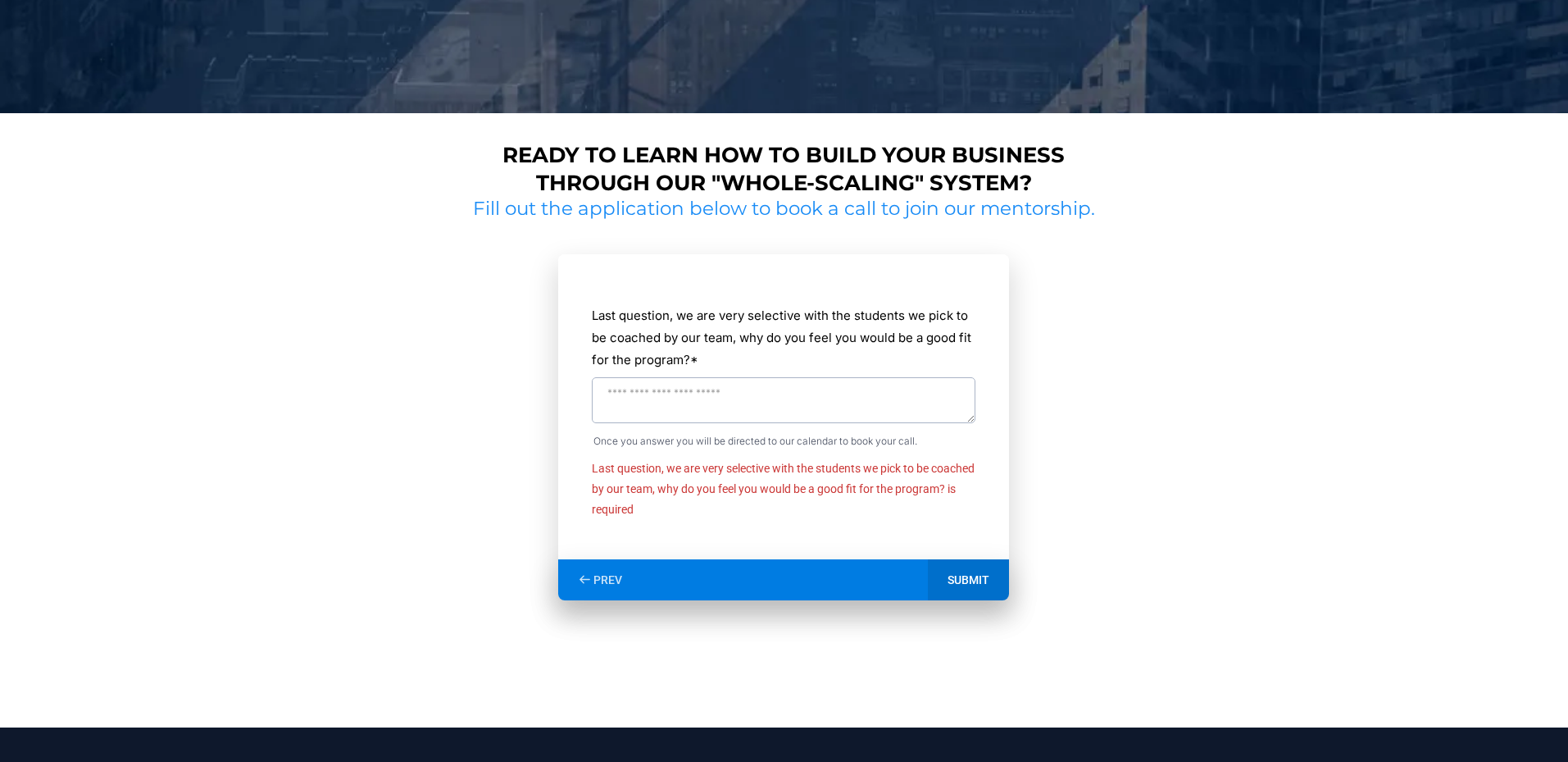
click at [683, 415] on textarea "Last question, we are very selective with the students we pick to be coached by…" at bounding box center [783, 399] width 383 height 46
type textarea "*"
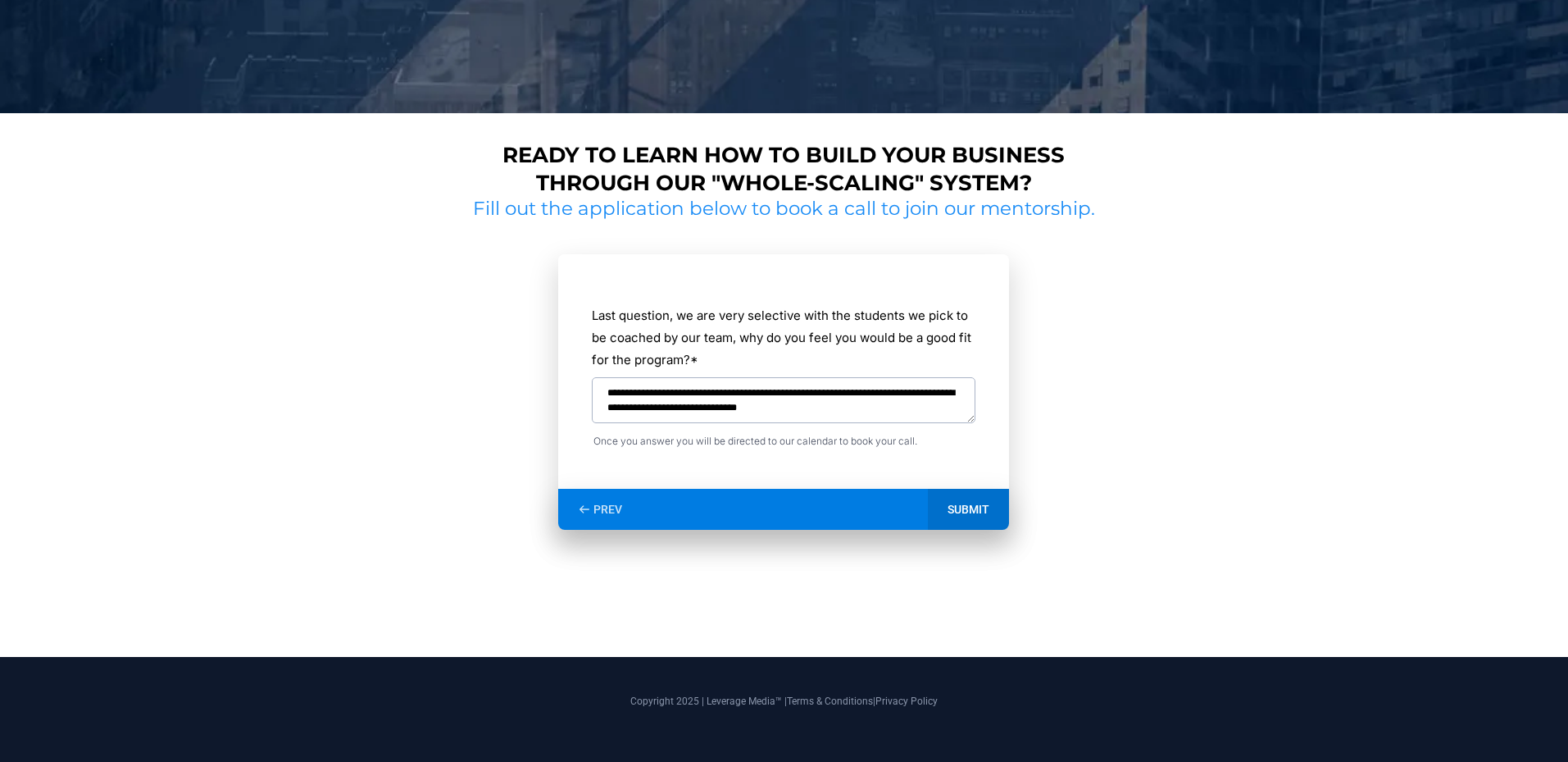
type textarea "**********"
click at [963, 503] on div "SUBMIT" at bounding box center [968, 509] width 81 height 41
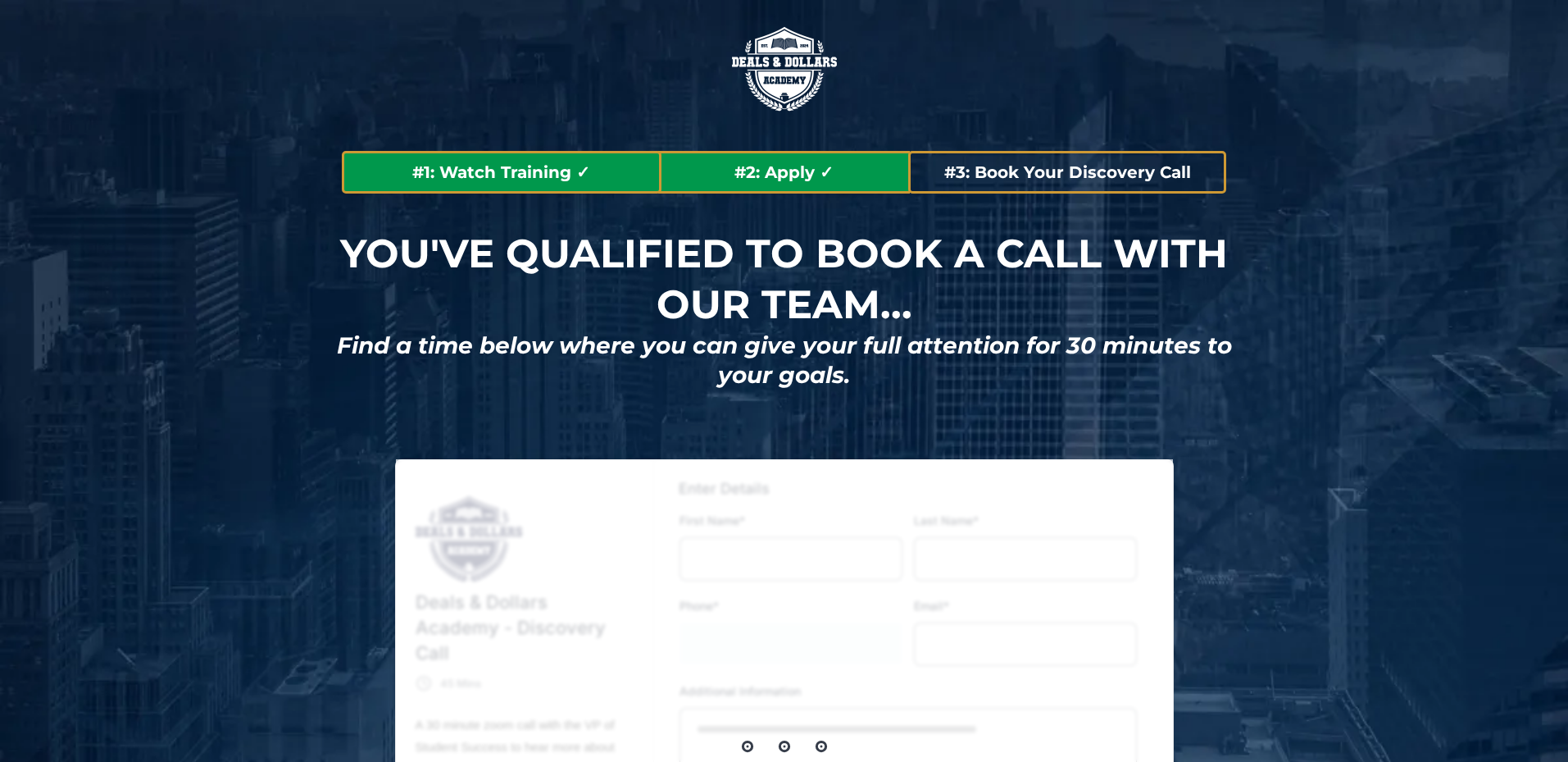
type input "*******"
type input "**********"
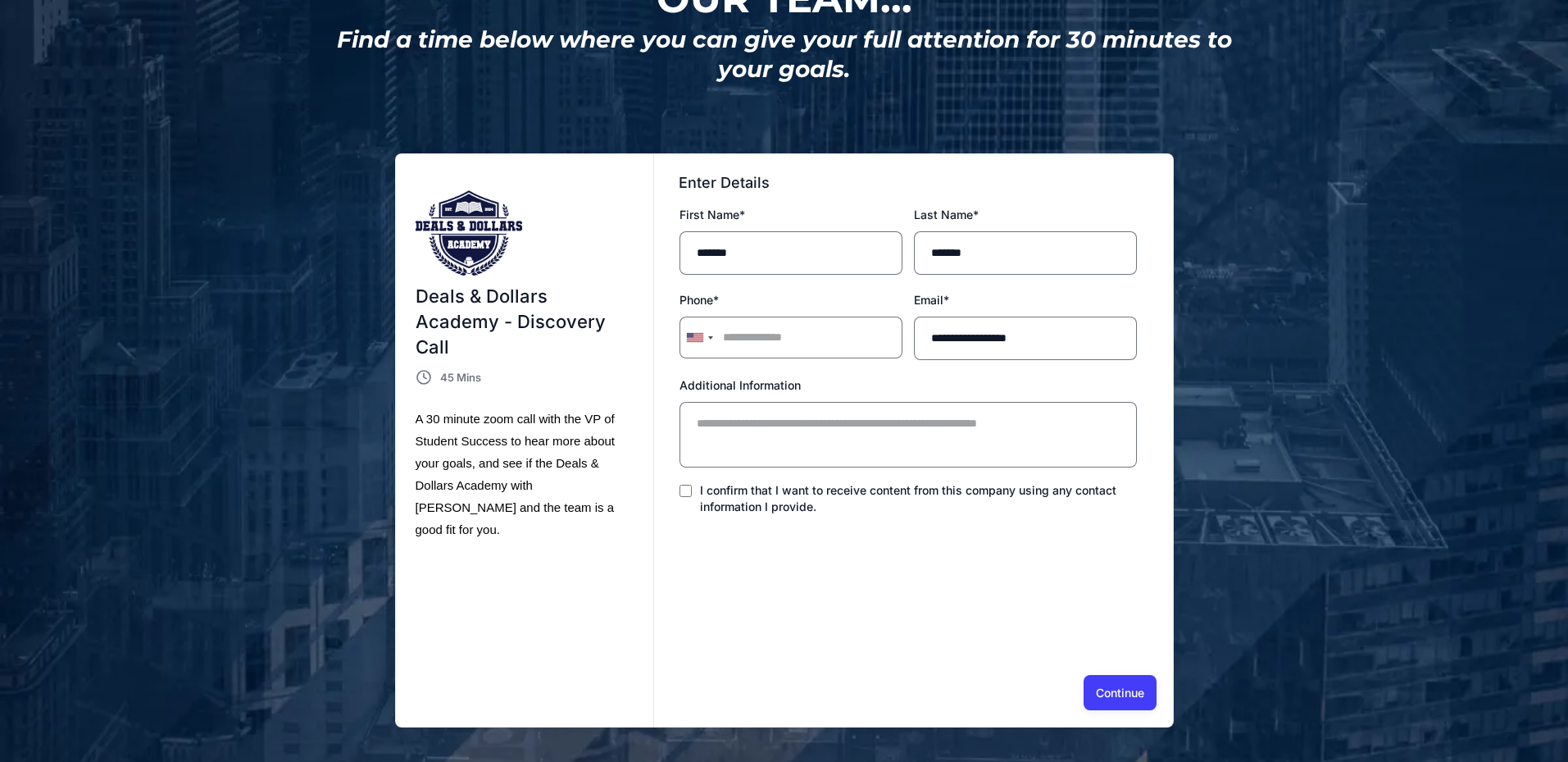
scroll to position [310, 0]
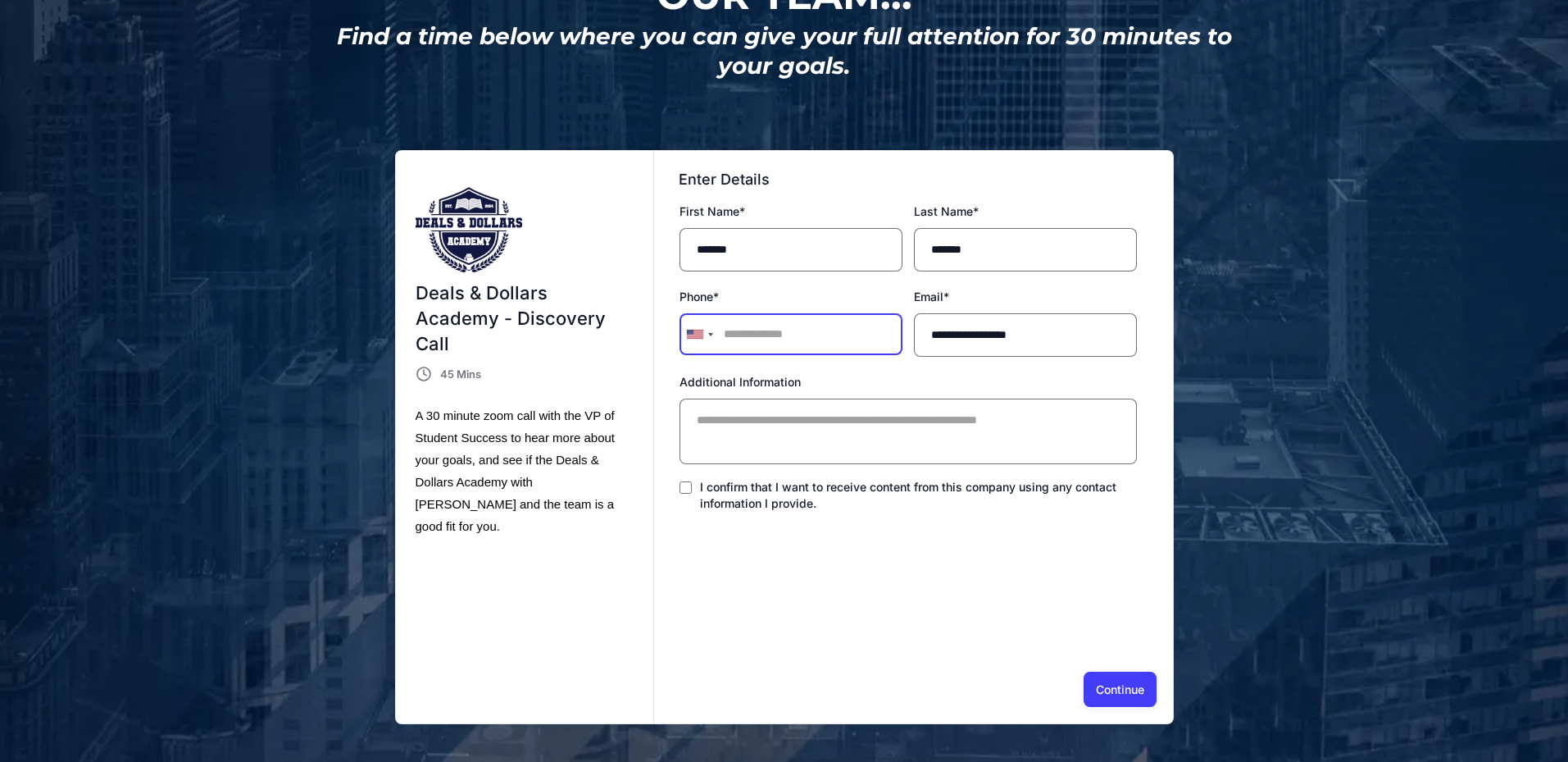
click at [792, 328] on input "Phone *" at bounding box center [790, 334] width 223 height 42
type input "**********"
click at [744, 533] on div "First Name * ******* Last Name * ******* Phone * United States +1 United Kingdo…" at bounding box center [912, 380] width 469 height 360
click at [1106, 678] on button "Continue" at bounding box center [1119, 689] width 73 height 34
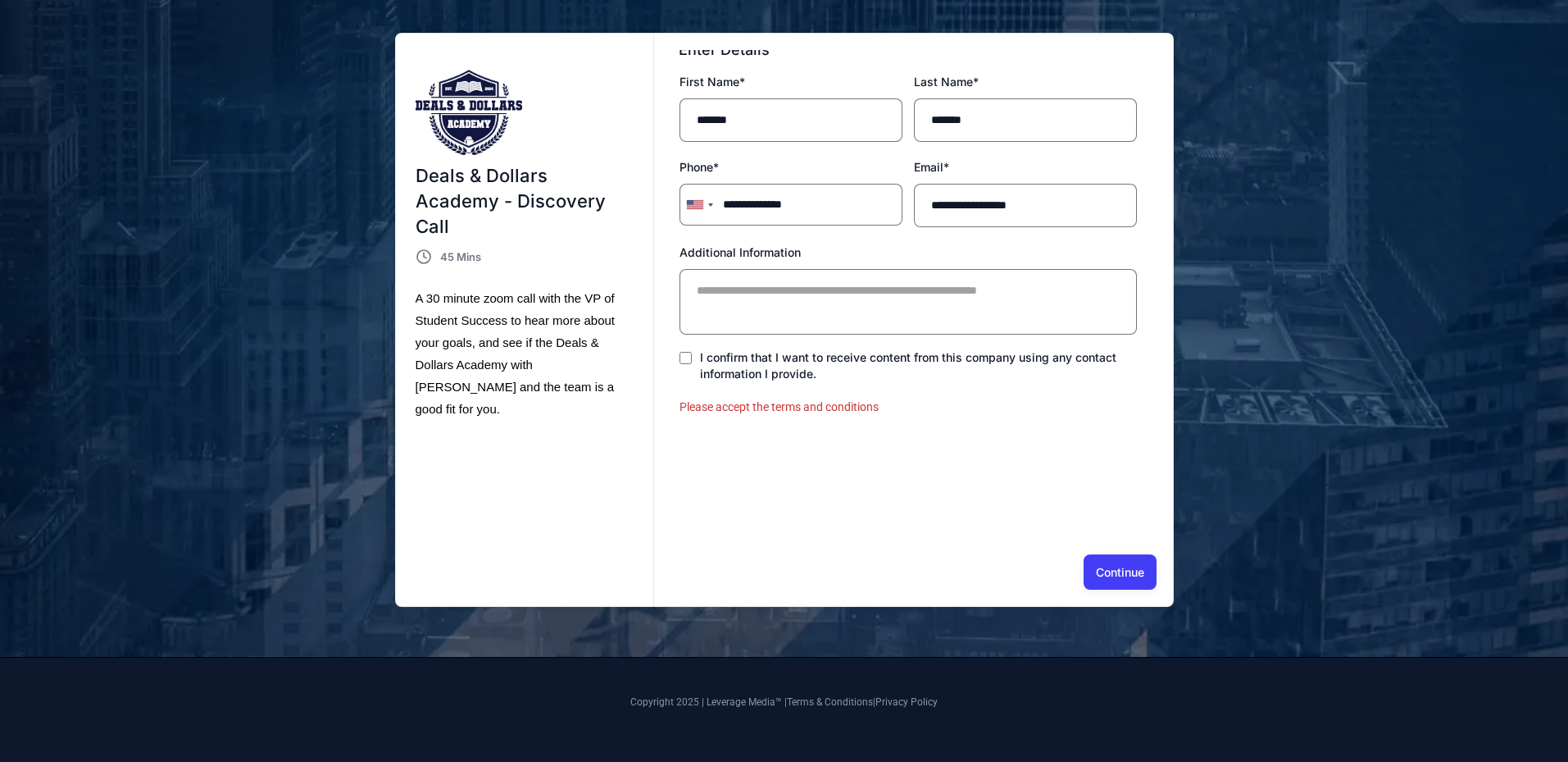
scroll to position [0, 0]
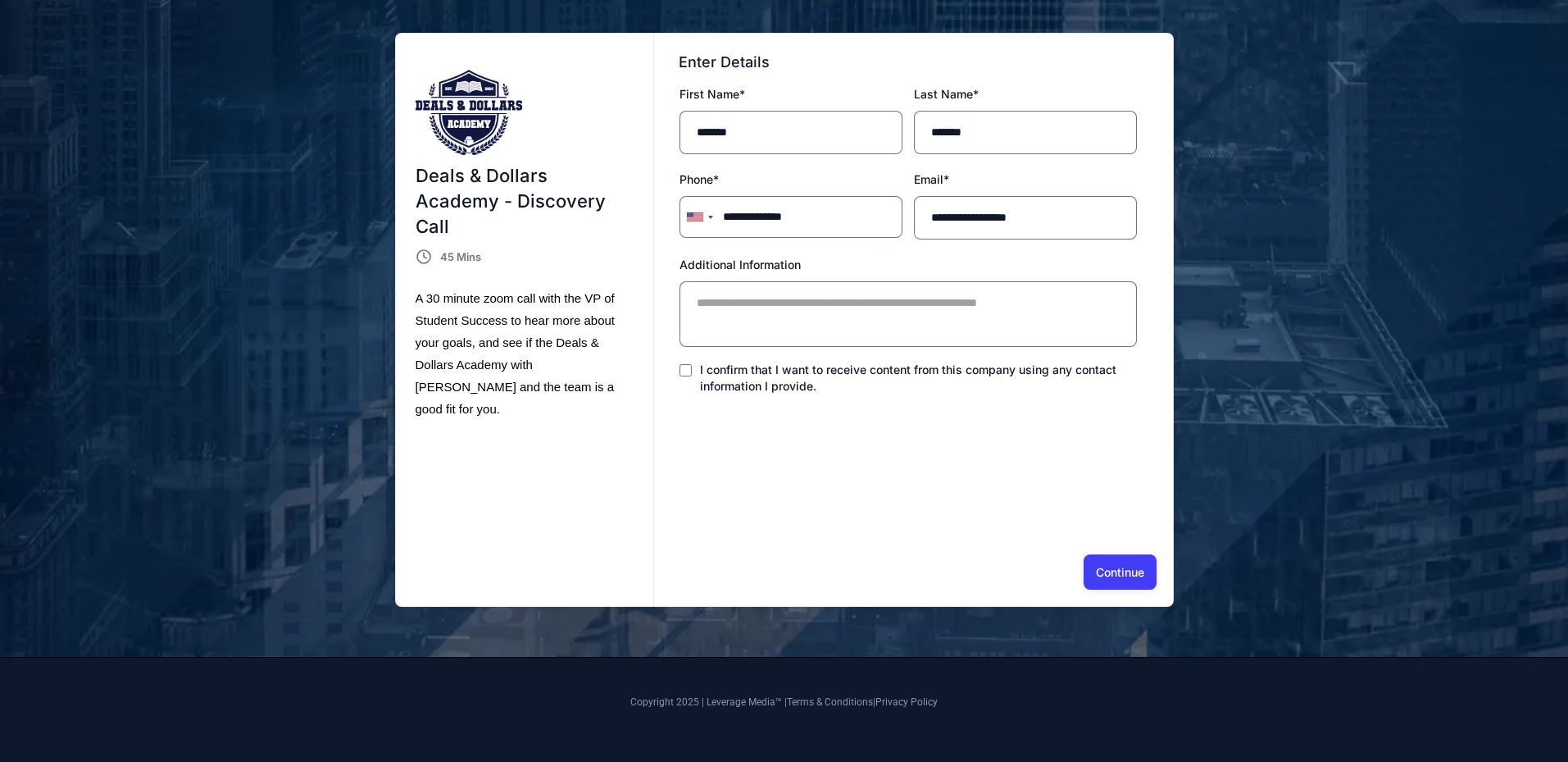
click at [1122, 568] on button "Continue" at bounding box center [1119, 571] width 73 height 34
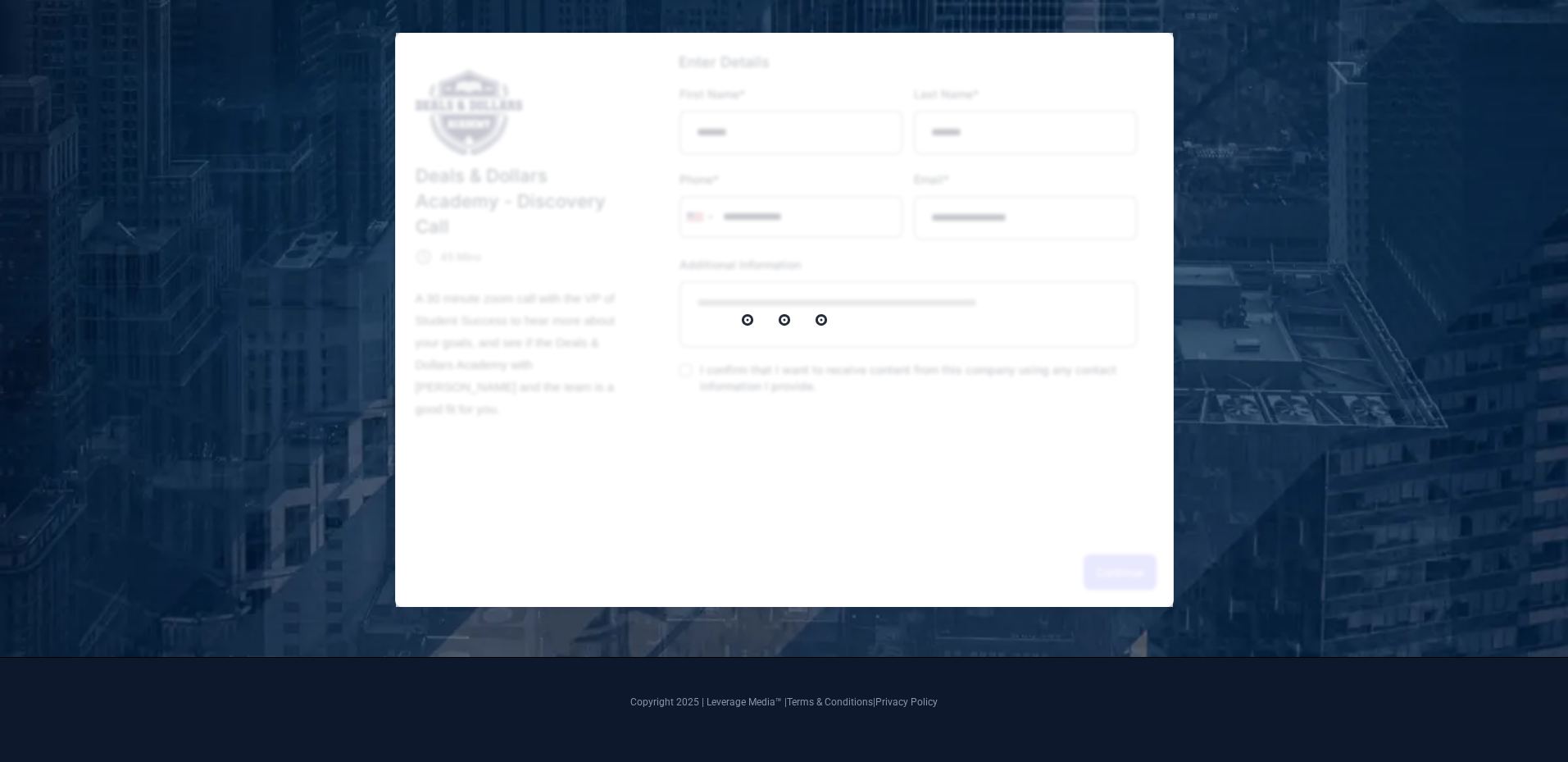
select select "*"
select select "****"
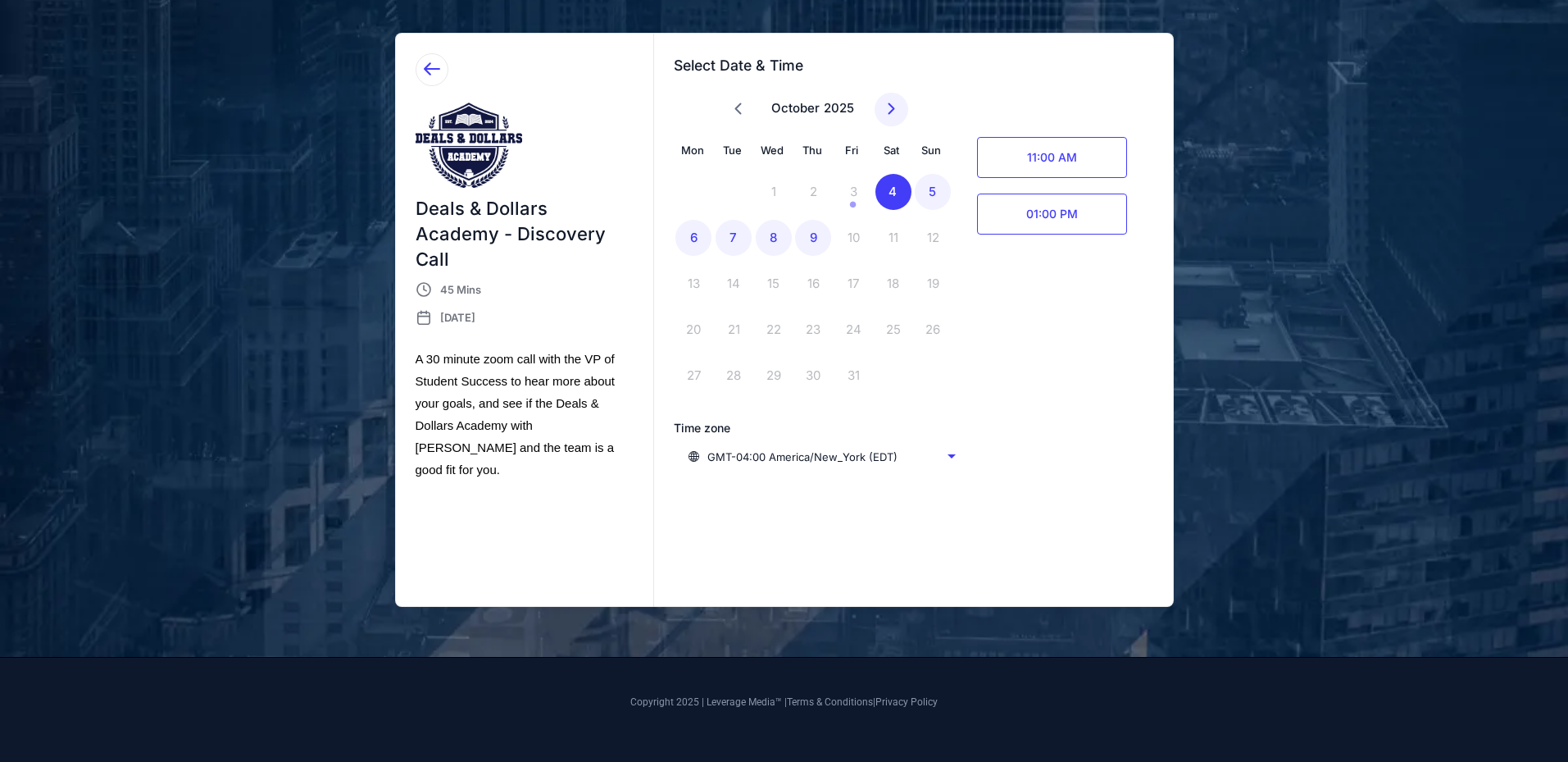
click at [852, 192] on div "3" at bounding box center [853, 192] width 36 height 36
click at [924, 194] on div "5" at bounding box center [933, 192] width 36 height 36
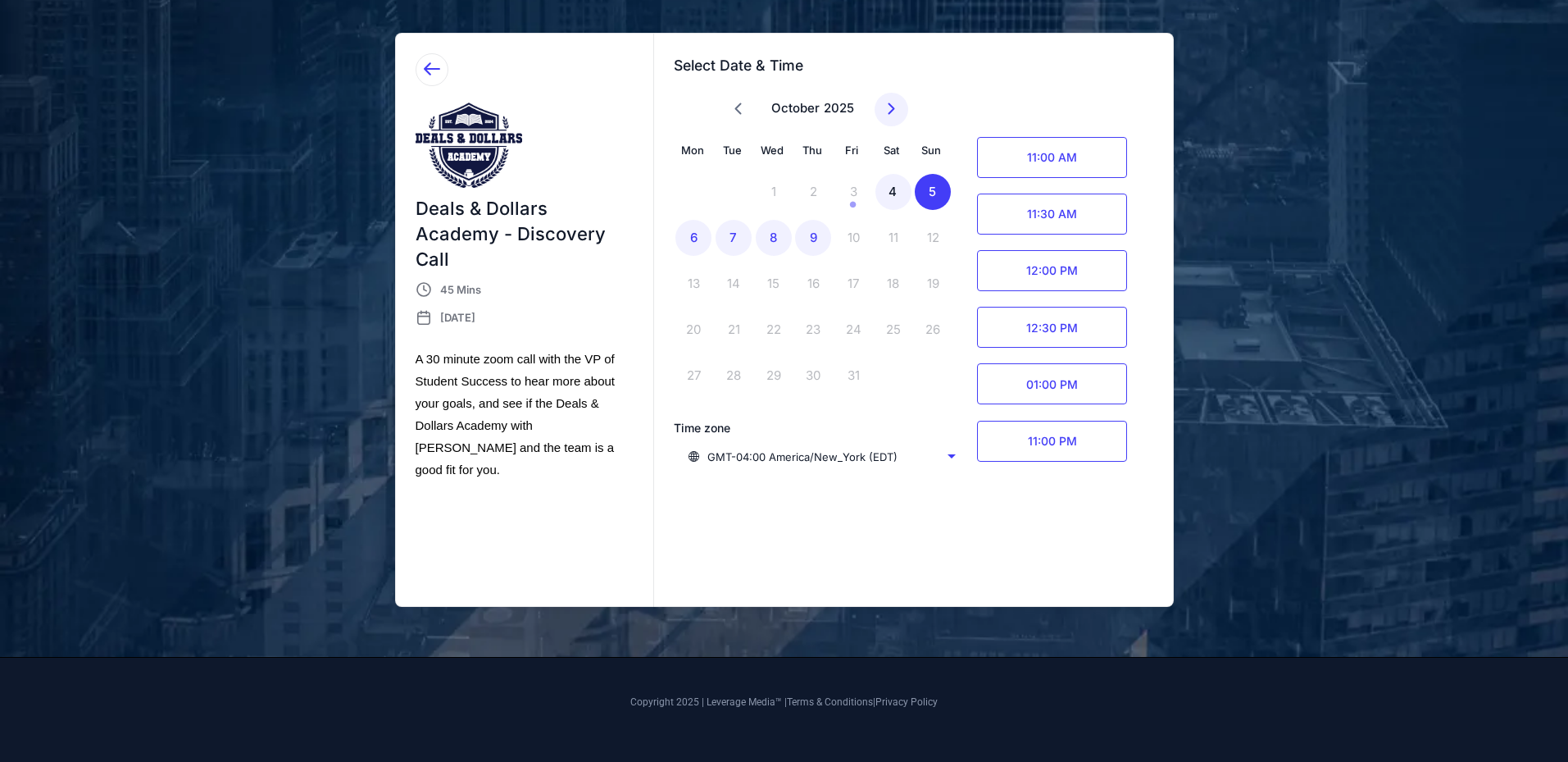
click at [891, 194] on div "4" at bounding box center [893, 192] width 36 height 36
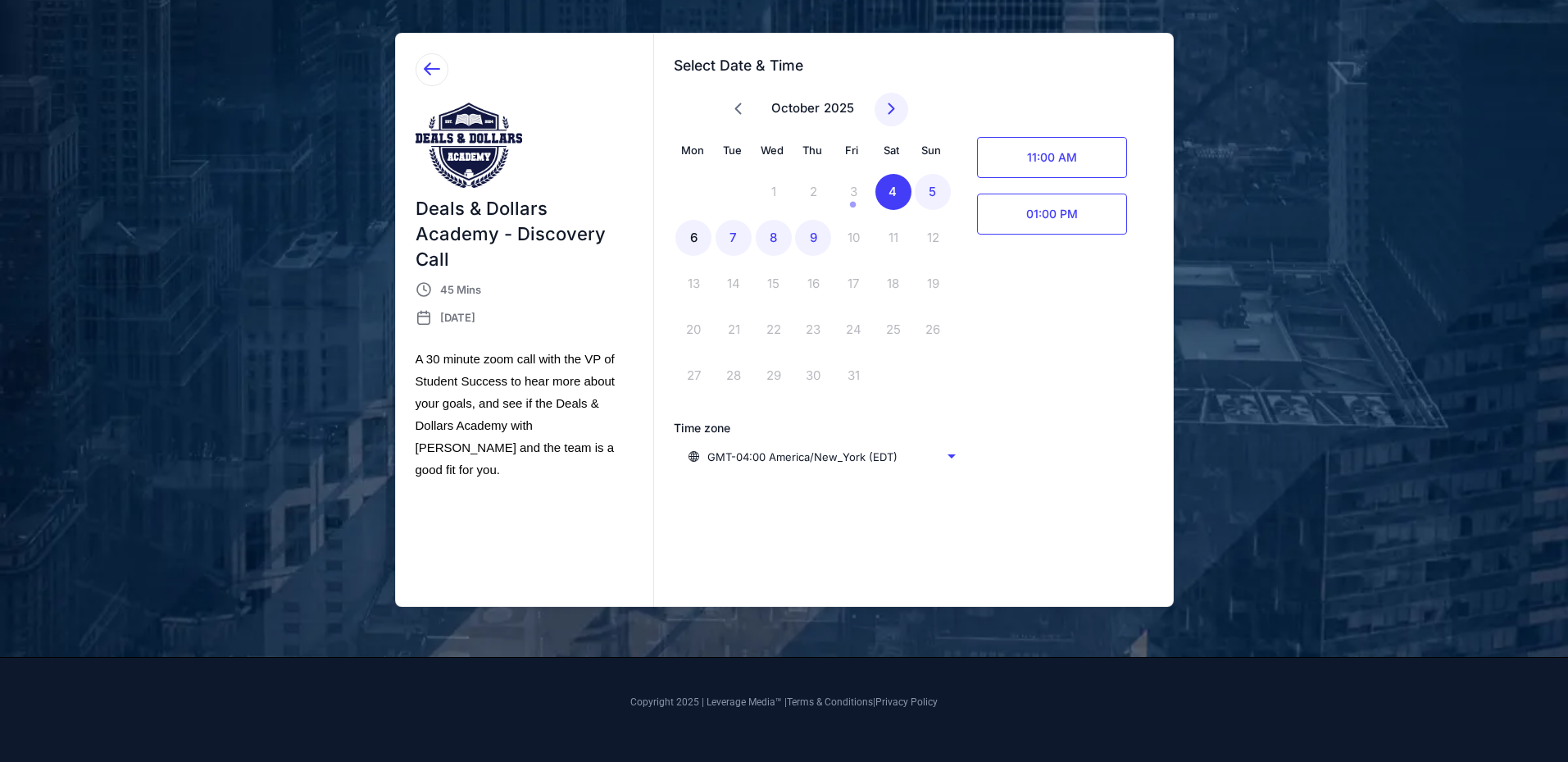
click at [693, 235] on div "6" at bounding box center [693, 237] width 36 height 36
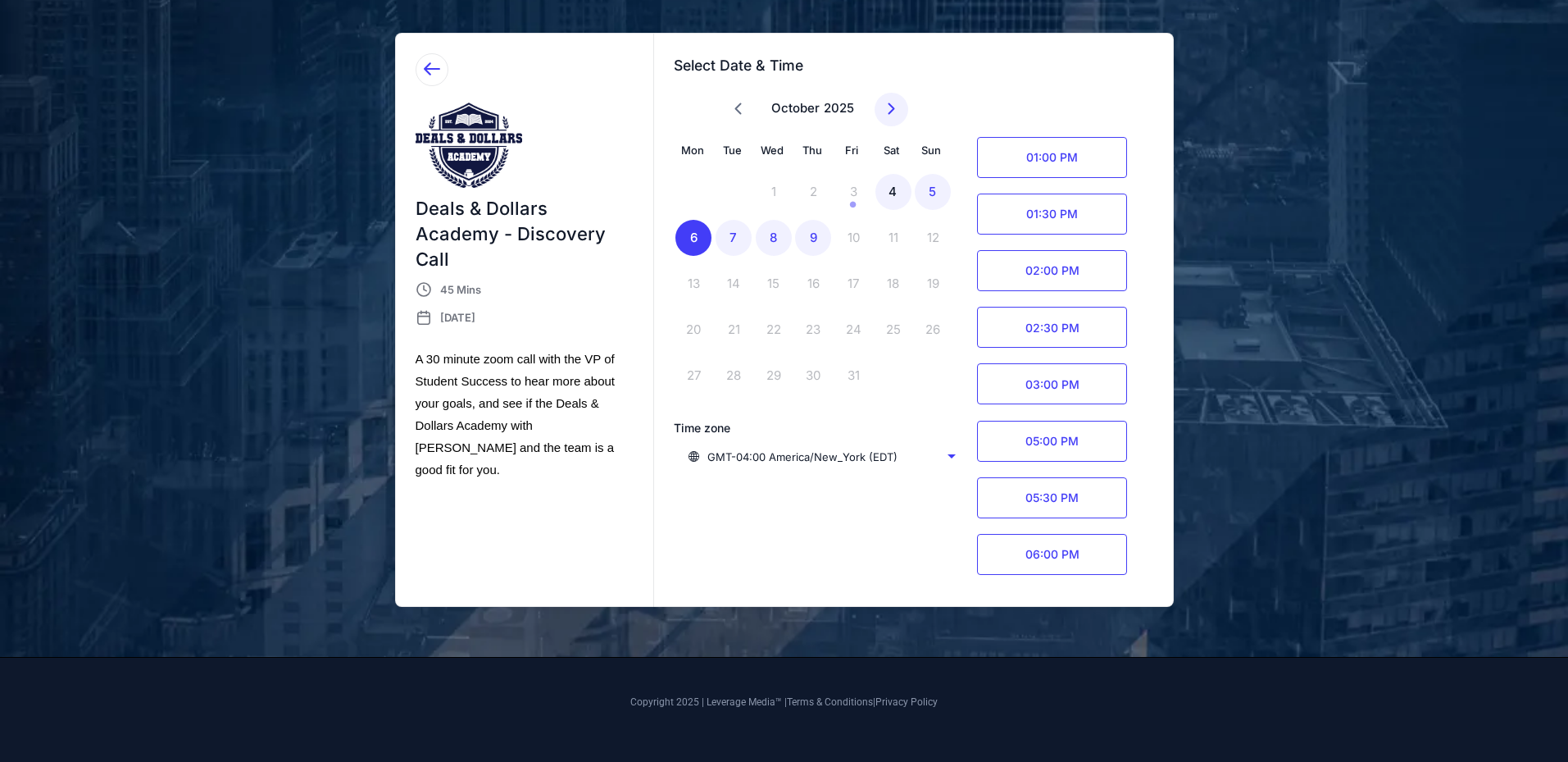
click at [901, 200] on div "4" at bounding box center [893, 192] width 36 height 36
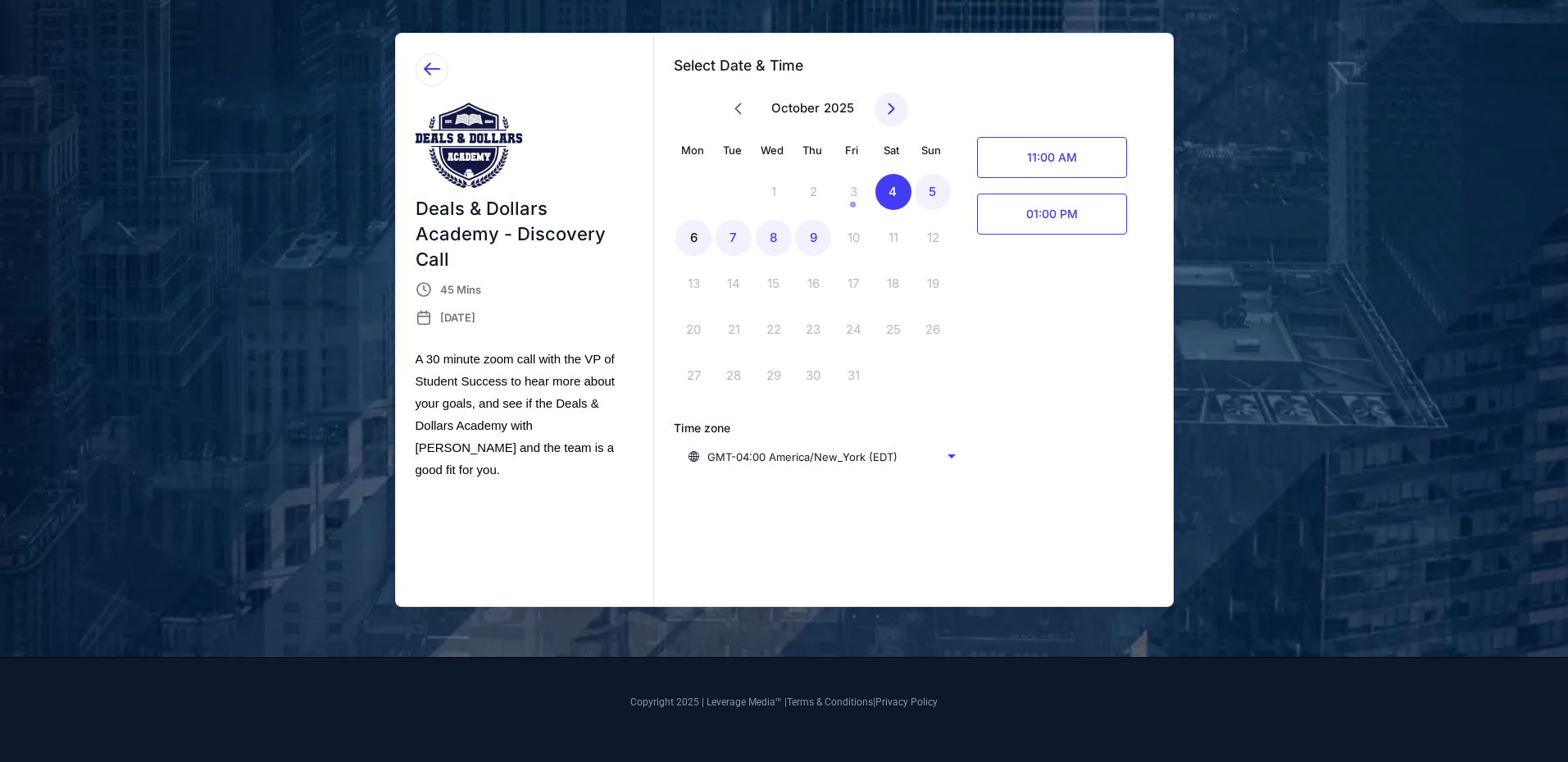
click at [690, 238] on div "6" at bounding box center [693, 237] width 36 height 36
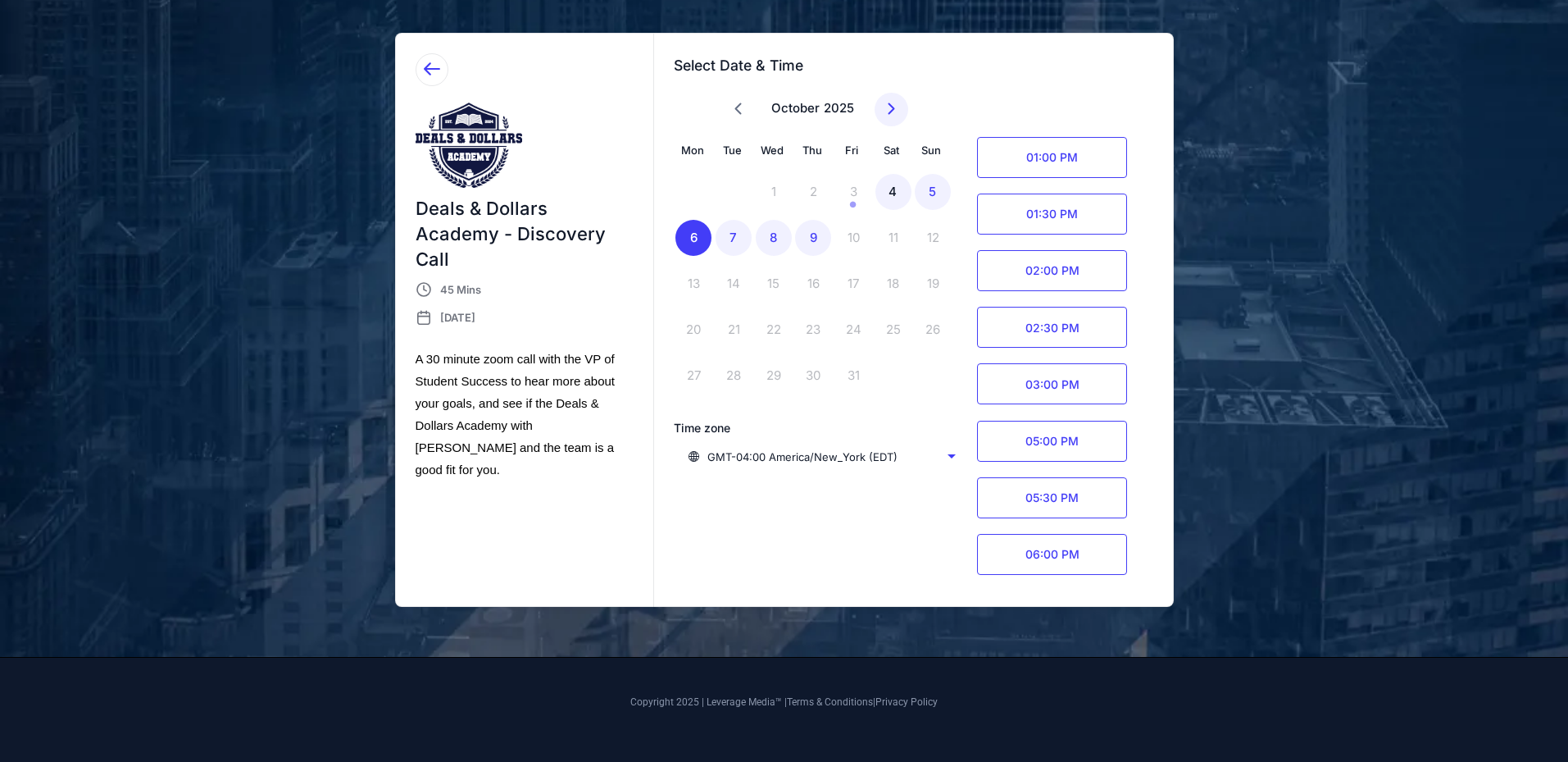
click at [895, 197] on div "4" at bounding box center [893, 192] width 36 height 36
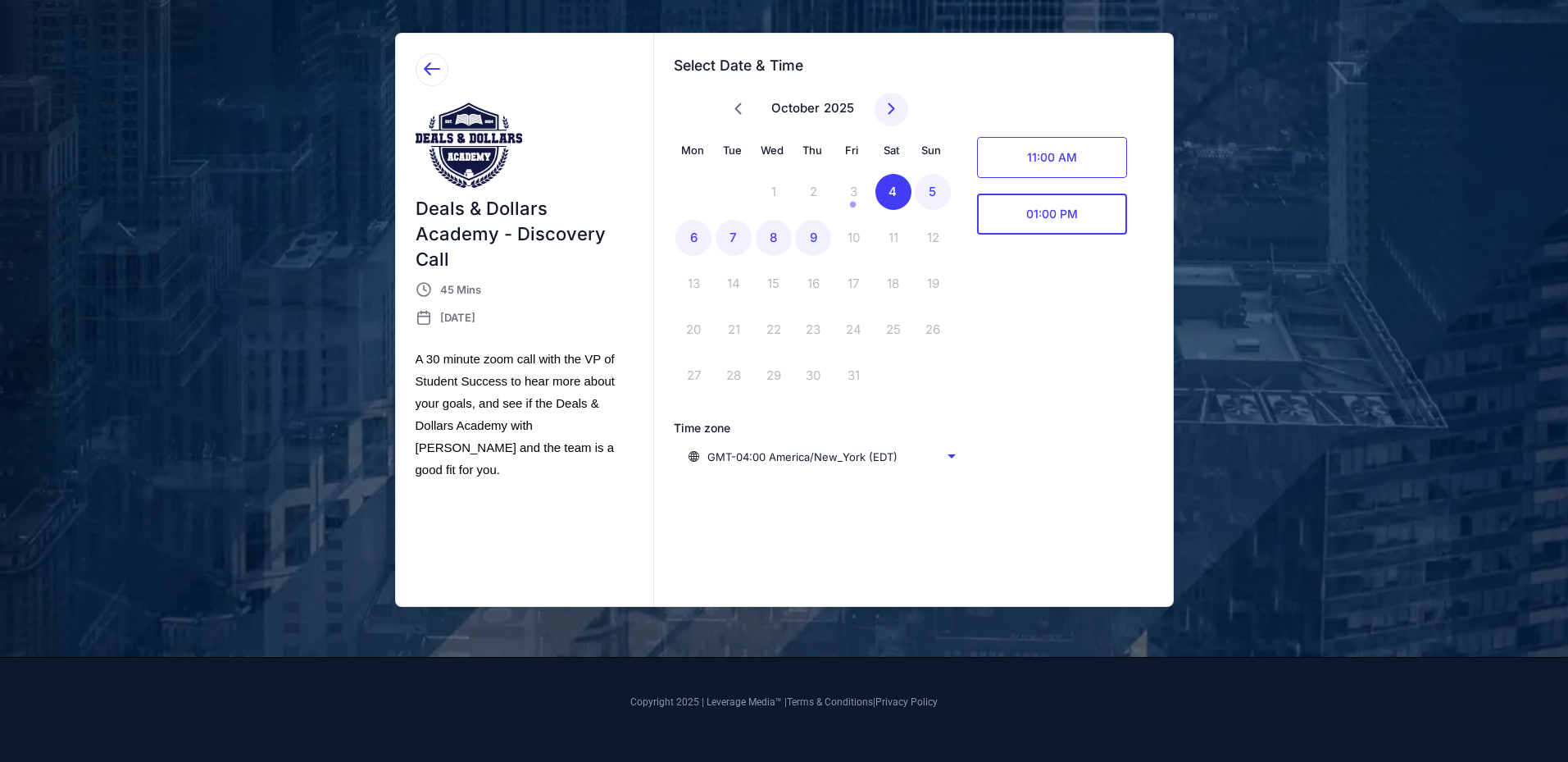
click at [1057, 212] on span "01:00 PM" at bounding box center [1051, 214] width 150 height 41
click at [1079, 165] on span "11:00 AM" at bounding box center [1051, 157] width 150 height 41
click at [1087, 156] on div "Confirm" at bounding box center [1093, 157] width 42 height 19
